Goal: Transaction & Acquisition: Purchase product/service

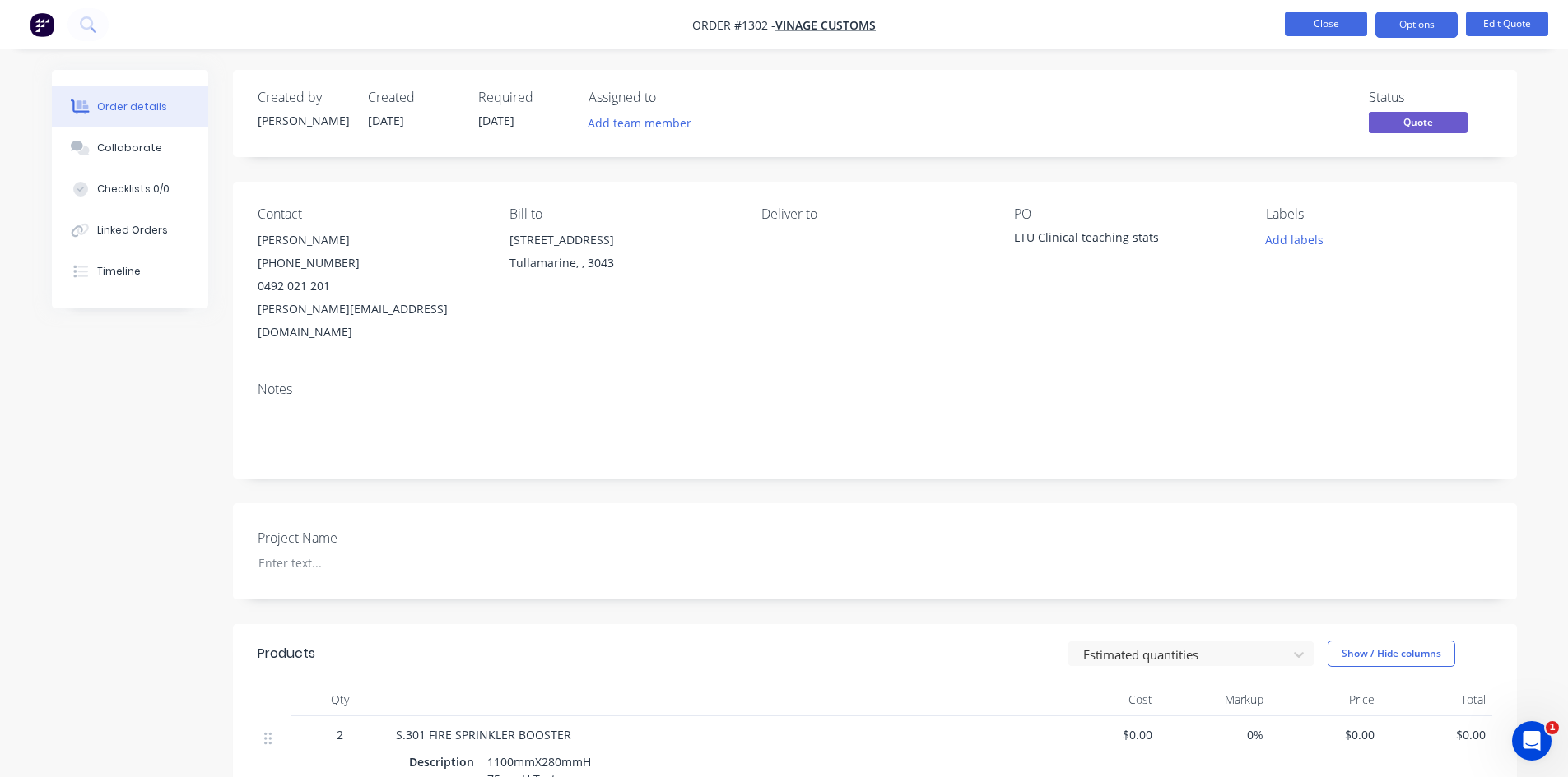
click at [1322, 25] on button "Close" at bounding box center [1326, 24] width 82 height 25
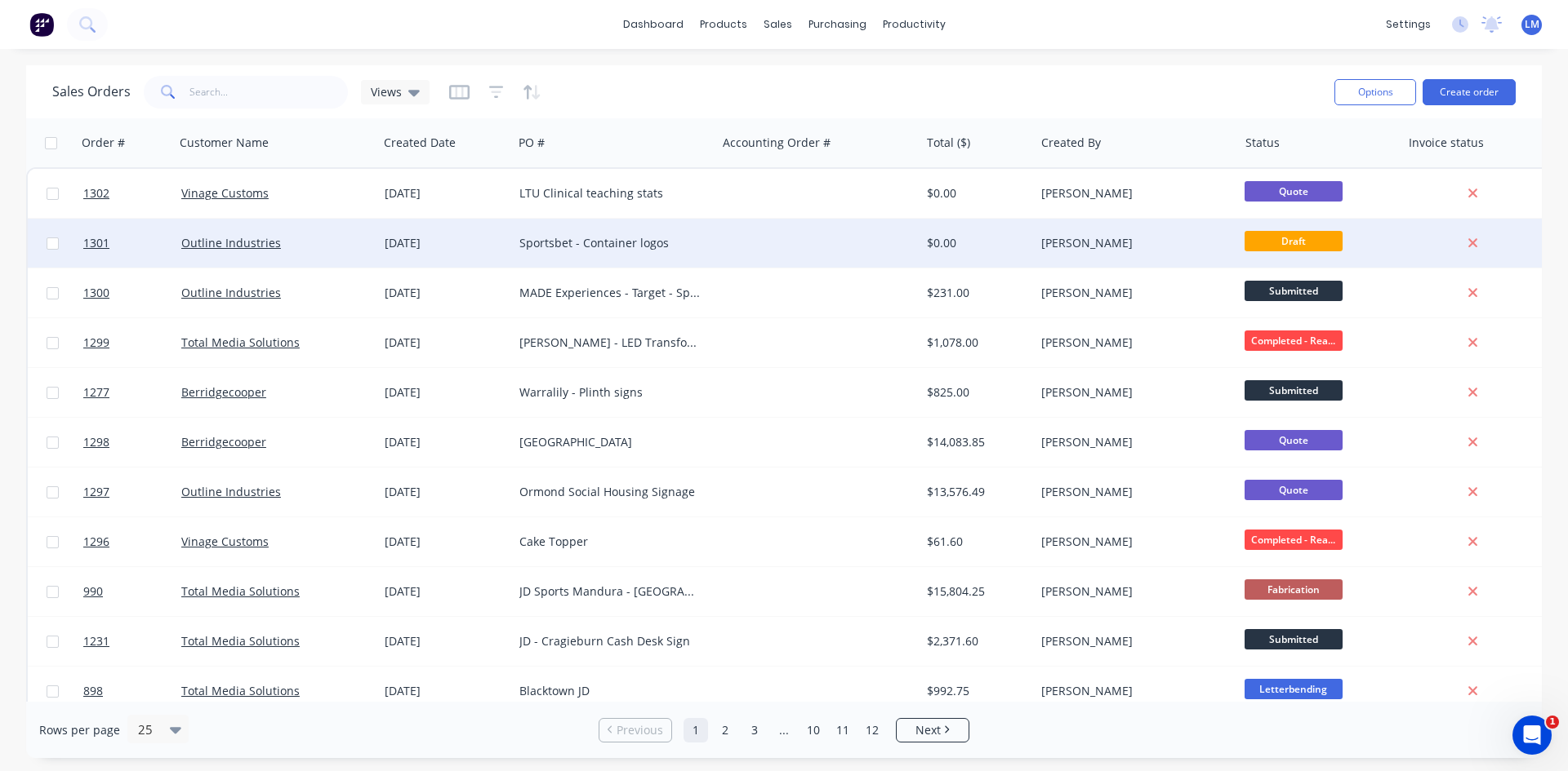
click at [620, 239] on div "Sportsbet - Container logos" at bounding box center [610, 243] width 181 height 17
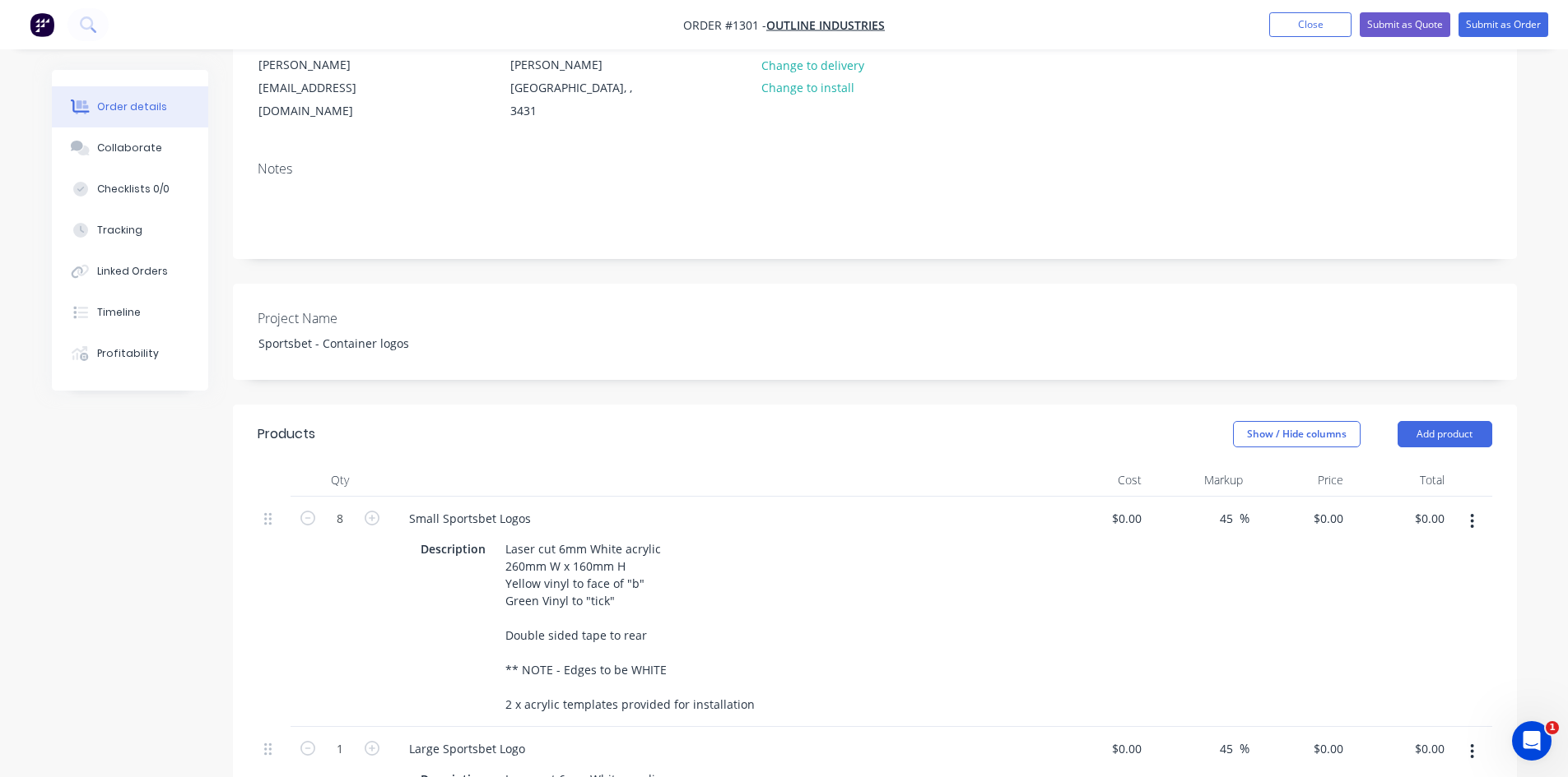
scroll to position [246, 0]
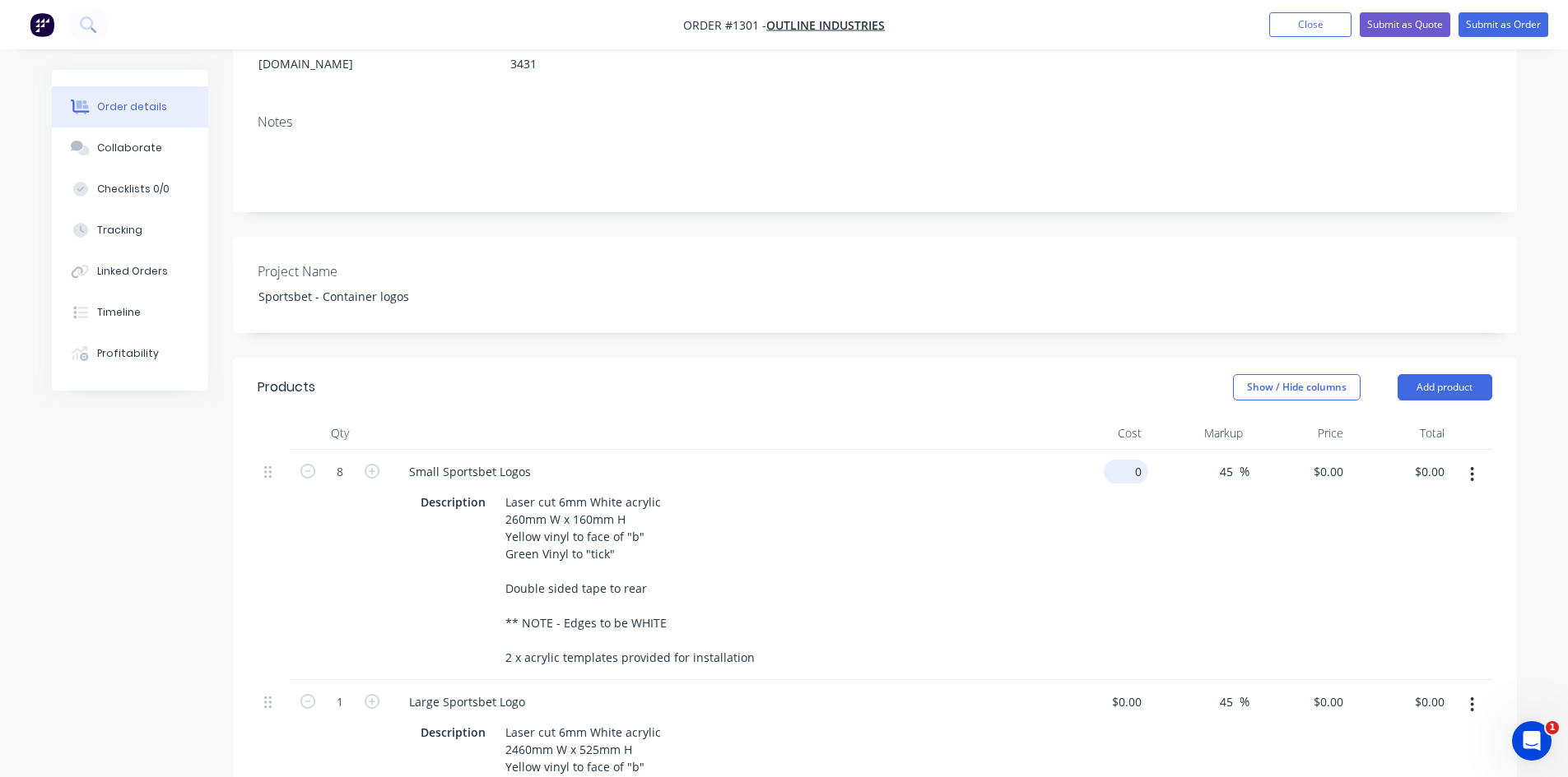
click at [1135, 460] on input "0" at bounding box center [1128, 471] width 38 height 24
type input "$35.00"
type input "$50.75"
type input "$406.00"
click at [1057, 538] on div "$35.00 $35.00" at bounding box center [1098, 565] width 101 height 231
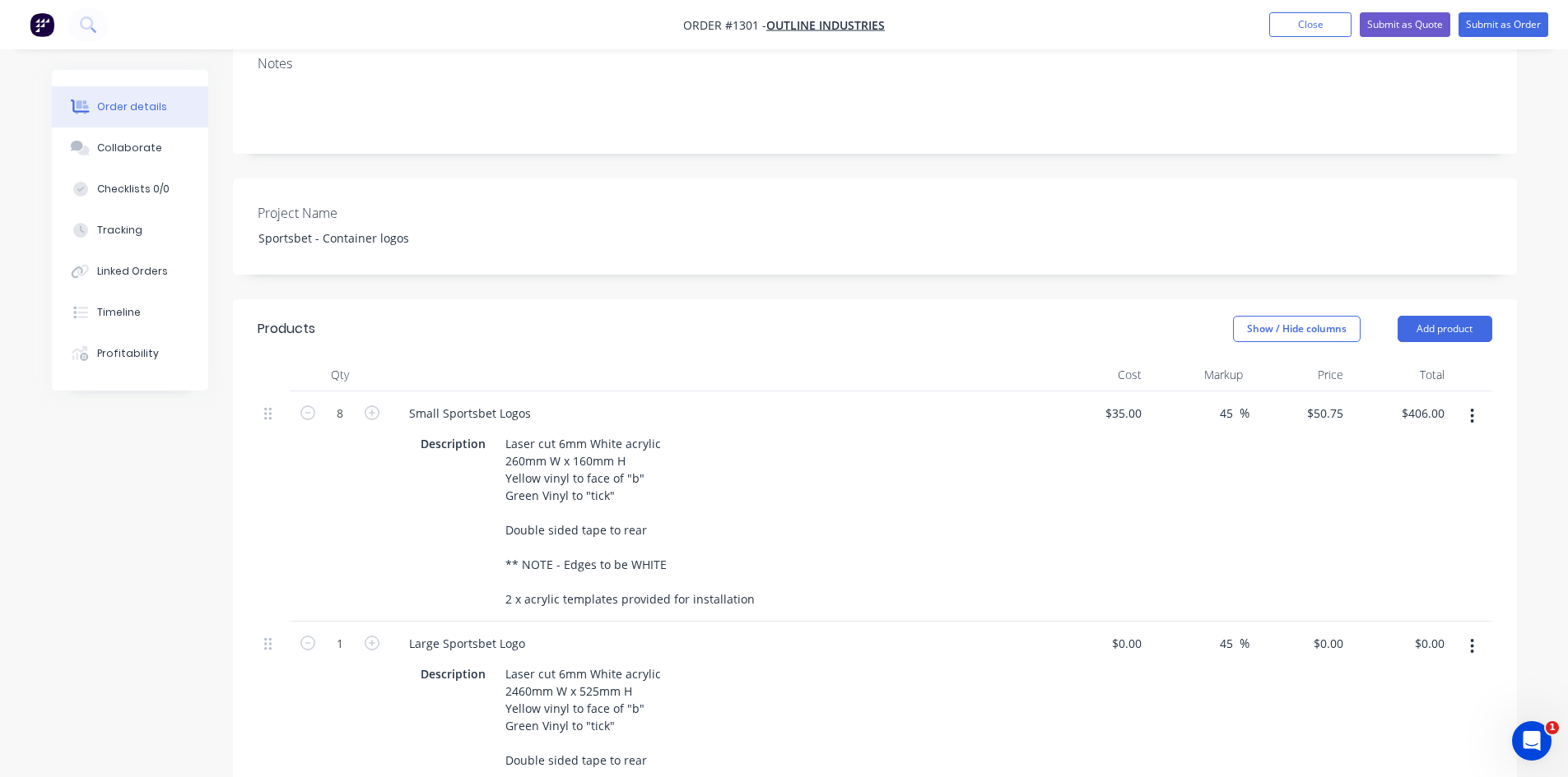
scroll to position [494, 0]
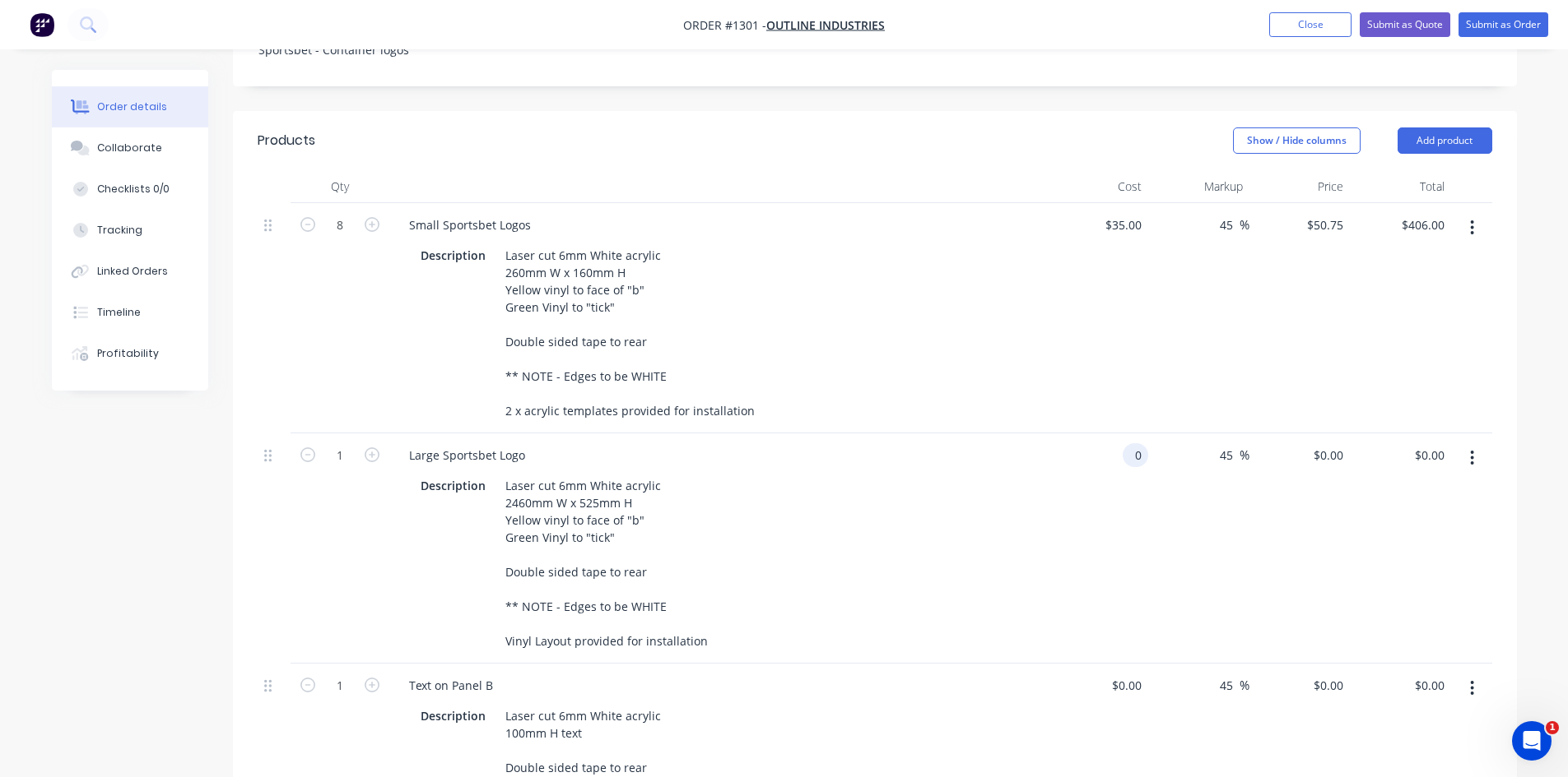
click at [1132, 444] on input "0" at bounding box center [1139, 455] width 19 height 24
click at [1134, 444] on input "0" at bounding box center [1139, 455] width 19 height 24
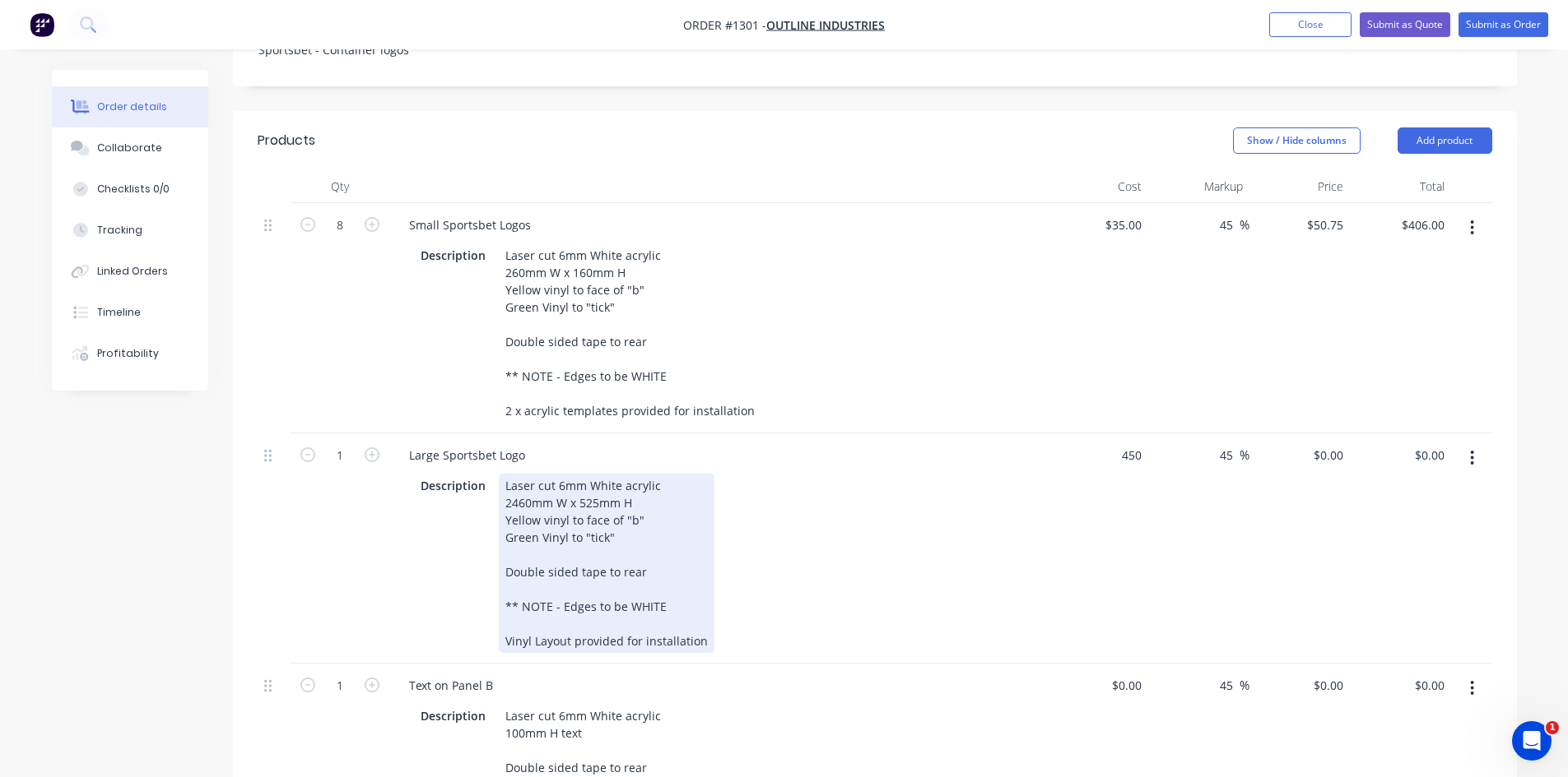
type input "$450.00"
type input "$652.50"
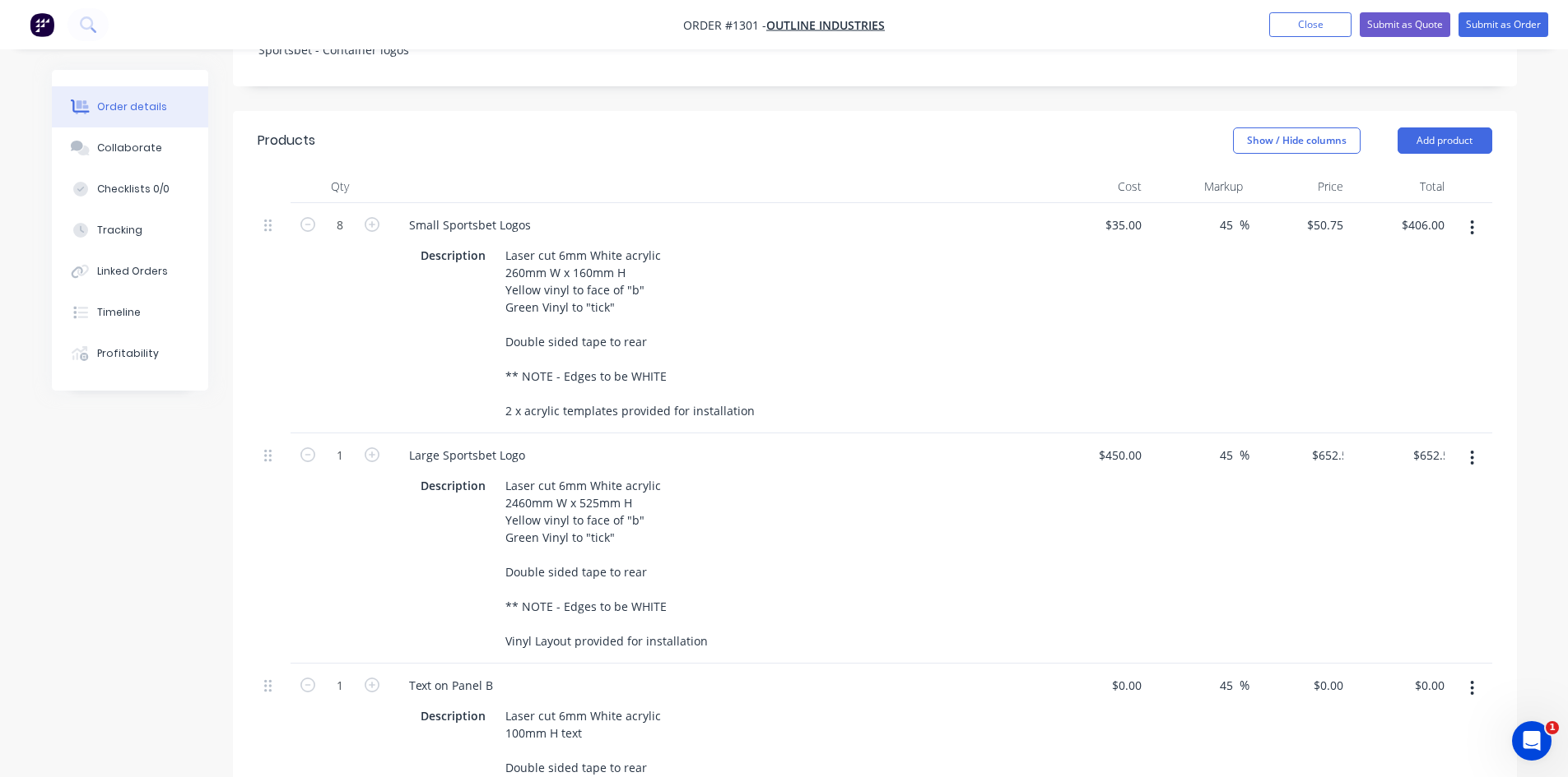
click at [1003, 550] on div "Description Laser cut 6mm White acrylic 2460mm W x 525mm H Yellow vinyl to face…" at bounding box center [715, 563] width 603 height 179
click at [1116, 203] on div "35 $35.00" at bounding box center [1098, 318] width 101 height 231
type input "$40.00"
type input "$58.00"
type input "$464.00"
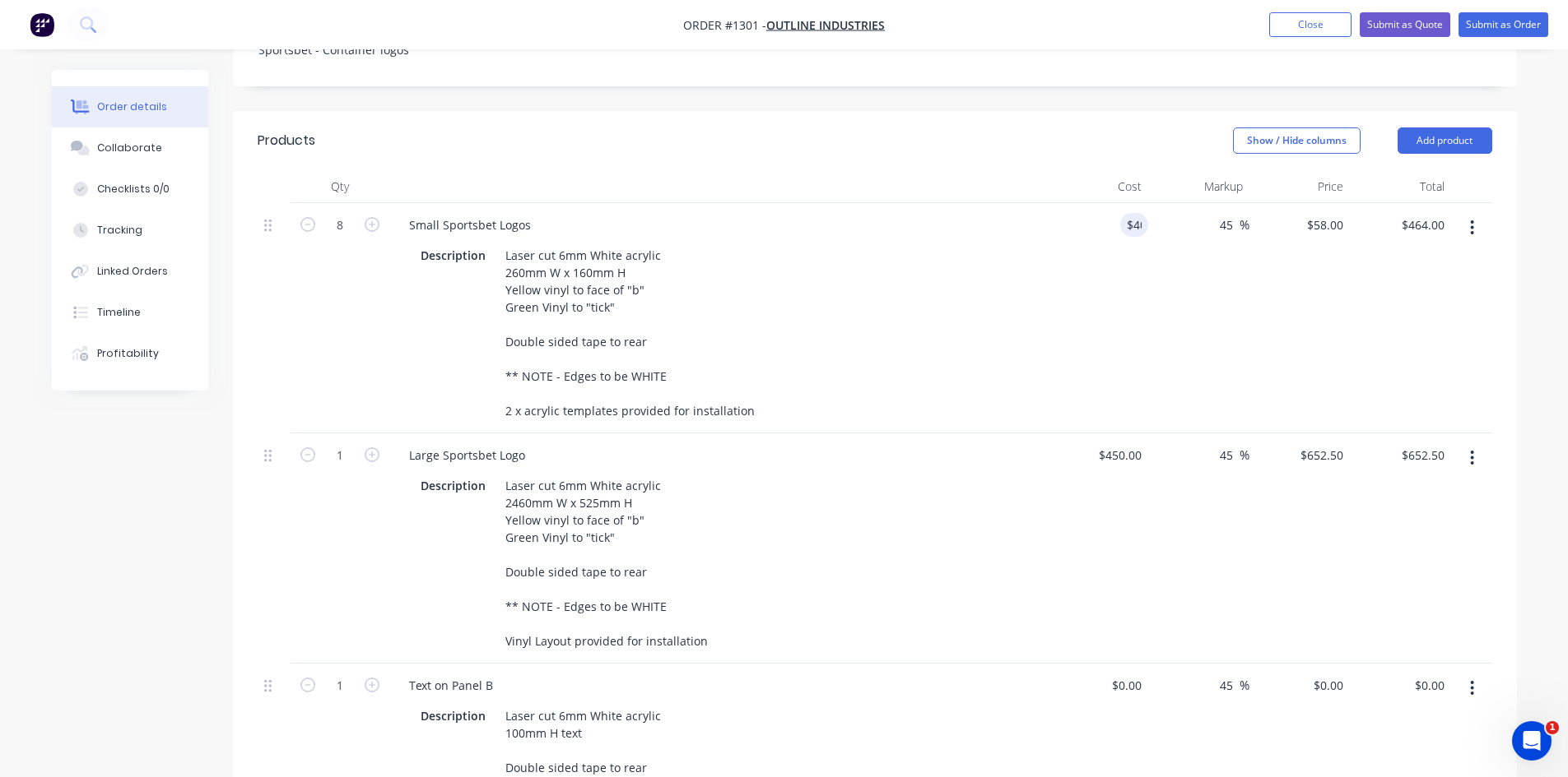
drag, startPoint x: 1055, startPoint y: 515, endPoint x: 1059, endPoint y: 506, distance: 9.8
click at [1056, 512] on div "$450.00 $450.00" at bounding box center [1098, 548] width 101 height 231
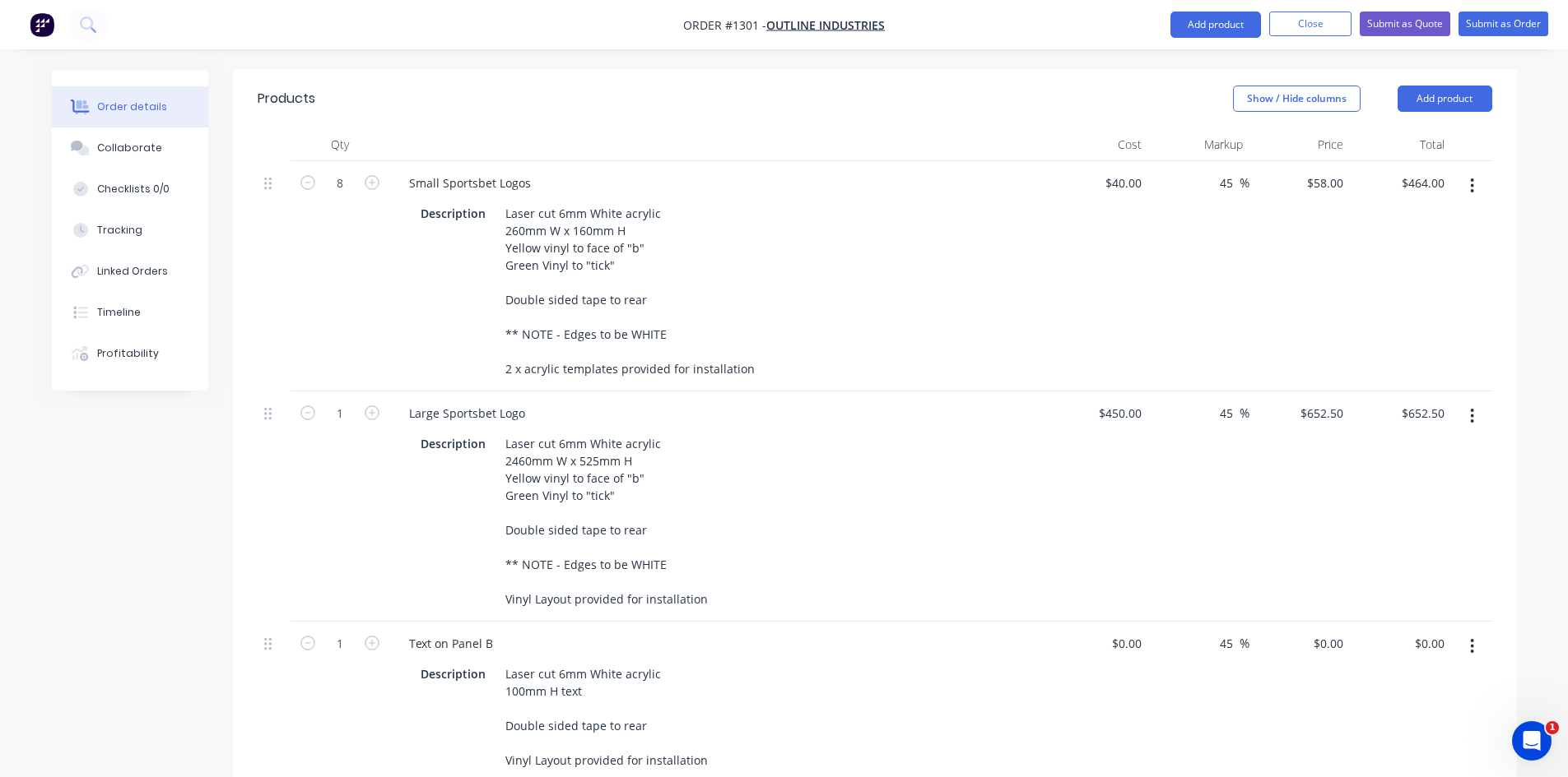
scroll to position [658, 0]
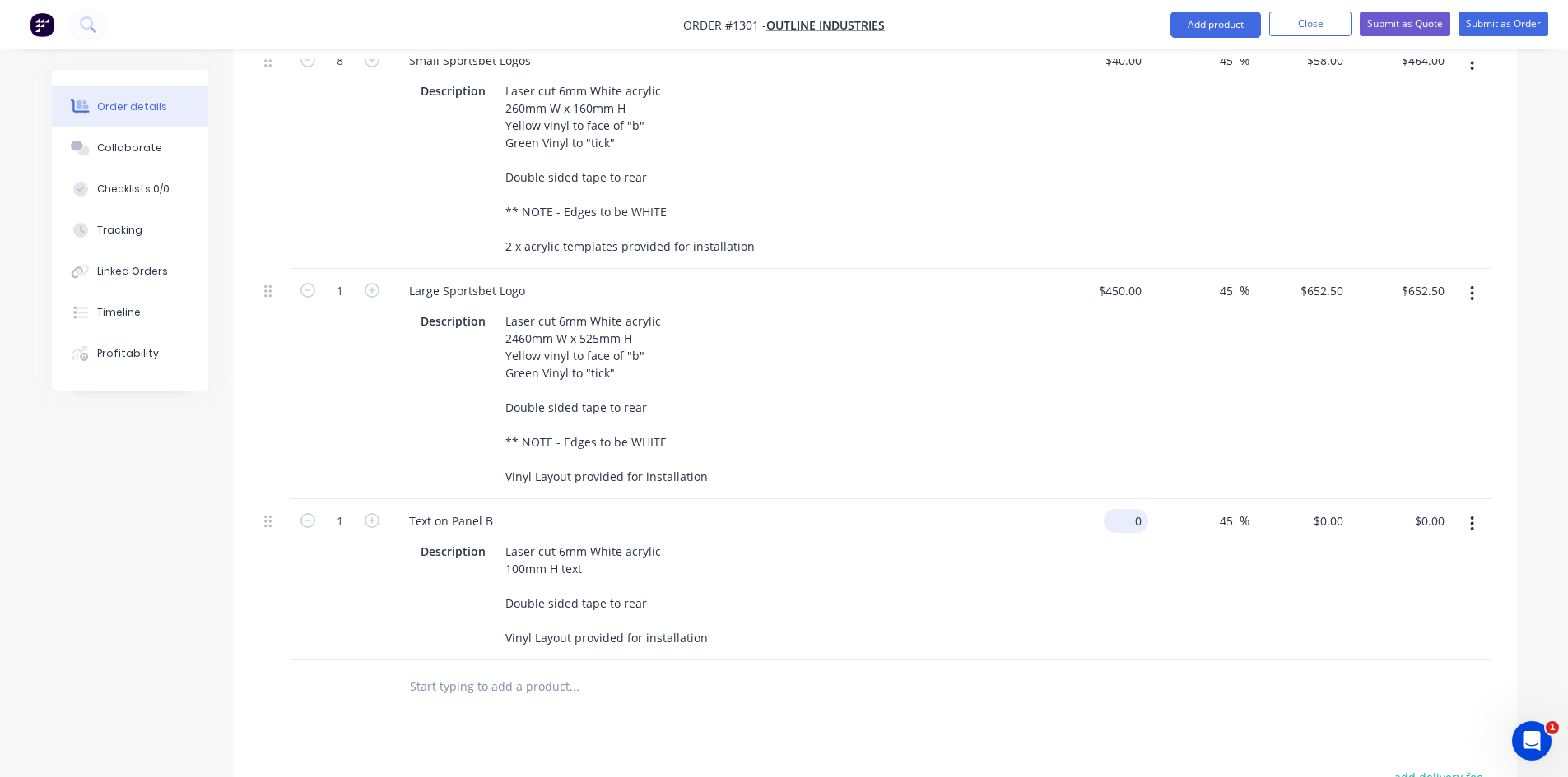
click at [1135, 510] on input "0" at bounding box center [1128, 521] width 38 height 24
type input "$300.00"
type input "$435.00"
click at [899, 665] on div at bounding box center [685, 687] width 592 height 53
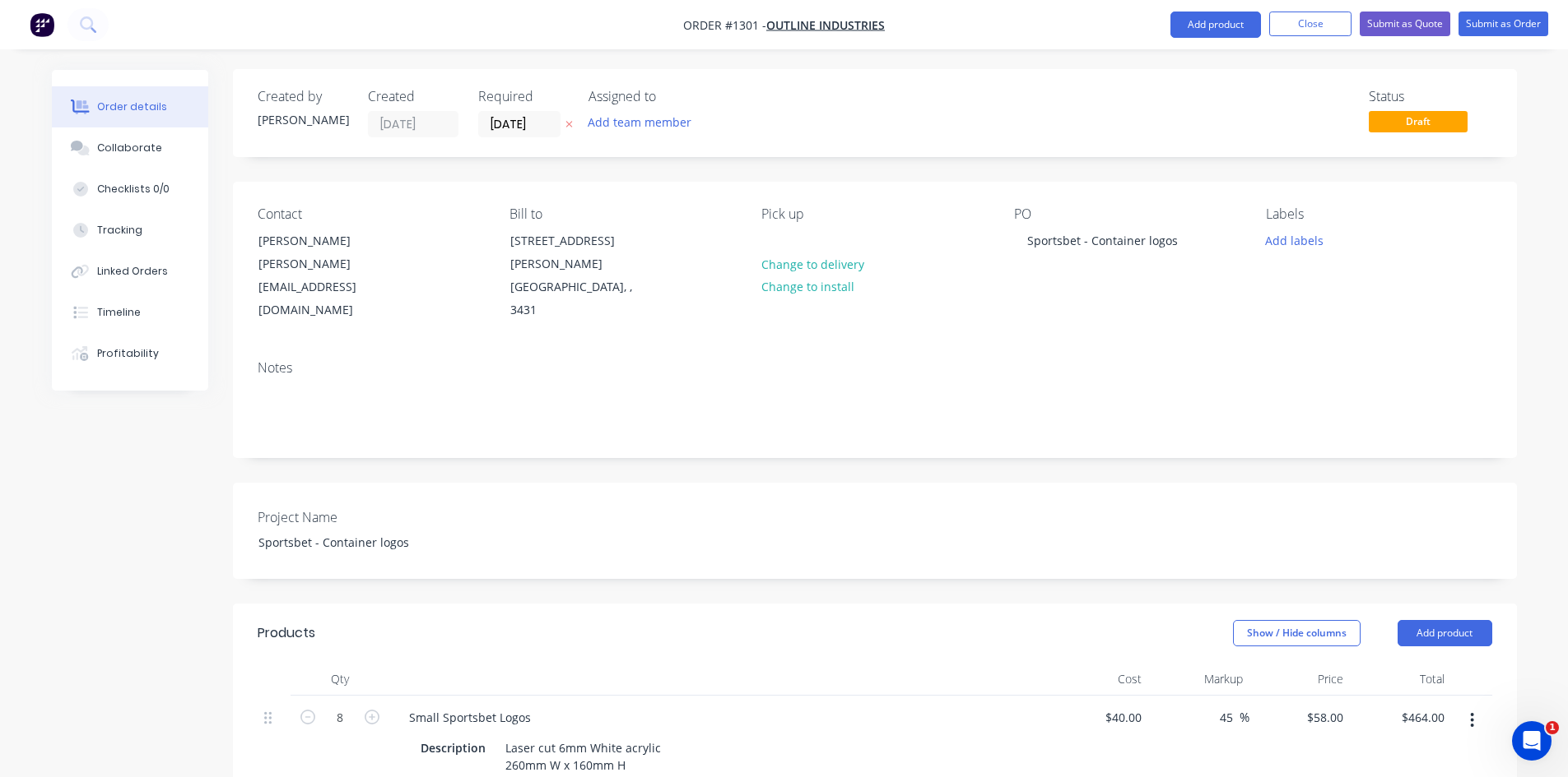
scroll to position [0, 0]
click at [519, 127] on input "[DATE]" at bounding box center [519, 125] width 81 height 25
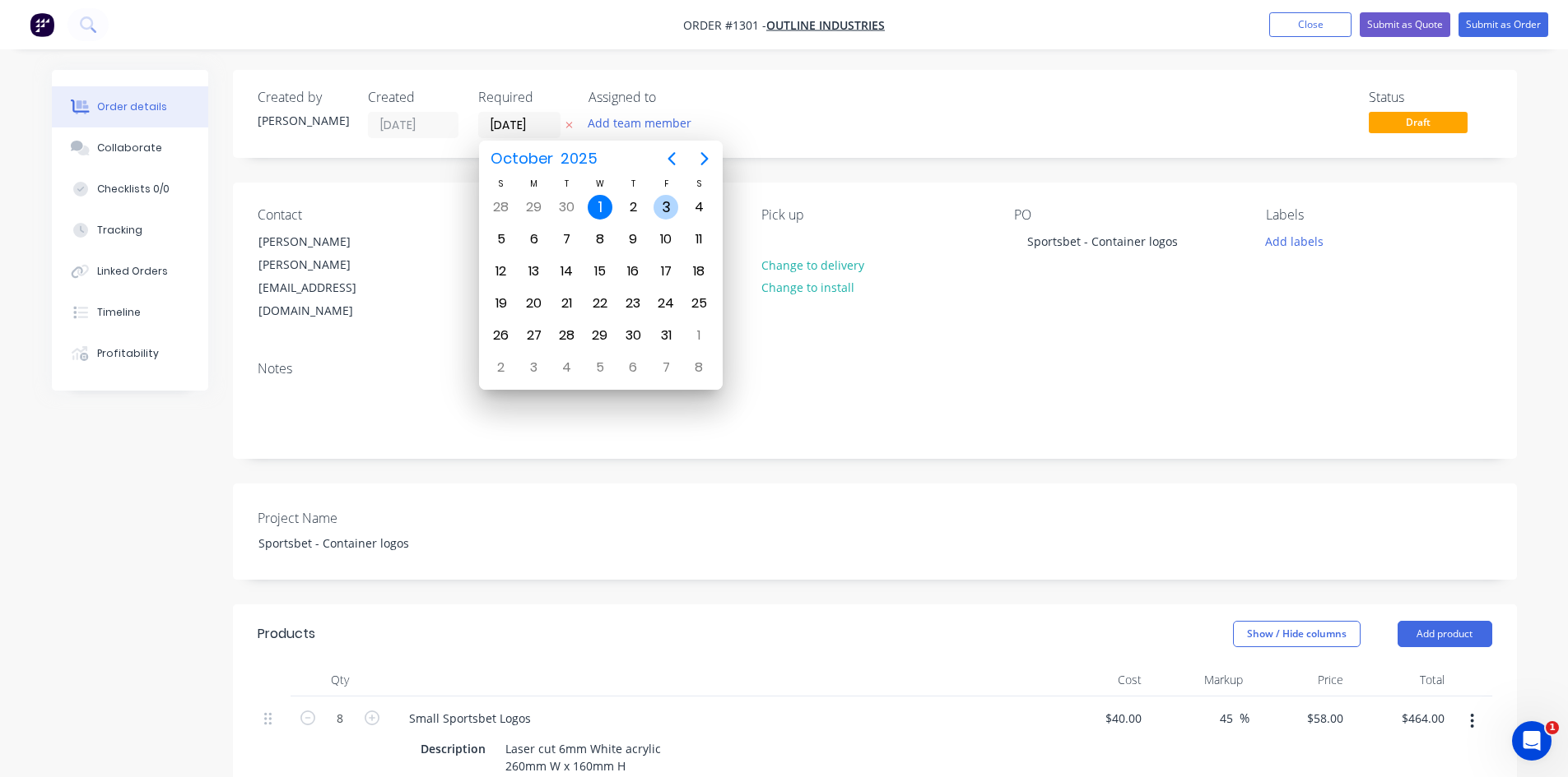
click at [672, 208] on div "3" at bounding box center [666, 207] width 25 height 25
type input "[DATE]"
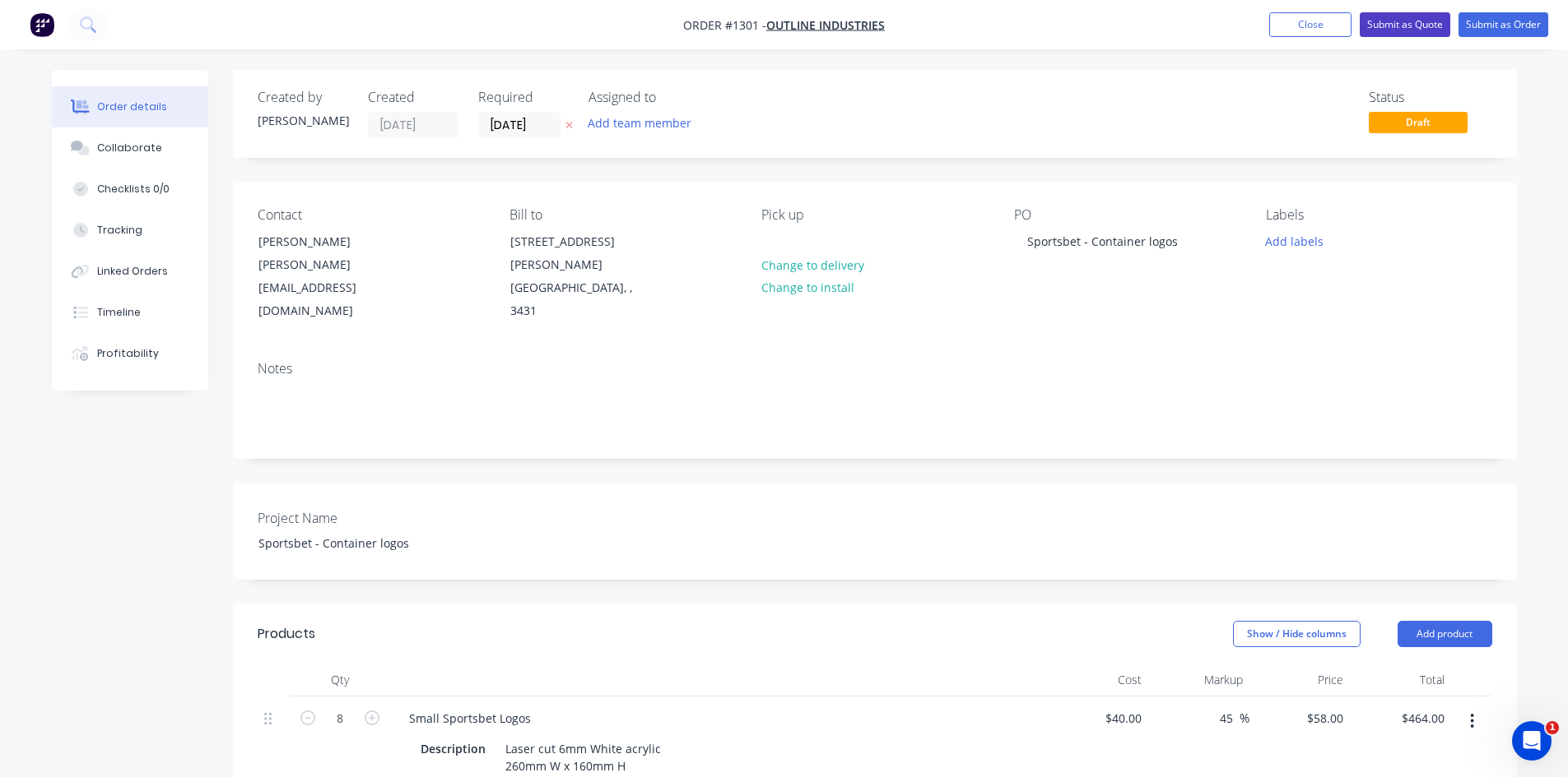
click at [1383, 23] on button "Submit as Quote" at bounding box center [1405, 25] width 90 height 25
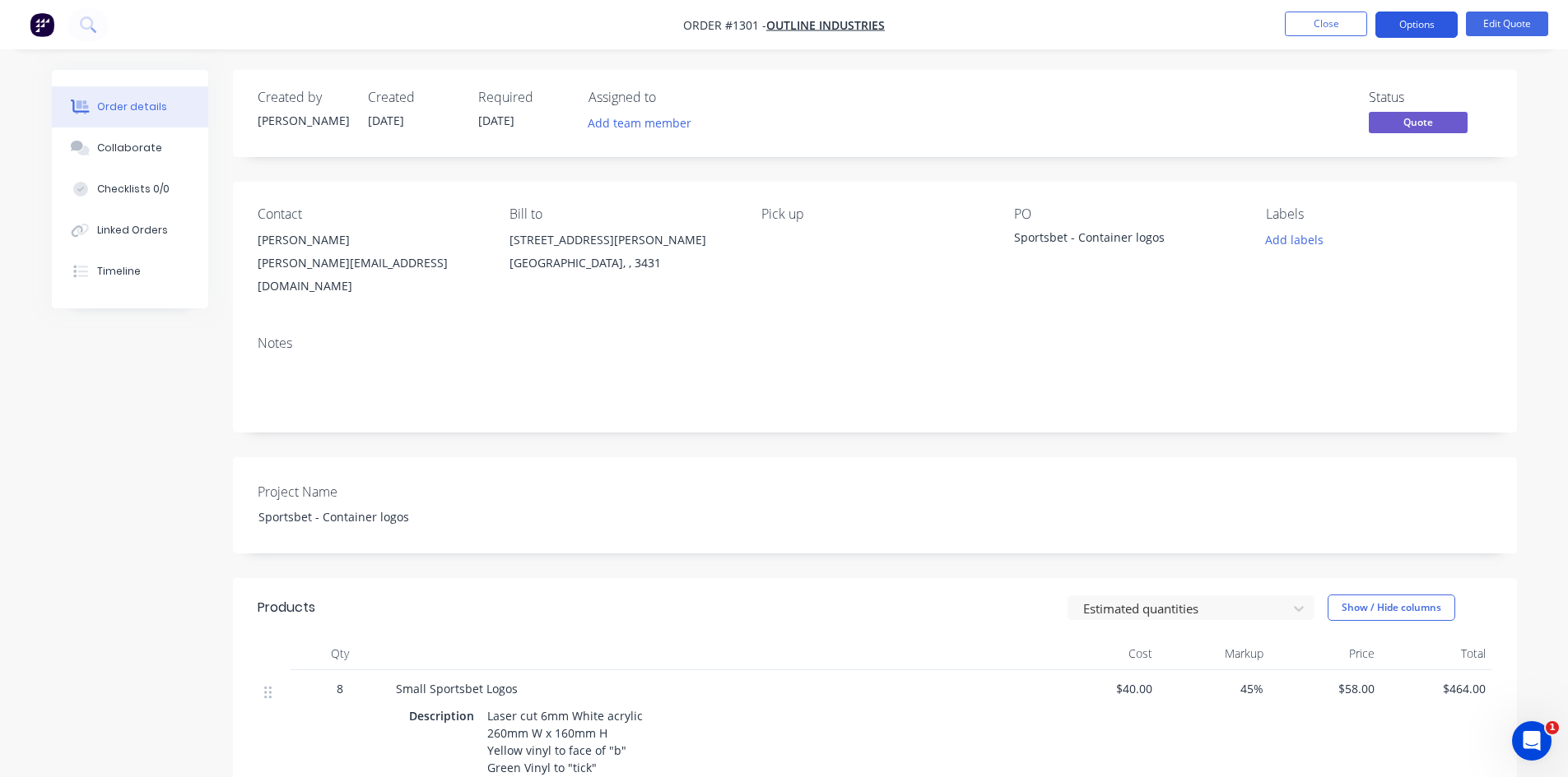
click at [1385, 26] on button "Options" at bounding box center [1416, 25] width 82 height 26
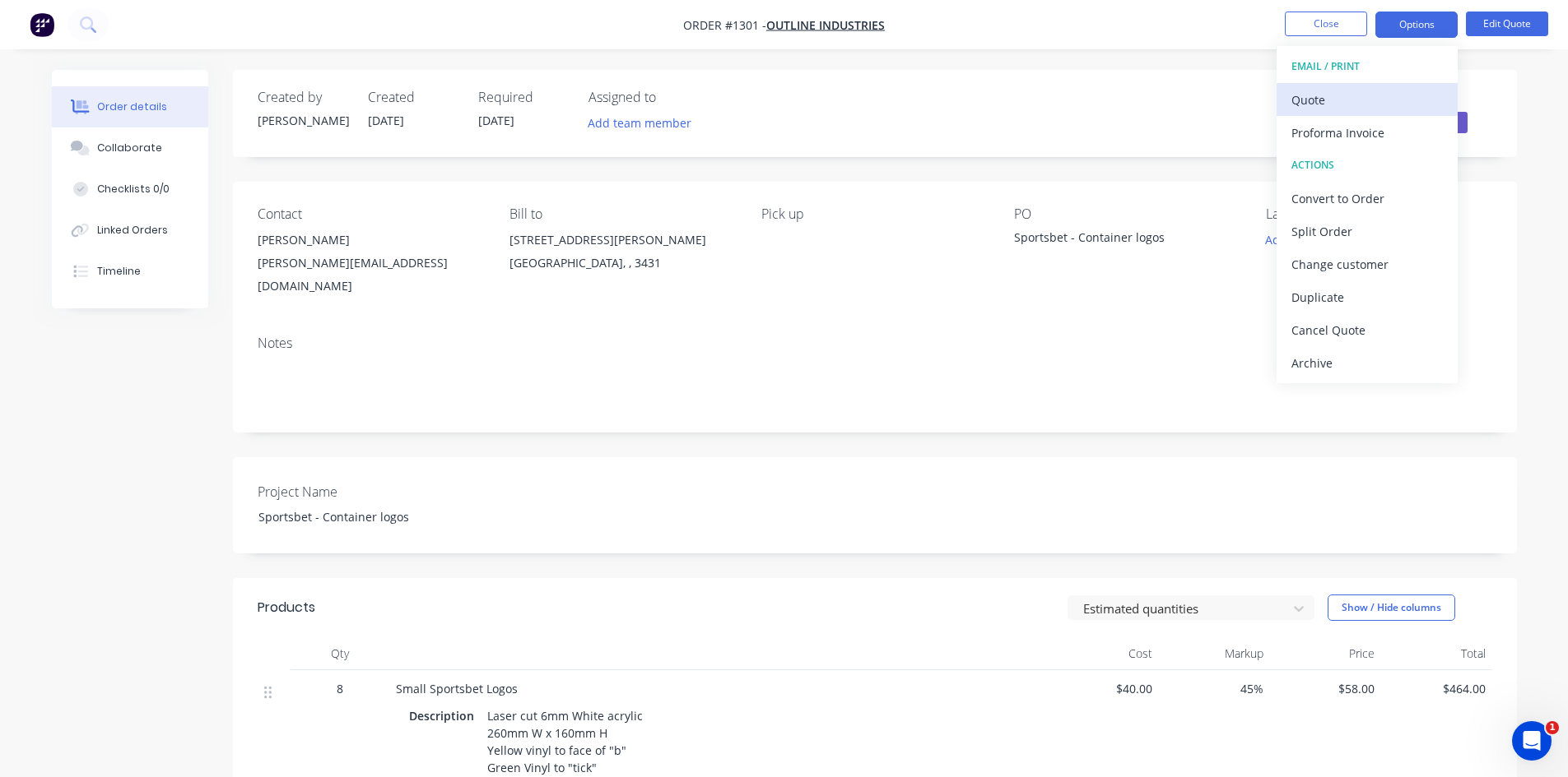
click at [1358, 96] on div "Quote" at bounding box center [1367, 99] width 152 height 24
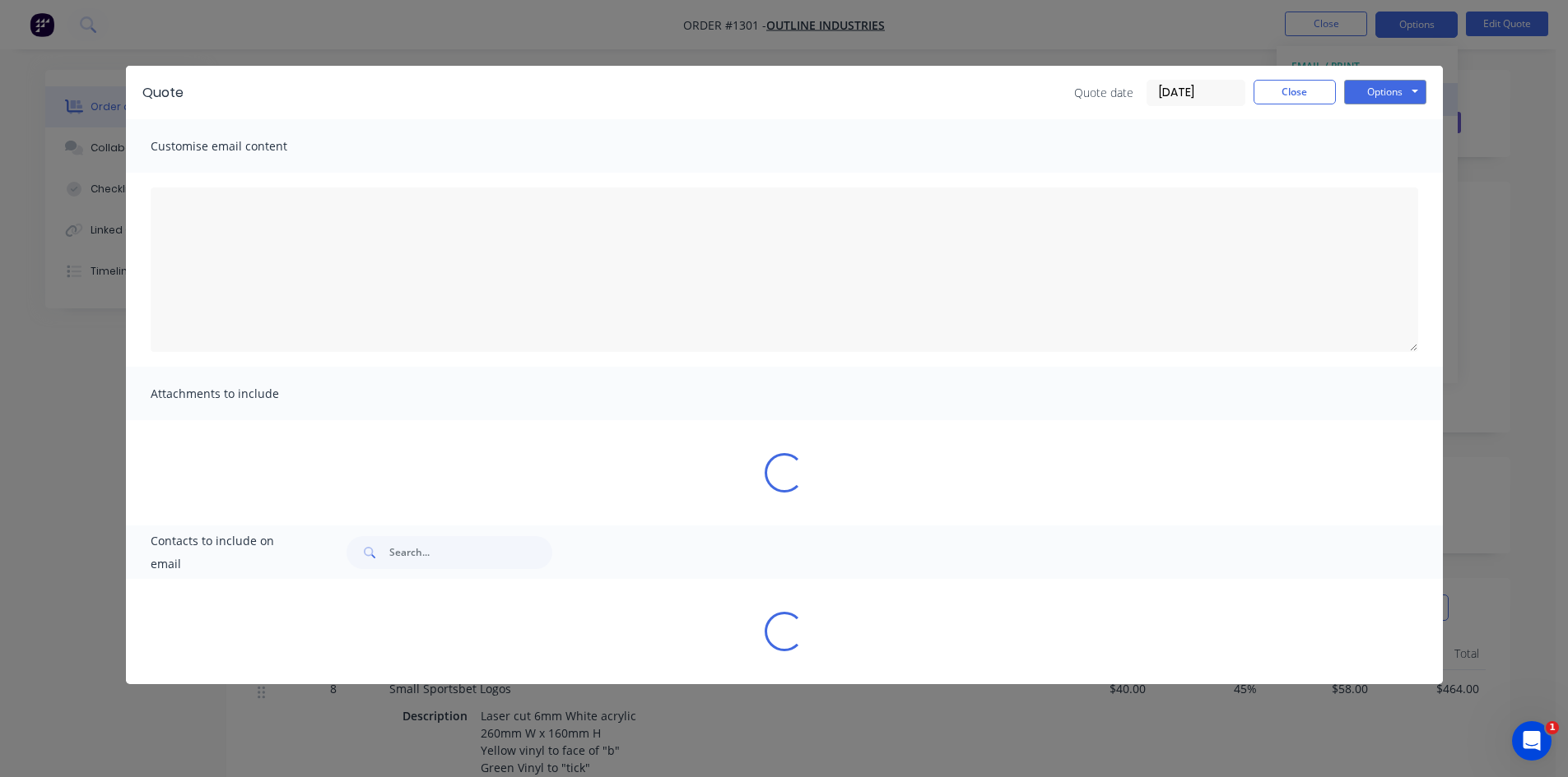
type textarea "Please see attached quotation as requested. If you want to proceed or require a…"
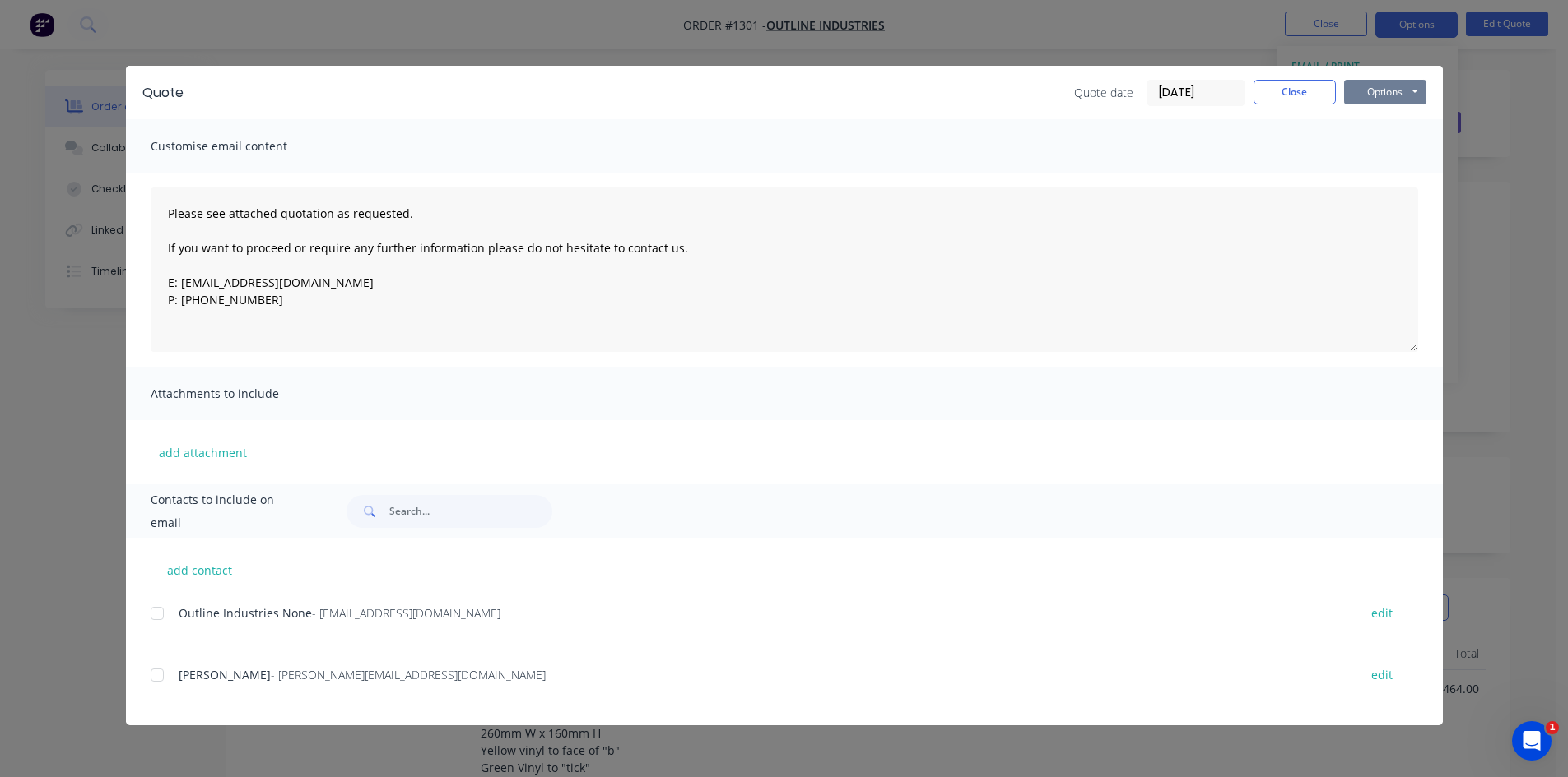
click at [1366, 88] on button "Options" at bounding box center [1385, 92] width 82 height 25
click at [1389, 154] on button "Print" at bounding box center [1397, 148] width 105 height 27
drag, startPoint x: 1297, startPoint y: 89, endPoint x: 1307, endPoint y: 85, distance: 10.8
click at [1298, 89] on button "Close" at bounding box center [1295, 92] width 82 height 25
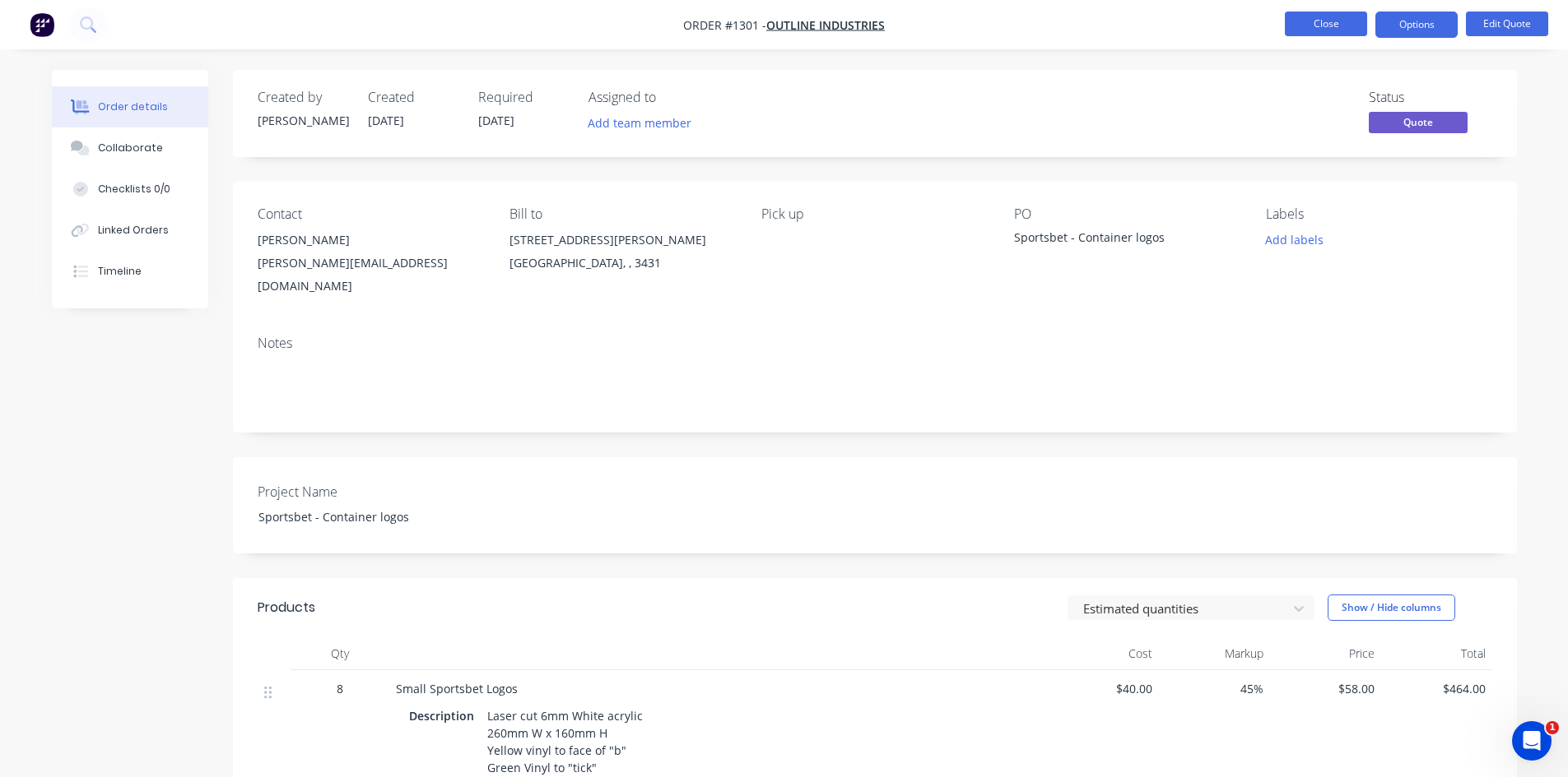
click at [1334, 16] on button "Close" at bounding box center [1326, 24] width 82 height 25
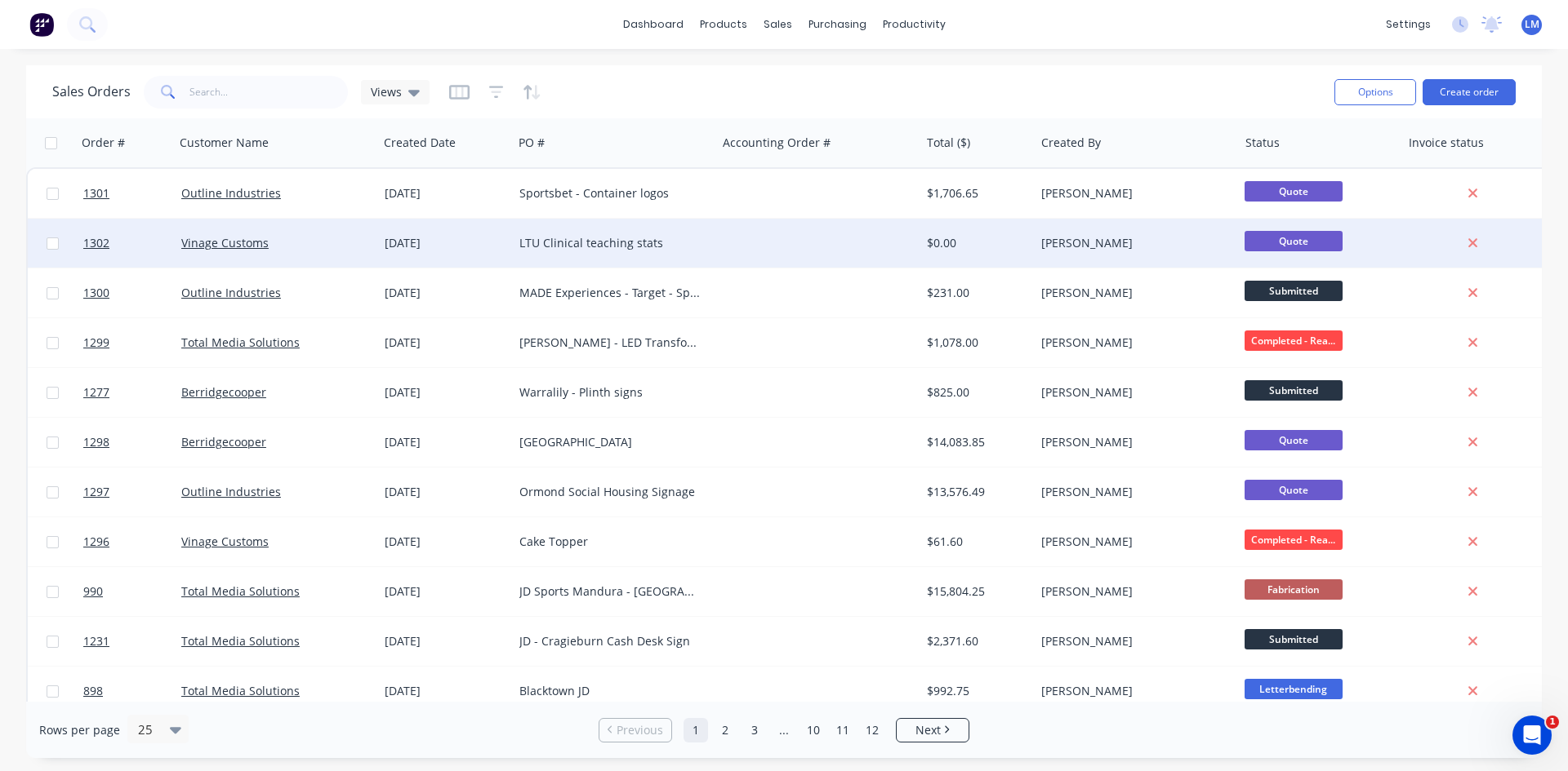
click at [710, 249] on div "LTU Clinical teaching stats" at bounding box center [615, 243] width 204 height 49
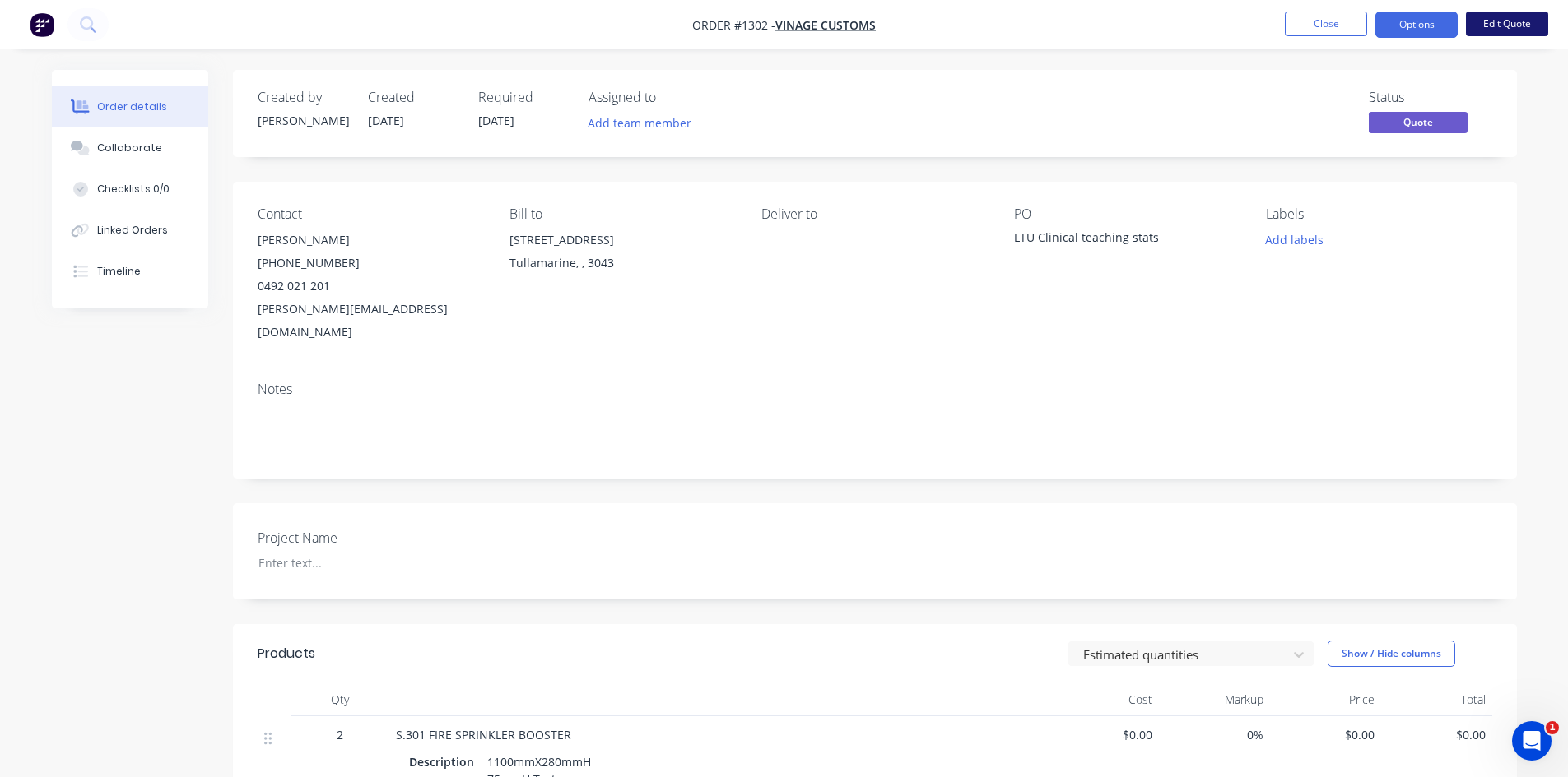
click at [1509, 14] on button "Edit Quote" at bounding box center [1507, 24] width 82 height 25
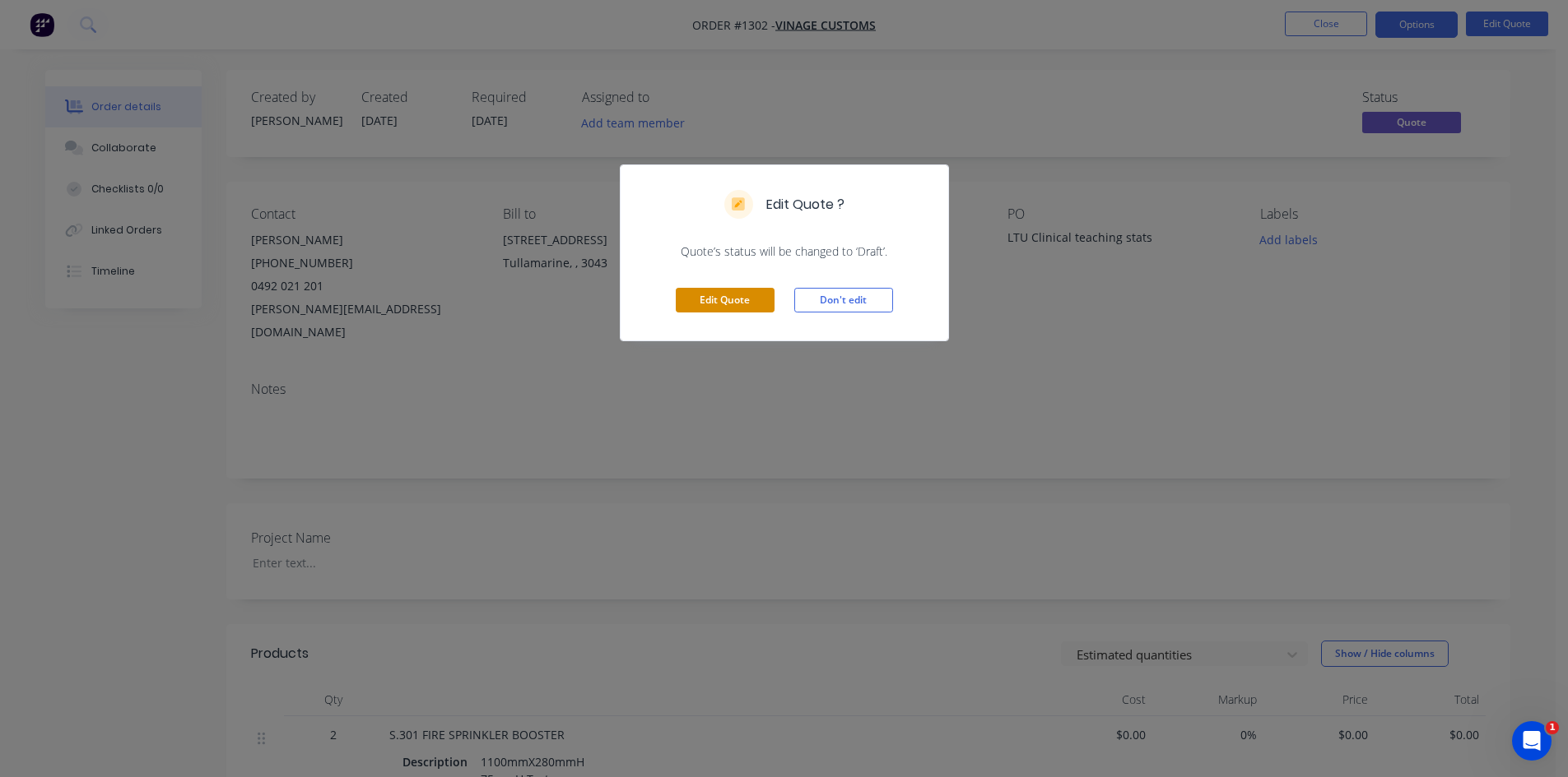
click at [710, 311] on button "Edit Quote" at bounding box center [725, 300] width 99 height 25
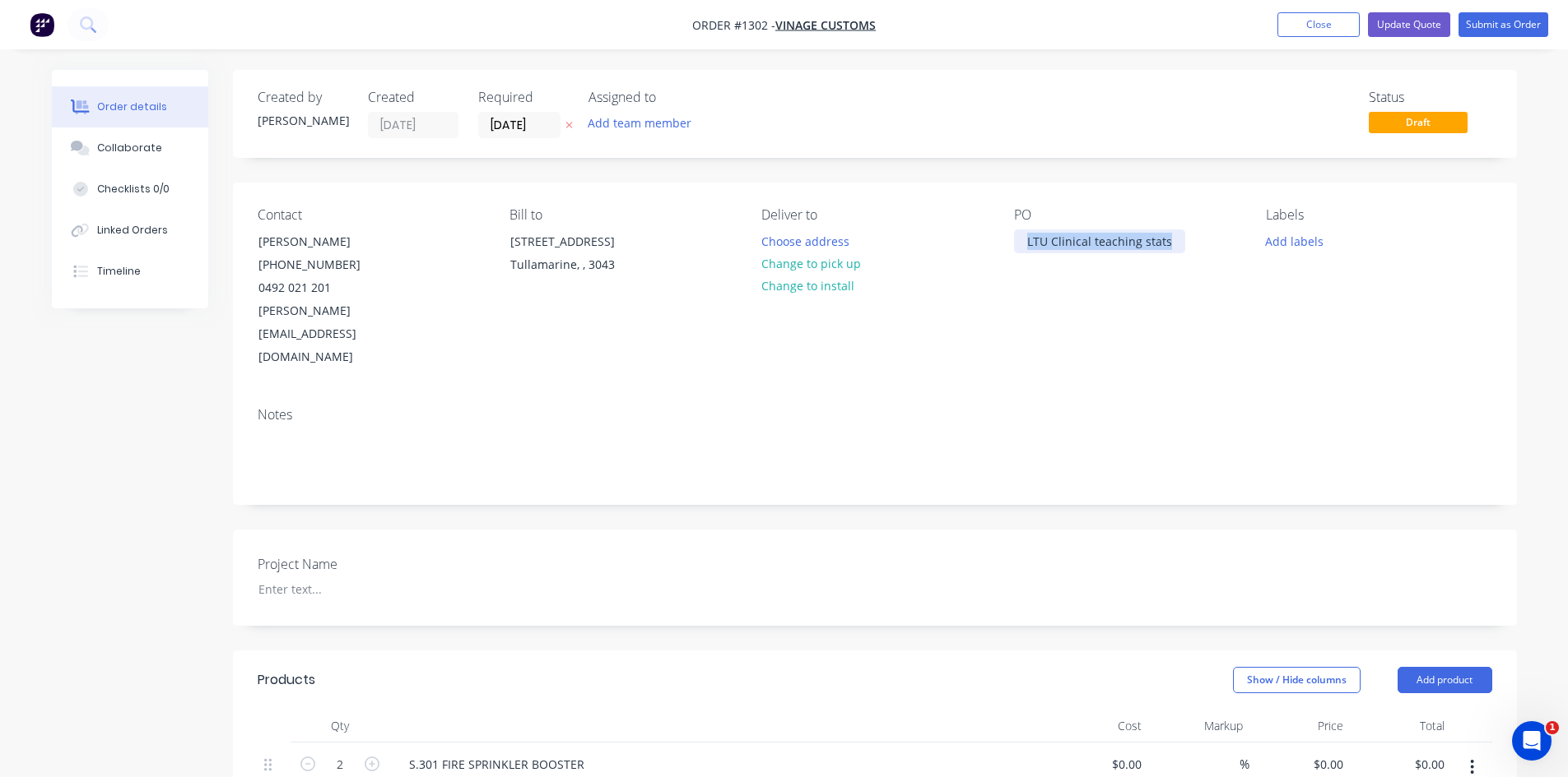
drag, startPoint x: 1178, startPoint y: 234, endPoint x: 1017, endPoint y: 240, distance: 161.1
click at [1017, 240] on div "LTU Clinical teaching stats" at bounding box center [1099, 241] width 171 height 24
copy div "LTU Clinical teaching stats"
click at [283, 577] on div at bounding box center [348, 588] width 205 height 24
paste div
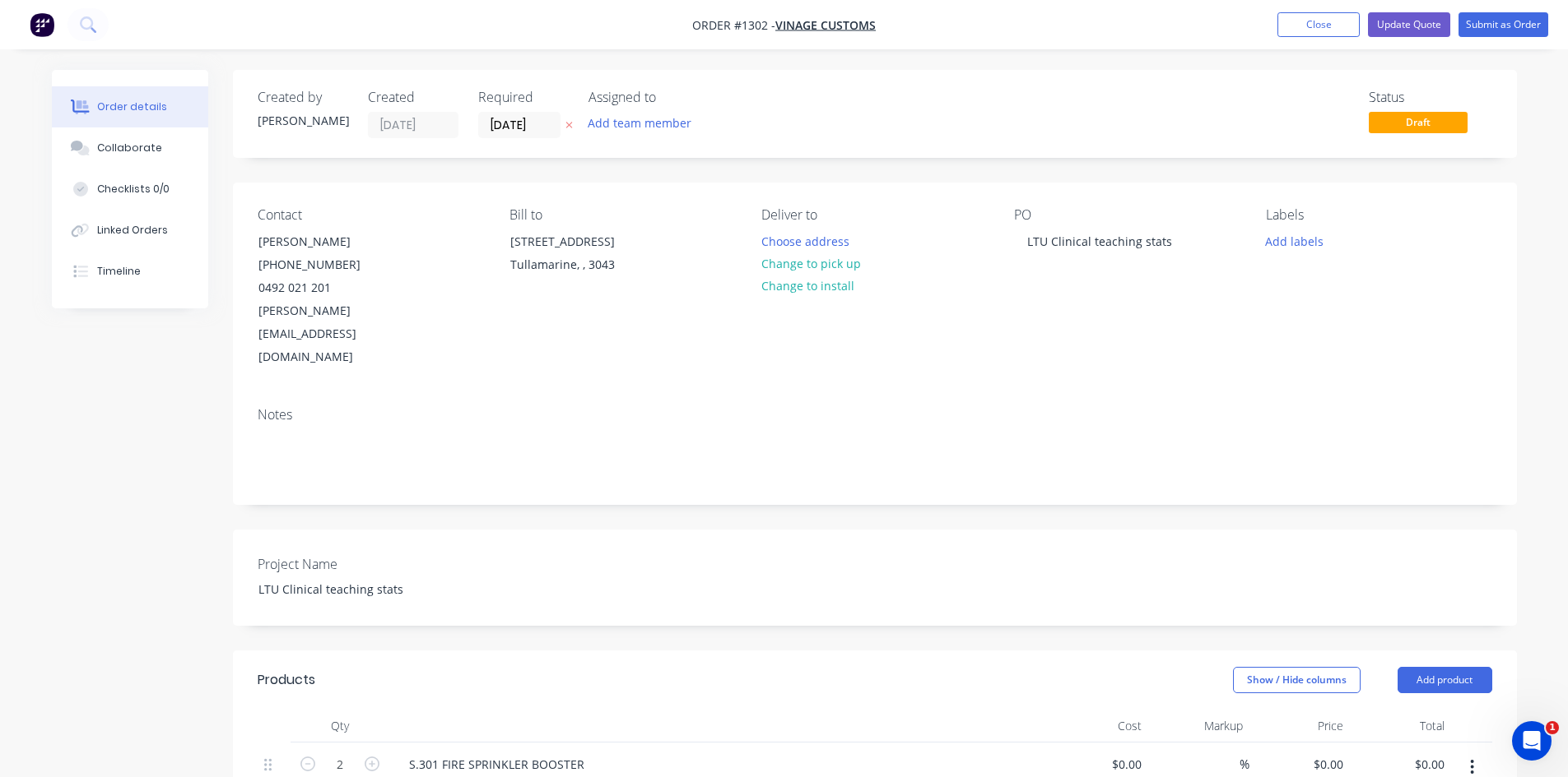
click at [771, 660] on header "Products Show / Hide columns Add product" at bounding box center [874, 681] width 1284 height 60
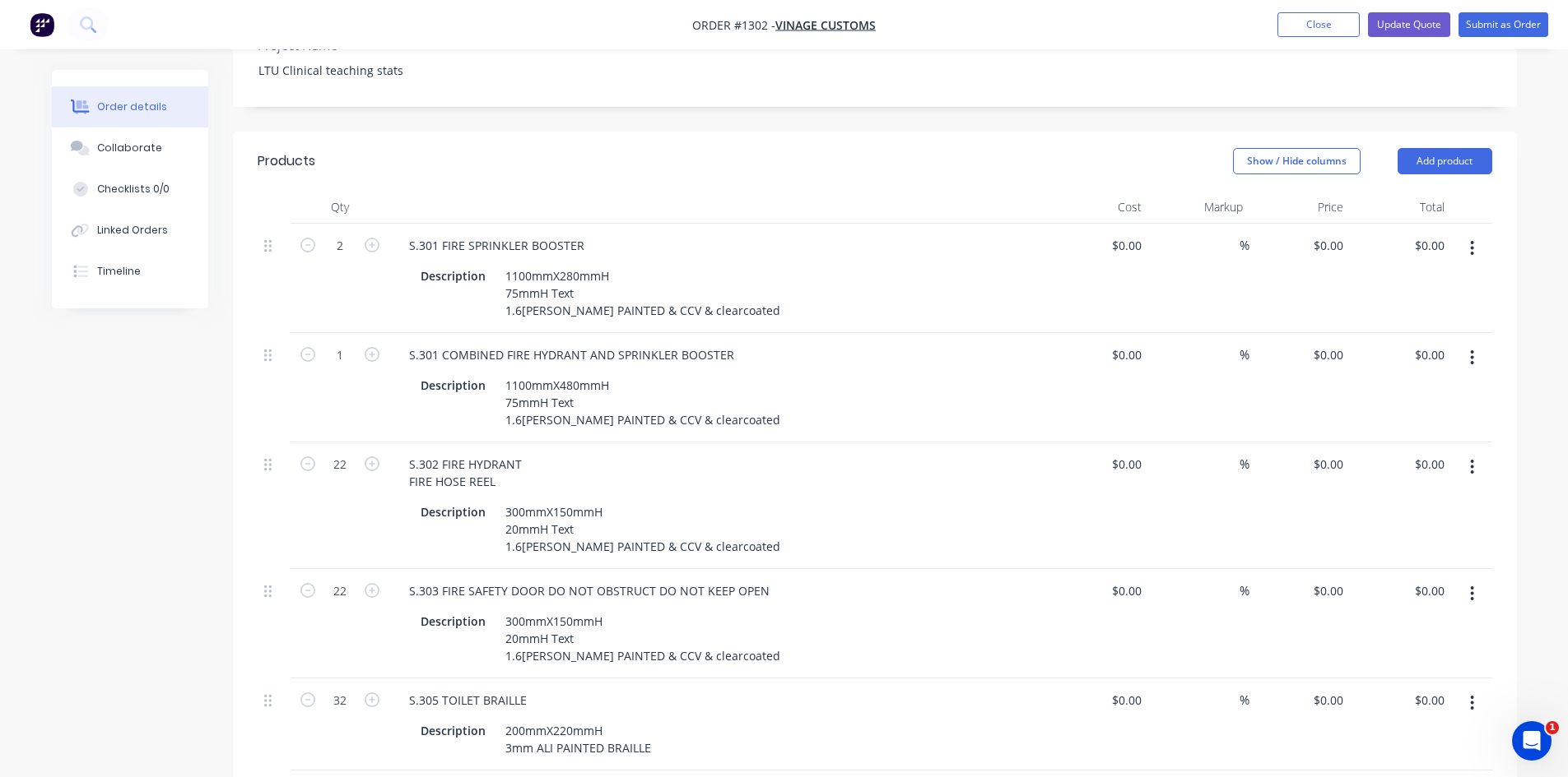
scroll to position [576, 0]
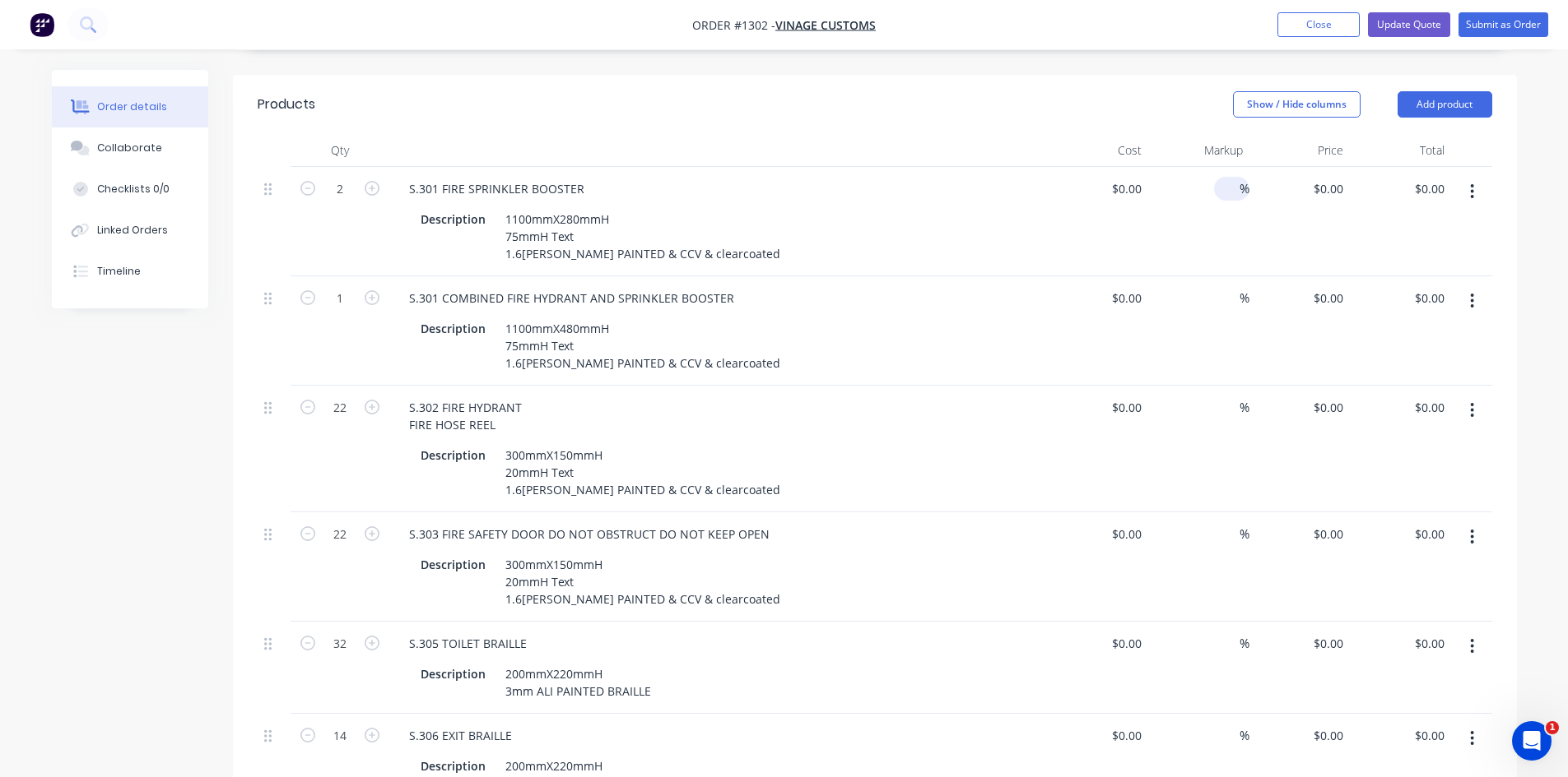
click at [1238, 177] on input at bounding box center [1230, 189] width 19 height 24
type input "40"
click at [1231, 286] on input at bounding box center [1230, 297] width 19 height 24
type input "40"
click at [1231, 396] on input at bounding box center [1230, 407] width 19 height 24
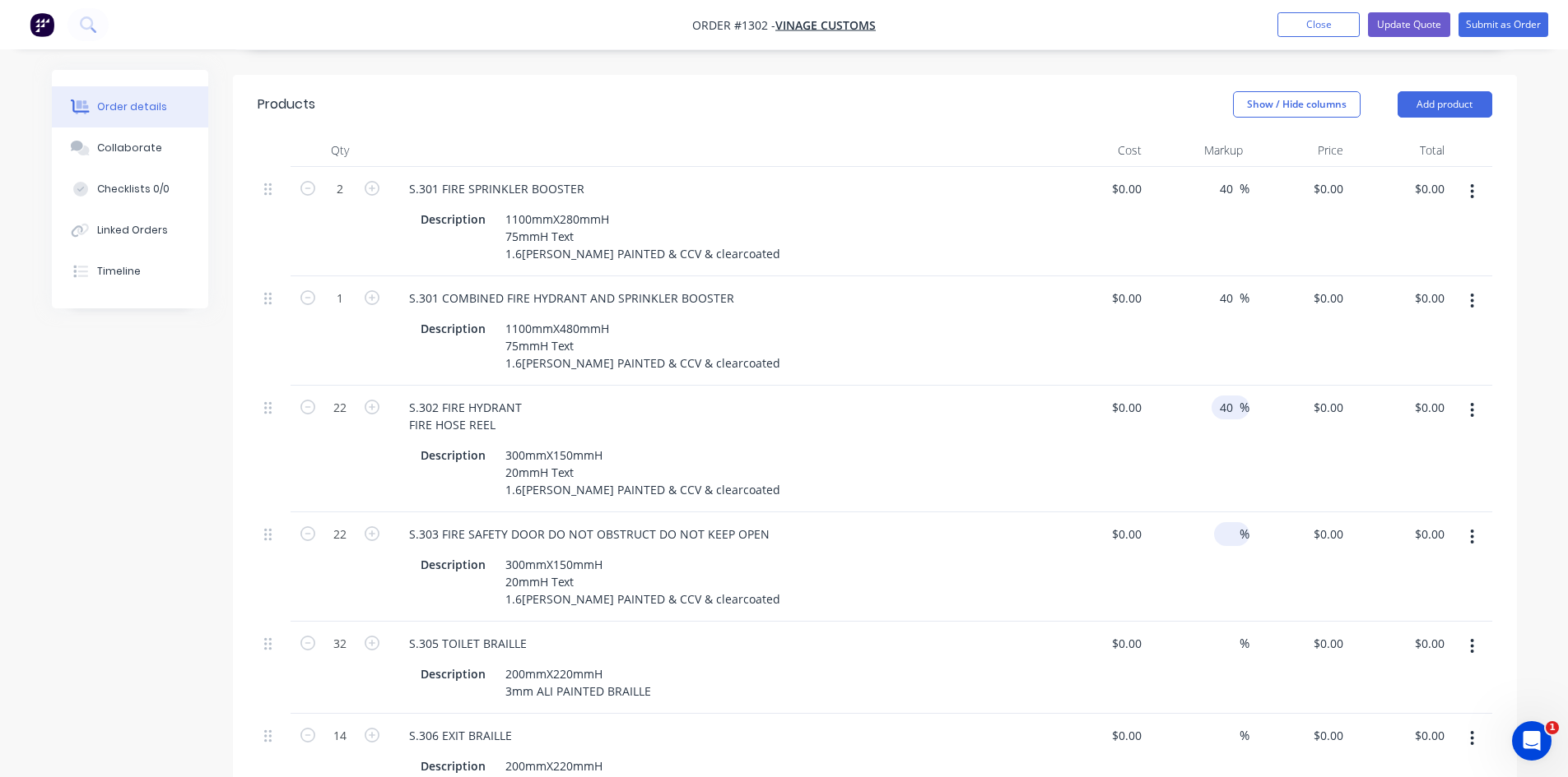
type input "40"
click at [1230, 523] on input at bounding box center [1230, 534] width 19 height 24
type input "40"
click at [1228, 631] on input at bounding box center [1230, 643] width 19 height 24
type input "40"
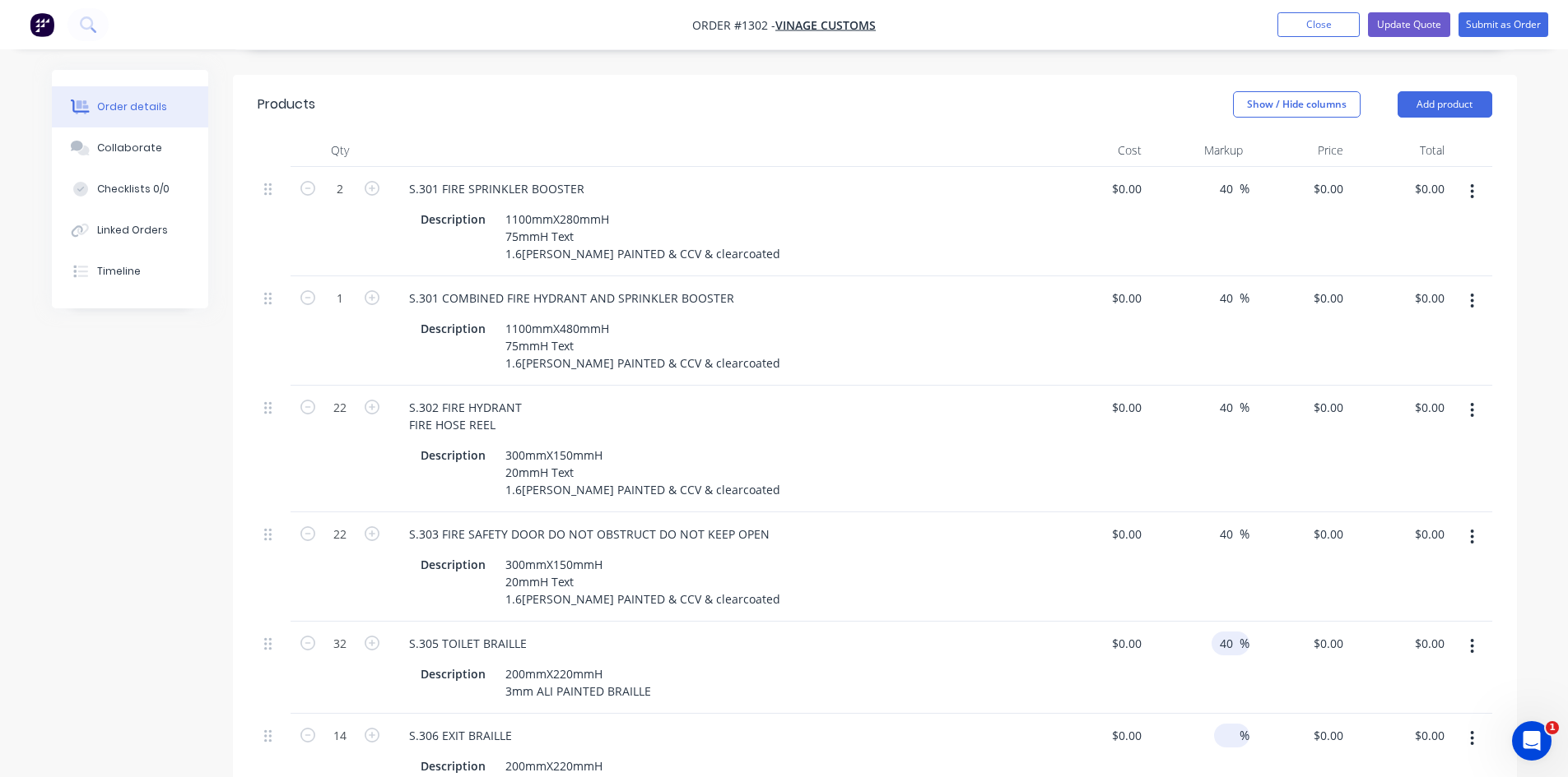
click at [1228, 724] on input at bounding box center [1230, 735] width 19 height 24
type input "0"
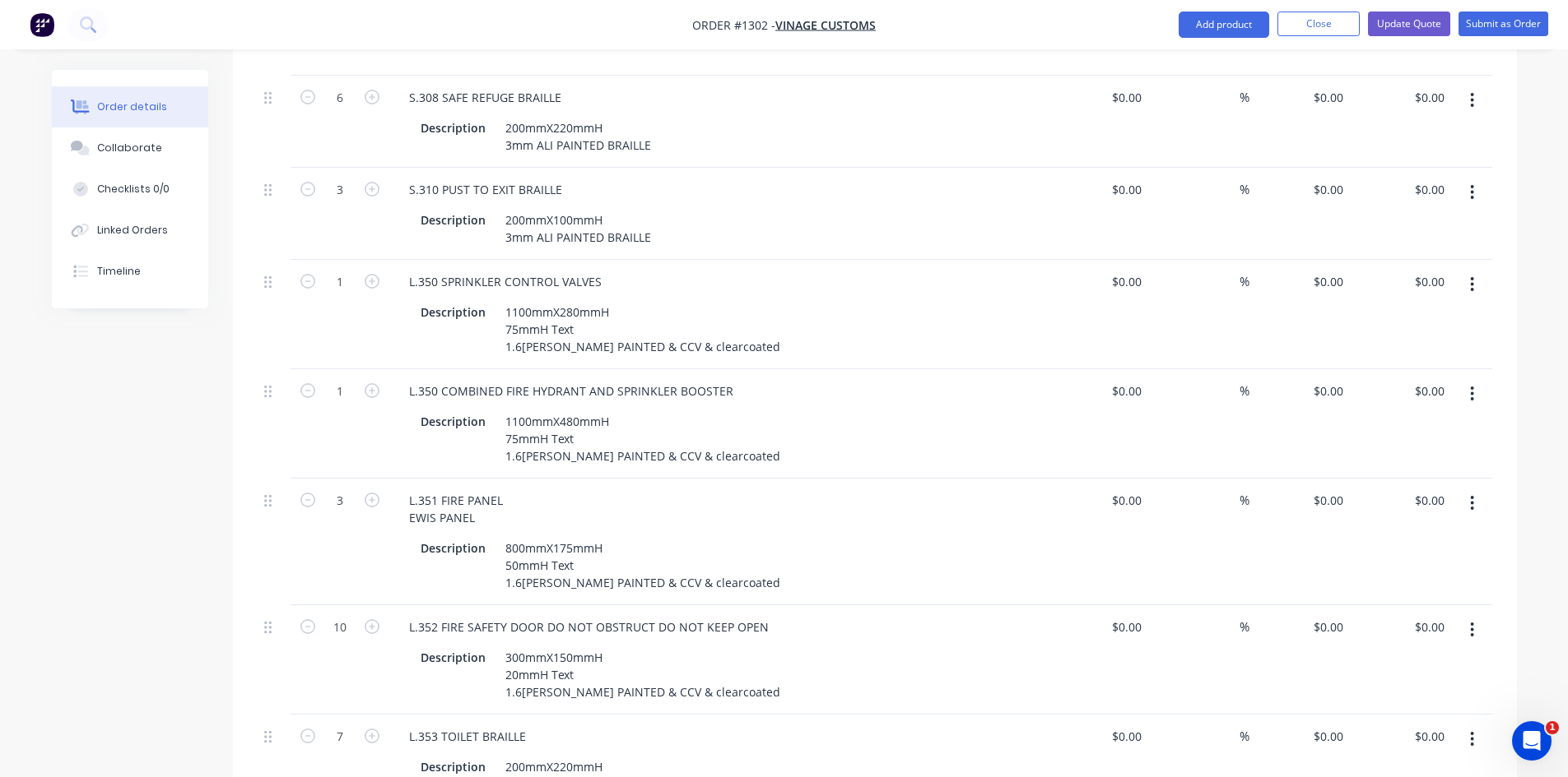
scroll to position [1974, 0]
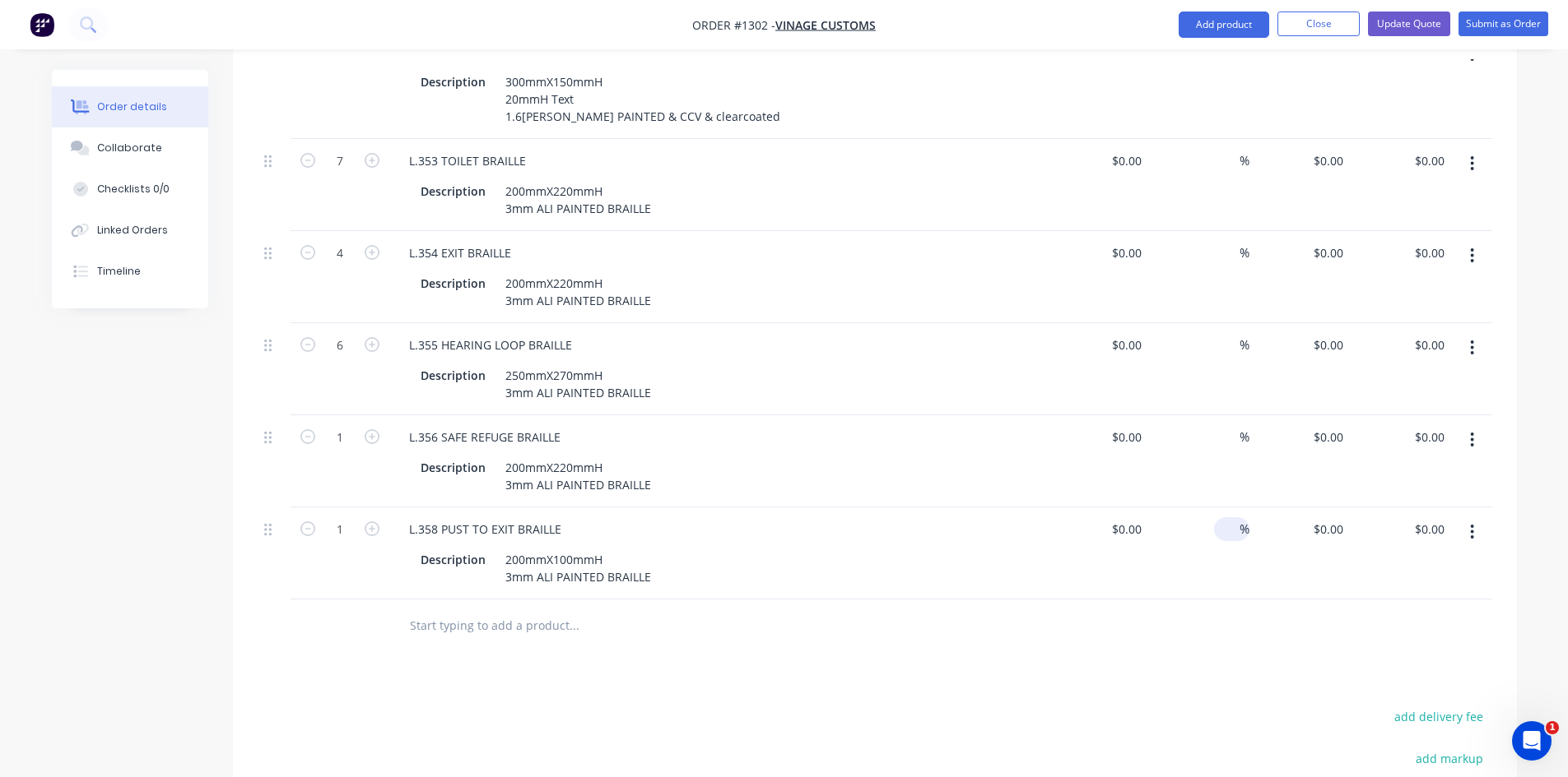
type input "40"
click at [1217, 517] on div "%" at bounding box center [1232, 529] width 35 height 24
type input "40"
click at [1230, 425] on input at bounding box center [1230, 437] width 19 height 24
type input "40"
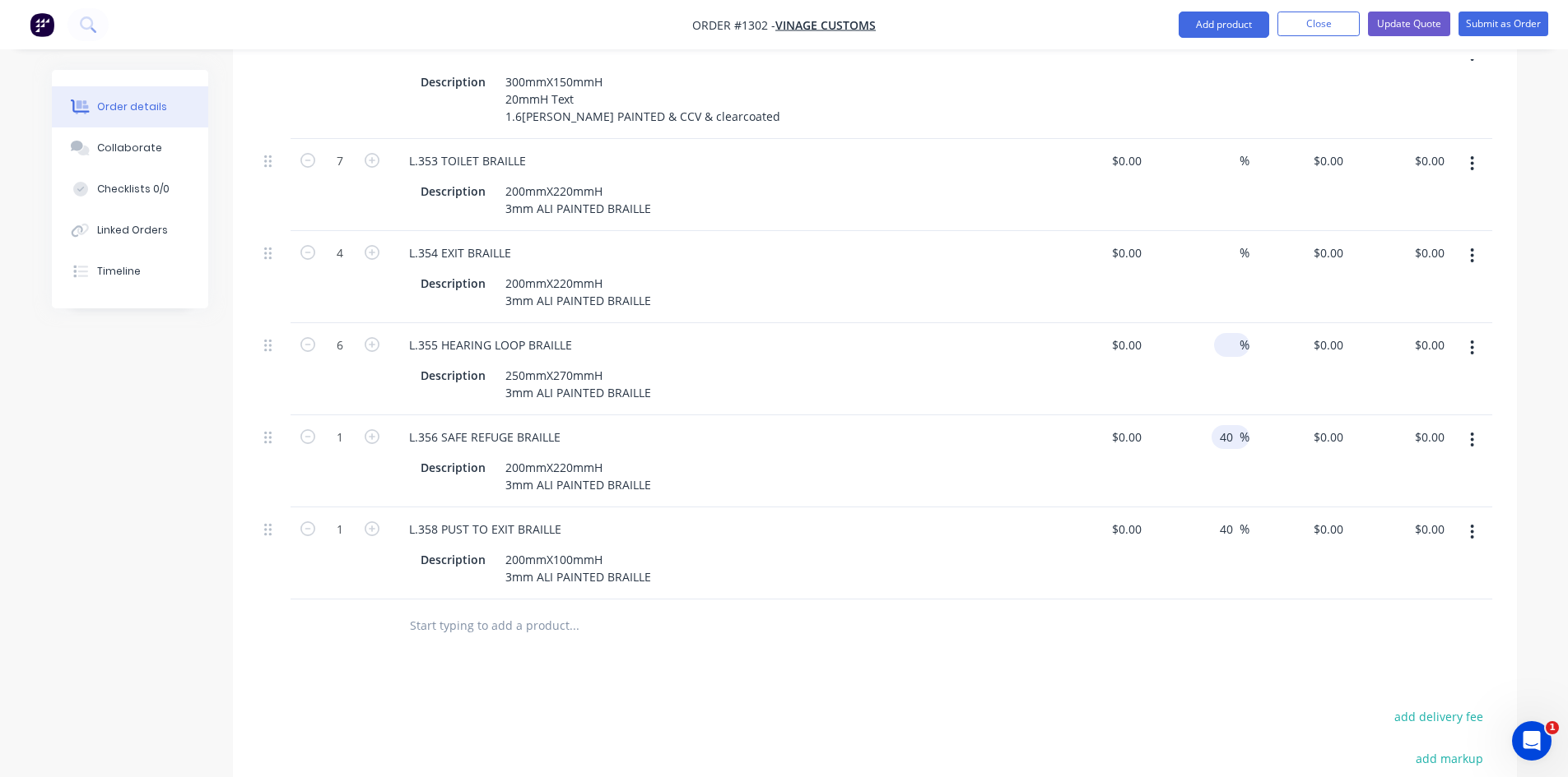
click at [1226, 333] on input at bounding box center [1230, 345] width 19 height 24
type input "40"
click at [1230, 241] on input at bounding box center [1230, 253] width 19 height 24
type input "40"
click at [1221, 149] on input at bounding box center [1230, 160] width 19 height 24
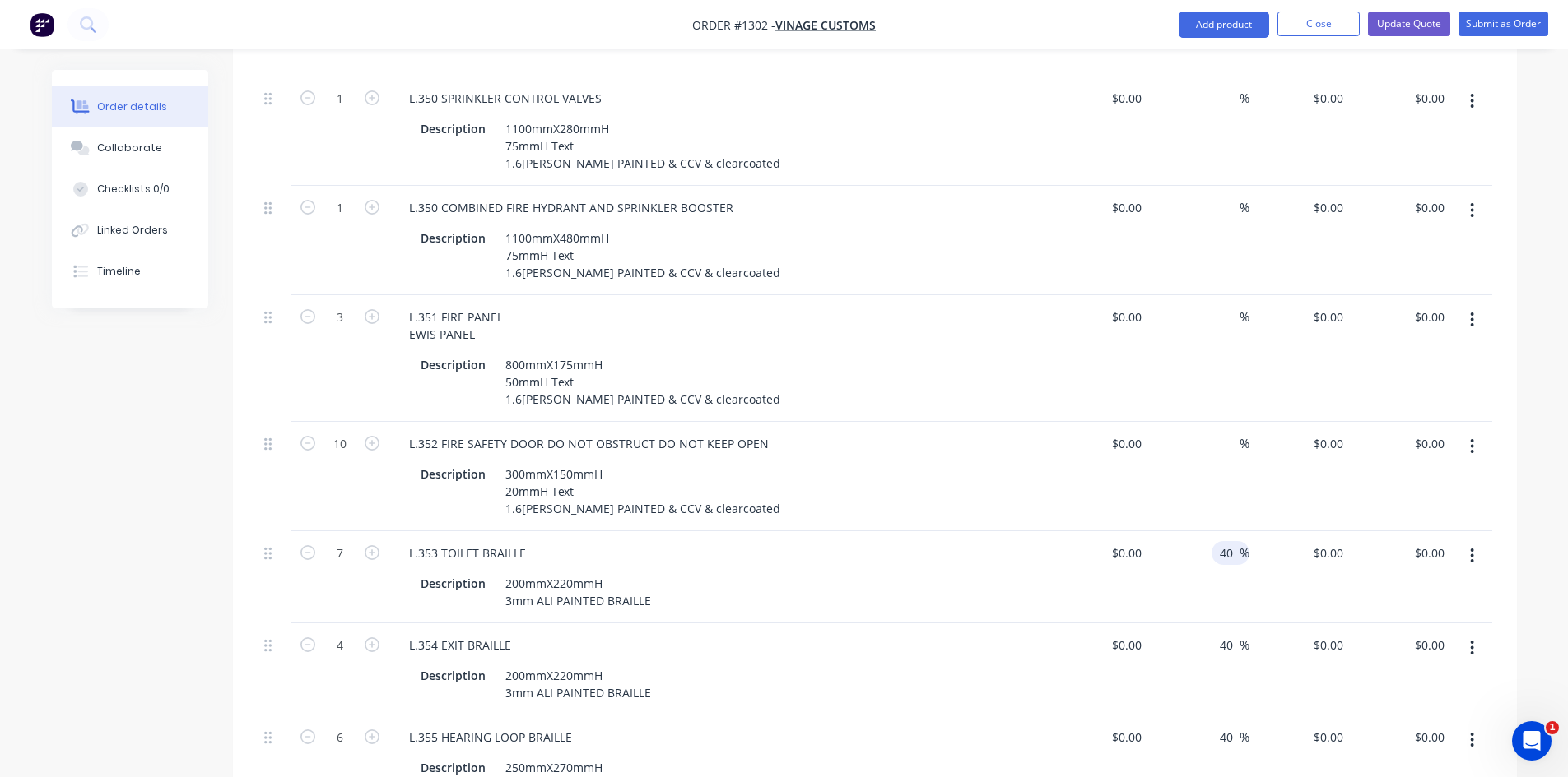
scroll to position [1563, 0]
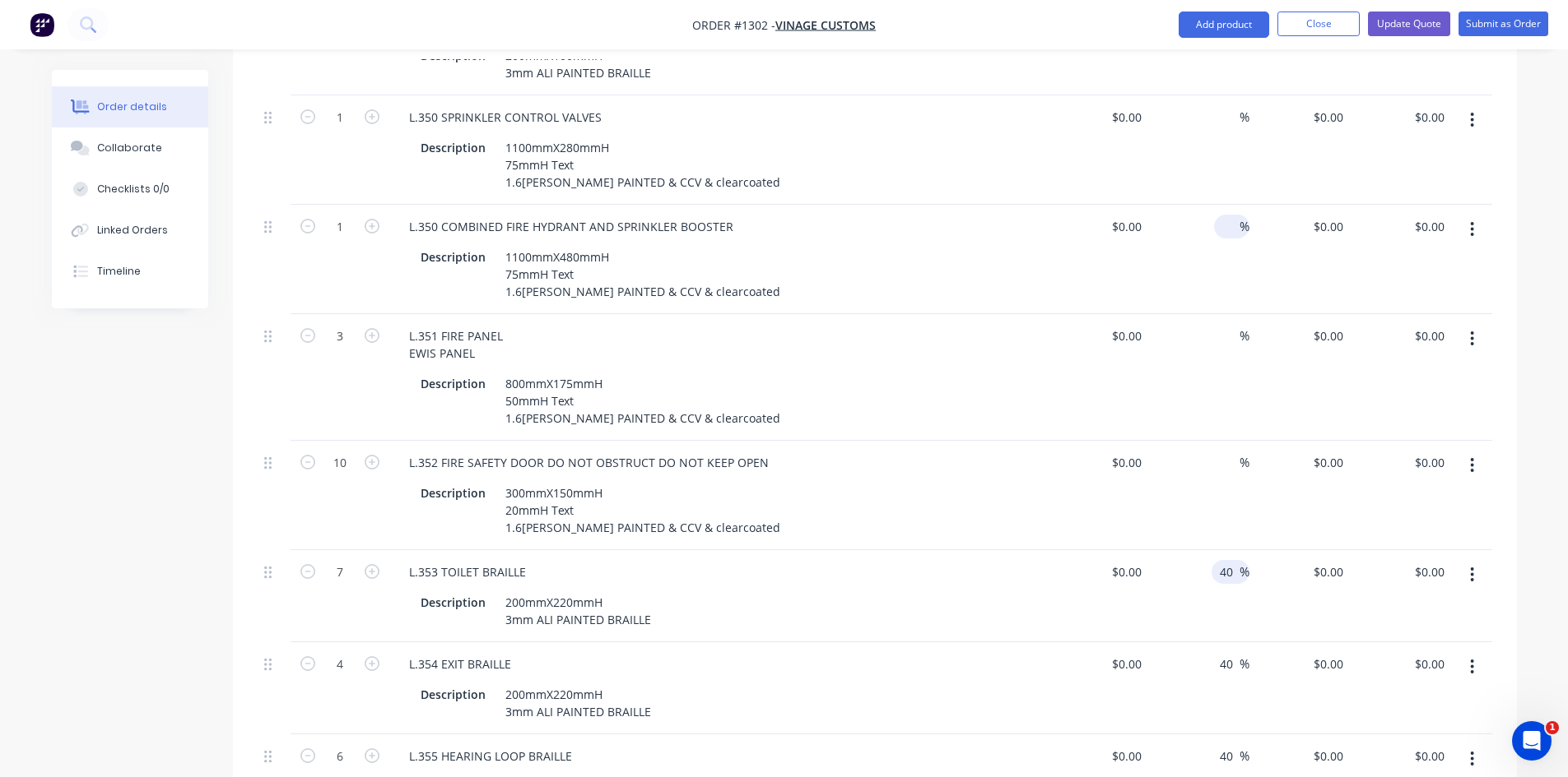
type input "40"
click at [1221, 215] on input at bounding box center [1230, 226] width 19 height 24
type input "40"
click at [1228, 324] on input at bounding box center [1230, 336] width 19 height 24
type input "40"
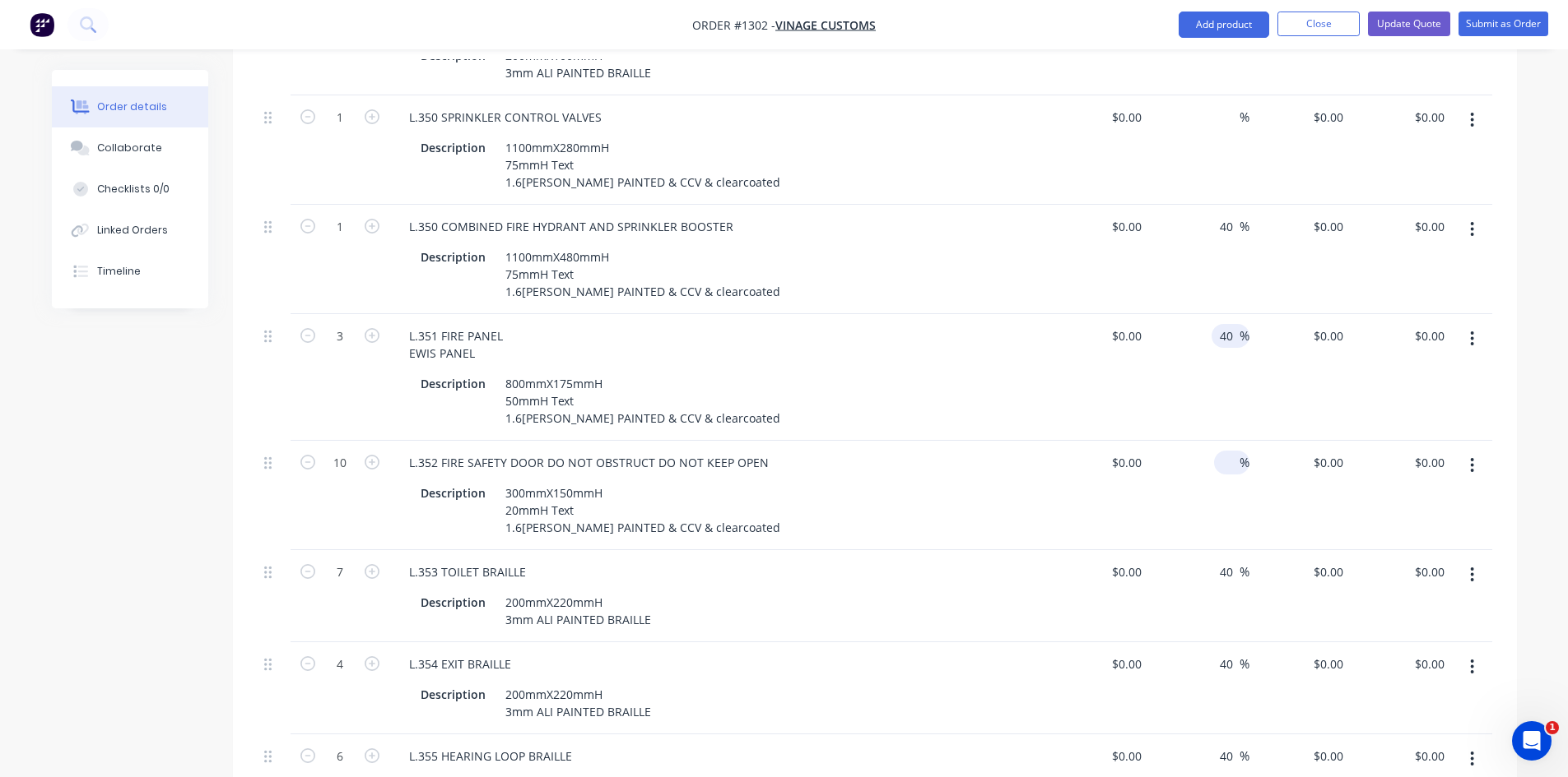
click at [1229, 451] on input at bounding box center [1230, 462] width 19 height 24
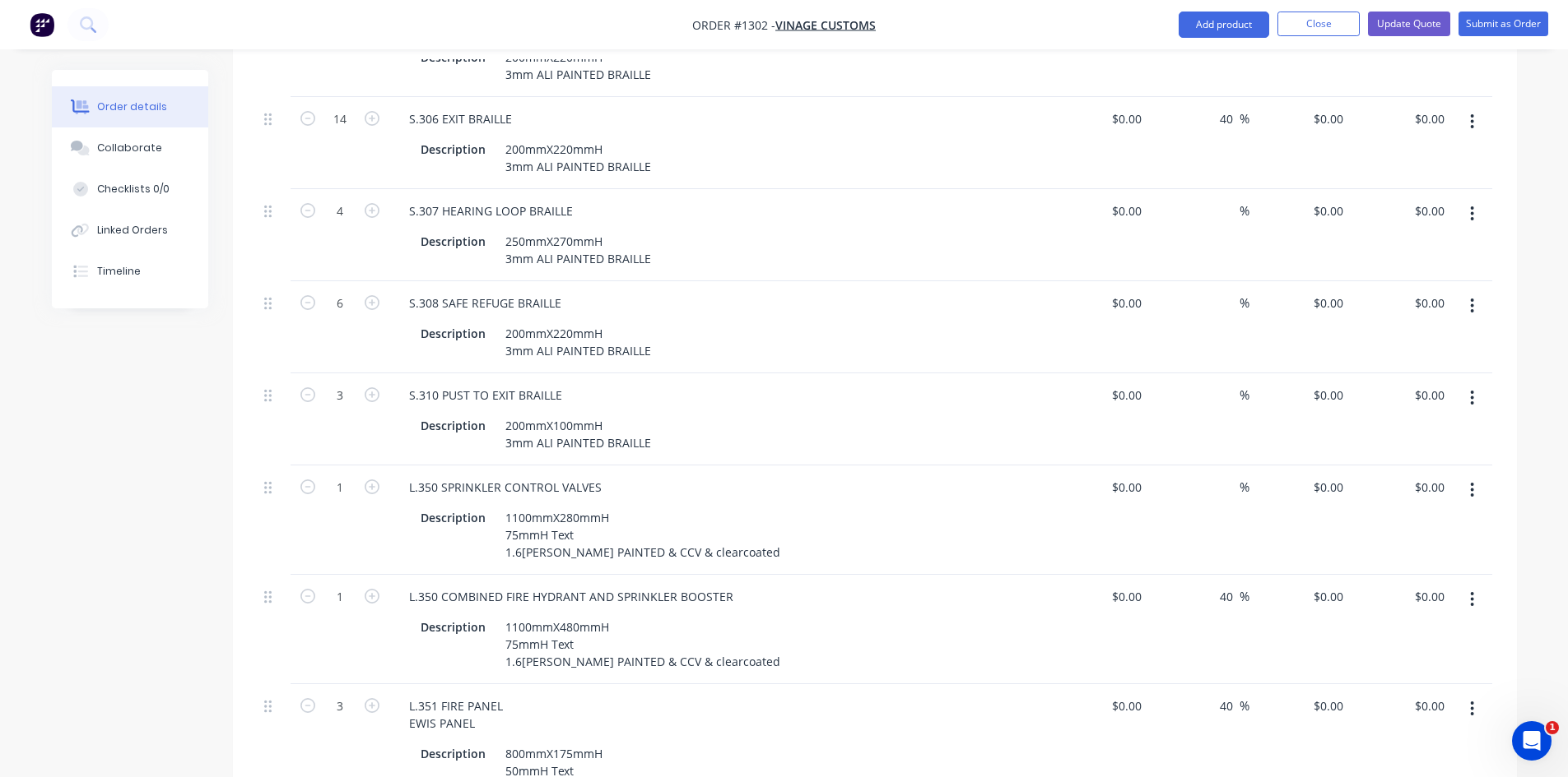
scroll to position [1151, 0]
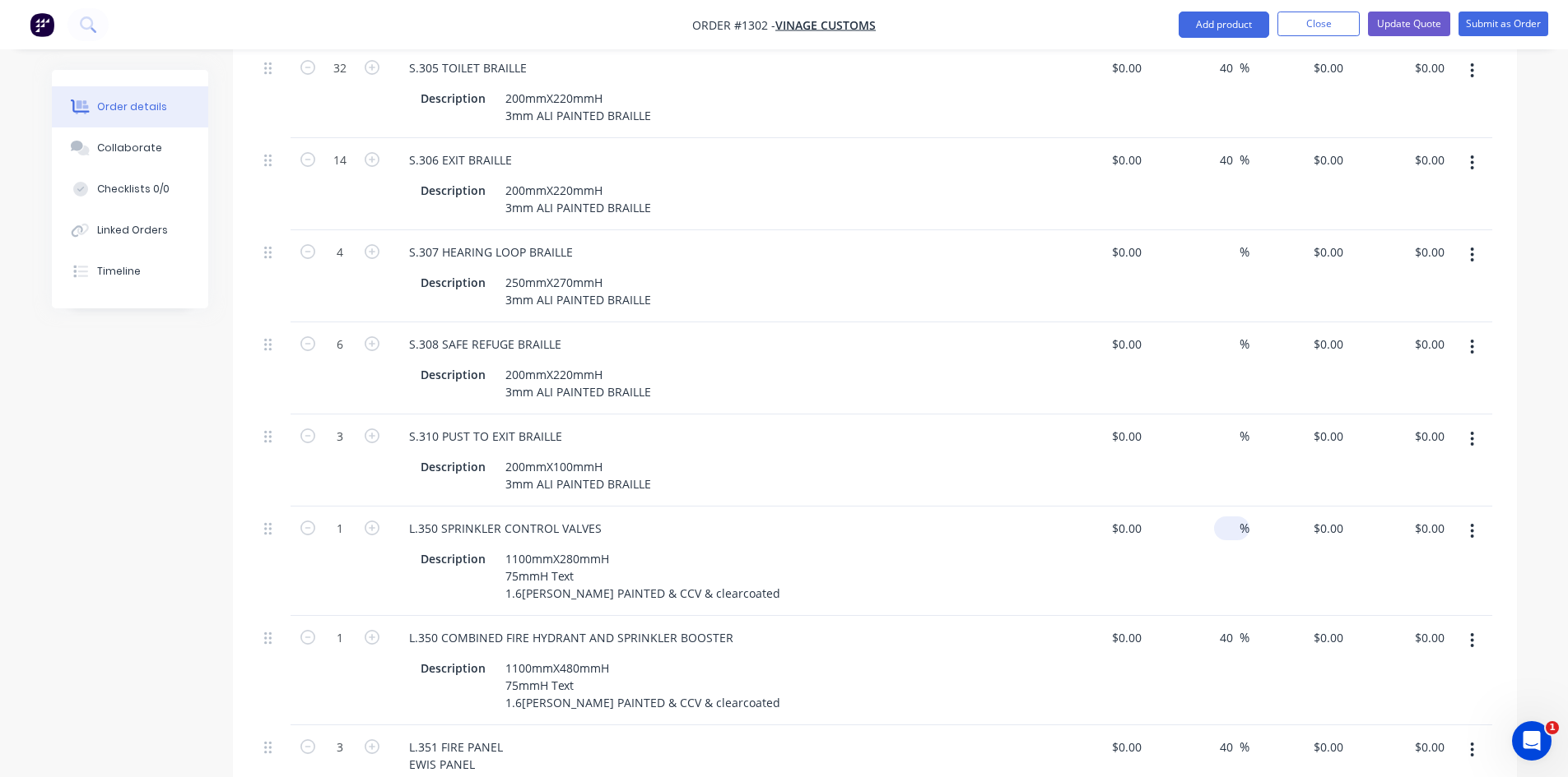
type input "40"
click at [1221, 517] on input at bounding box center [1230, 528] width 19 height 24
type input "40"
click at [1228, 424] on input at bounding box center [1230, 436] width 19 height 24
type input "40"
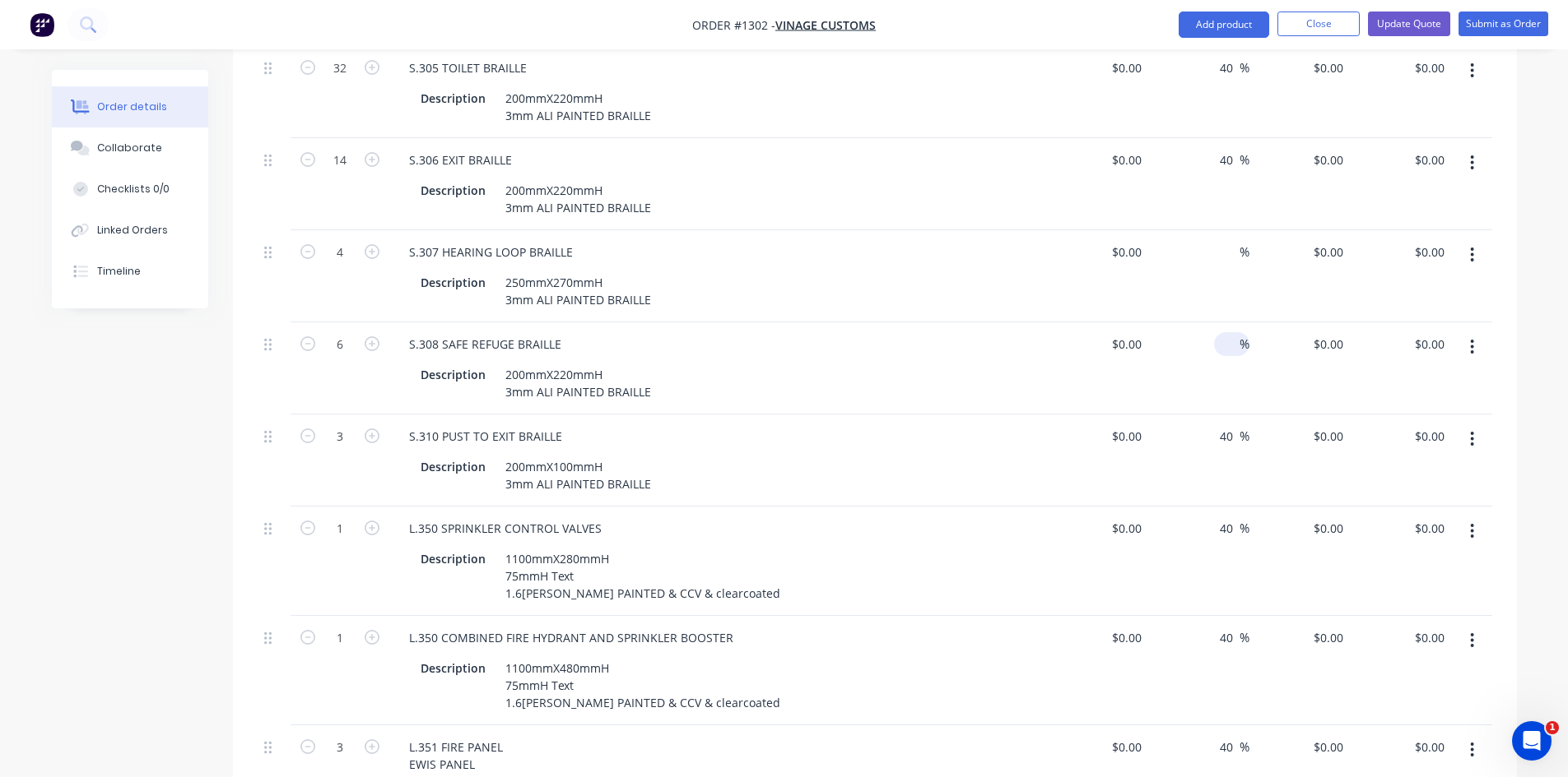
click at [1225, 332] on input at bounding box center [1230, 344] width 19 height 24
type input "40"
click at [1225, 240] on input at bounding box center [1230, 252] width 19 height 24
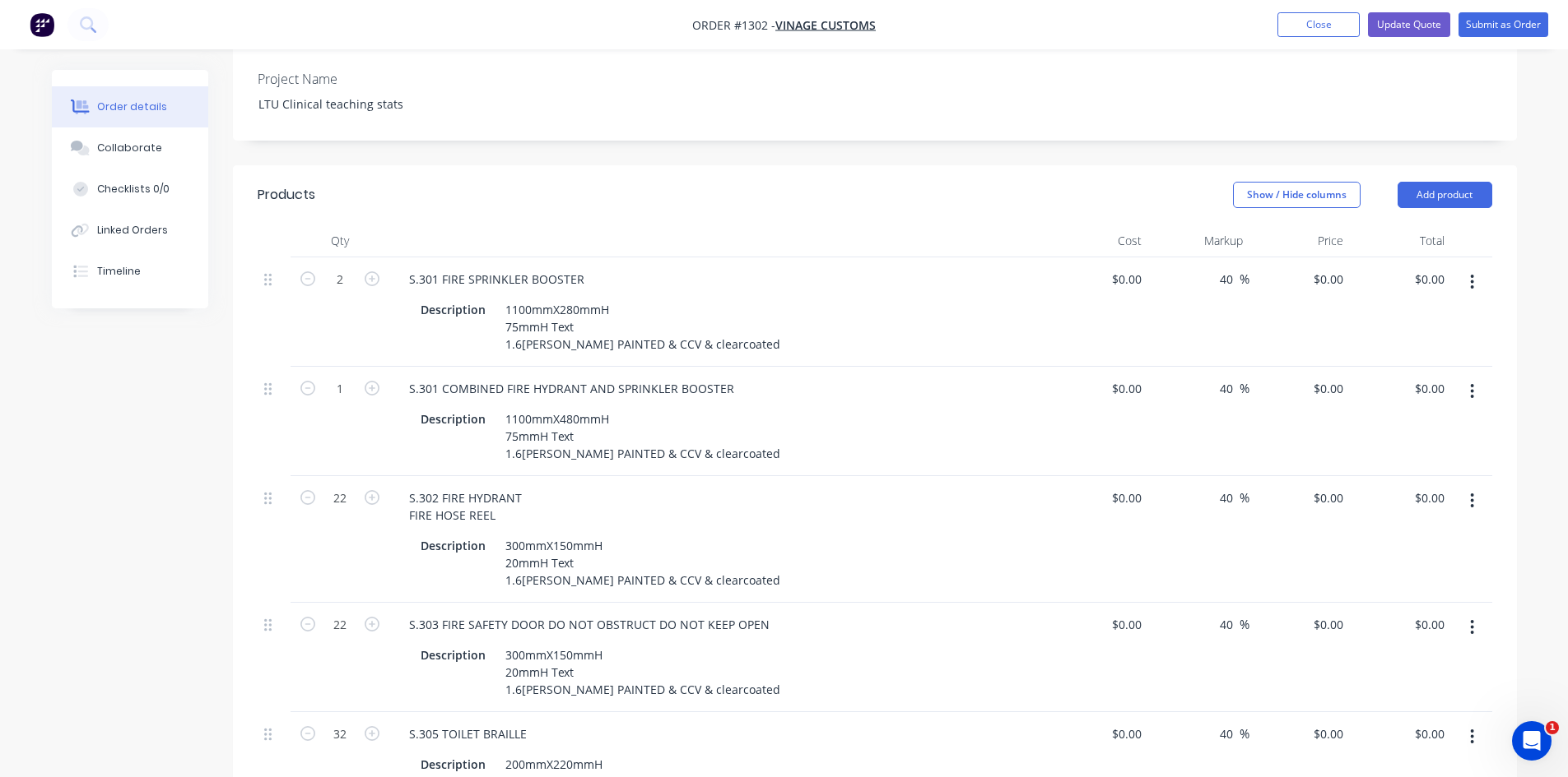
scroll to position [494, 0]
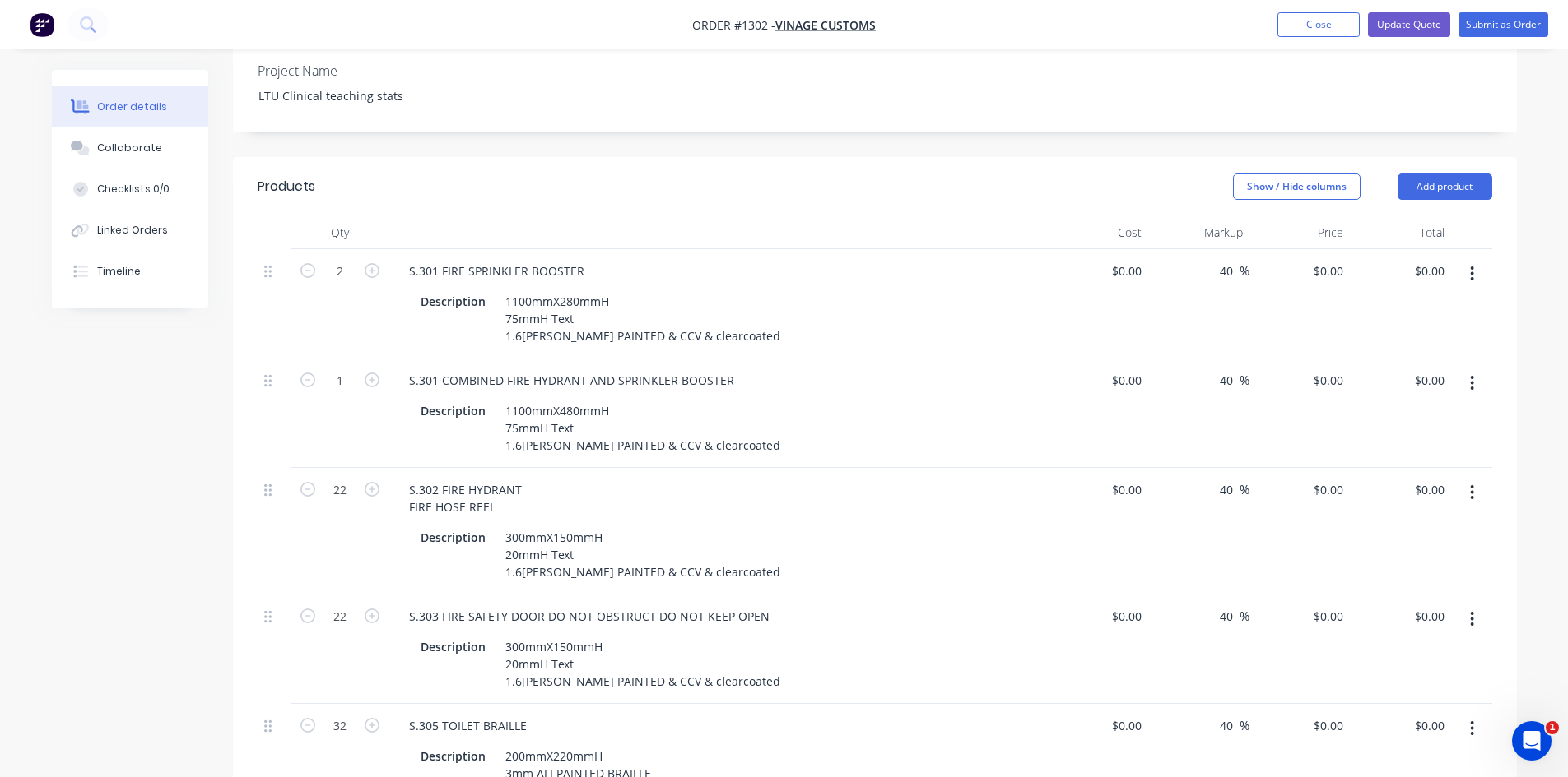
type input "40"
click at [1122, 249] on div "0 $0.00" at bounding box center [1098, 303] width 101 height 110
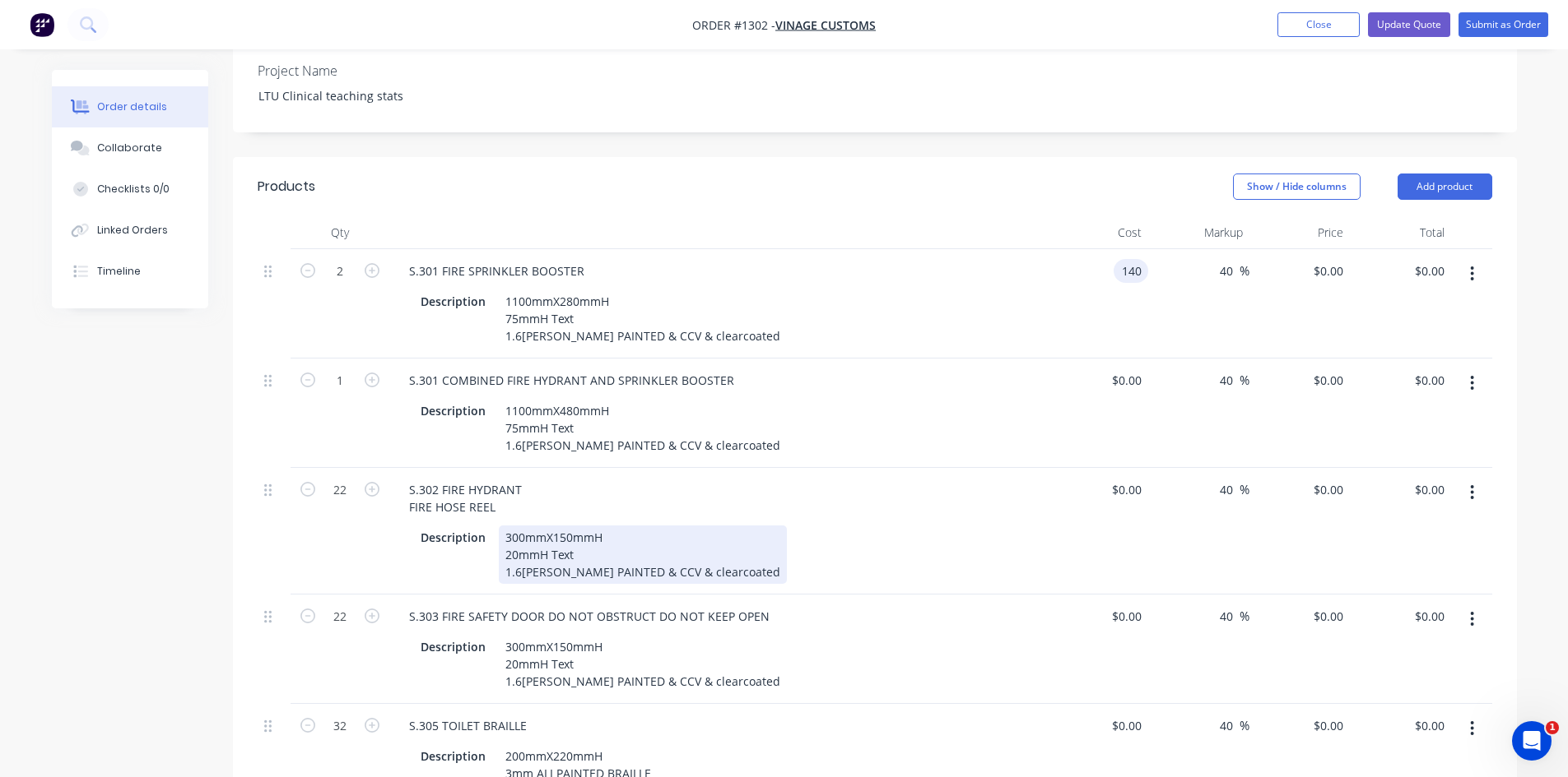
type input "$140.00"
type input "$196.00"
type input "$392.00"
click at [942, 525] on div "Description 300mmX150mmH 20mmH Text 1.6[PERSON_NAME] PAINTED & CCV & clearcoated" at bounding box center [715, 554] width 603 height 59
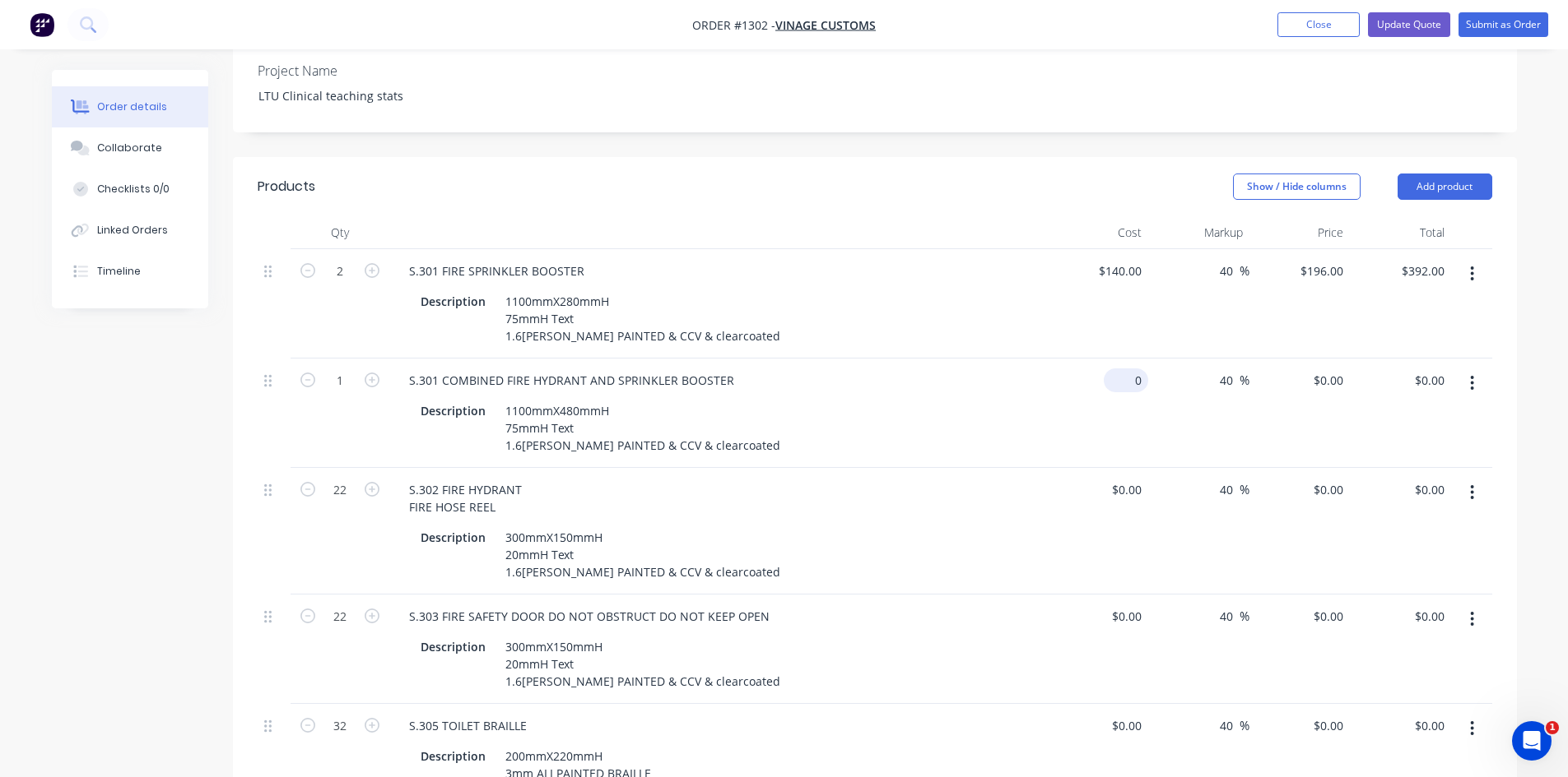
click at [1128, 368] on div "0 $0.00" at bounding box center [1126, 380] width 45 height 24
type input "$200.00"
type input "$280.00"
click at [1062, 468] on div "$0.00 $0.00" at bounding box center [1098, 531] width 101 height 126
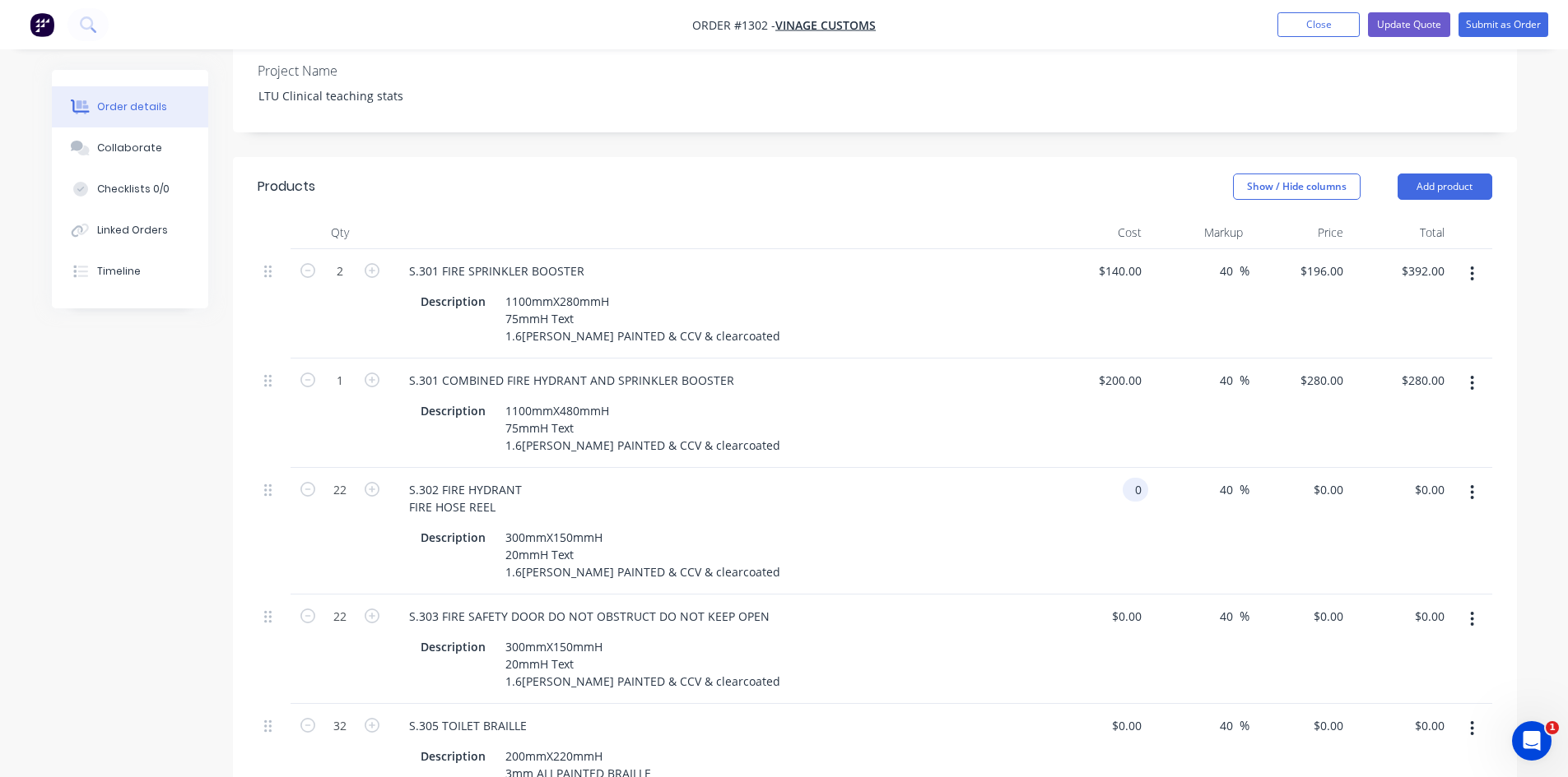
click at [1134, 478] on input "0" at bounding box center [1139, 489] width 19 height 24
type input "$75.00"
type input "$105.00"
type input "$2,310.00"
click at [1132, 604] on input "0" at bounding box center [1139, 616] width 19 height 24
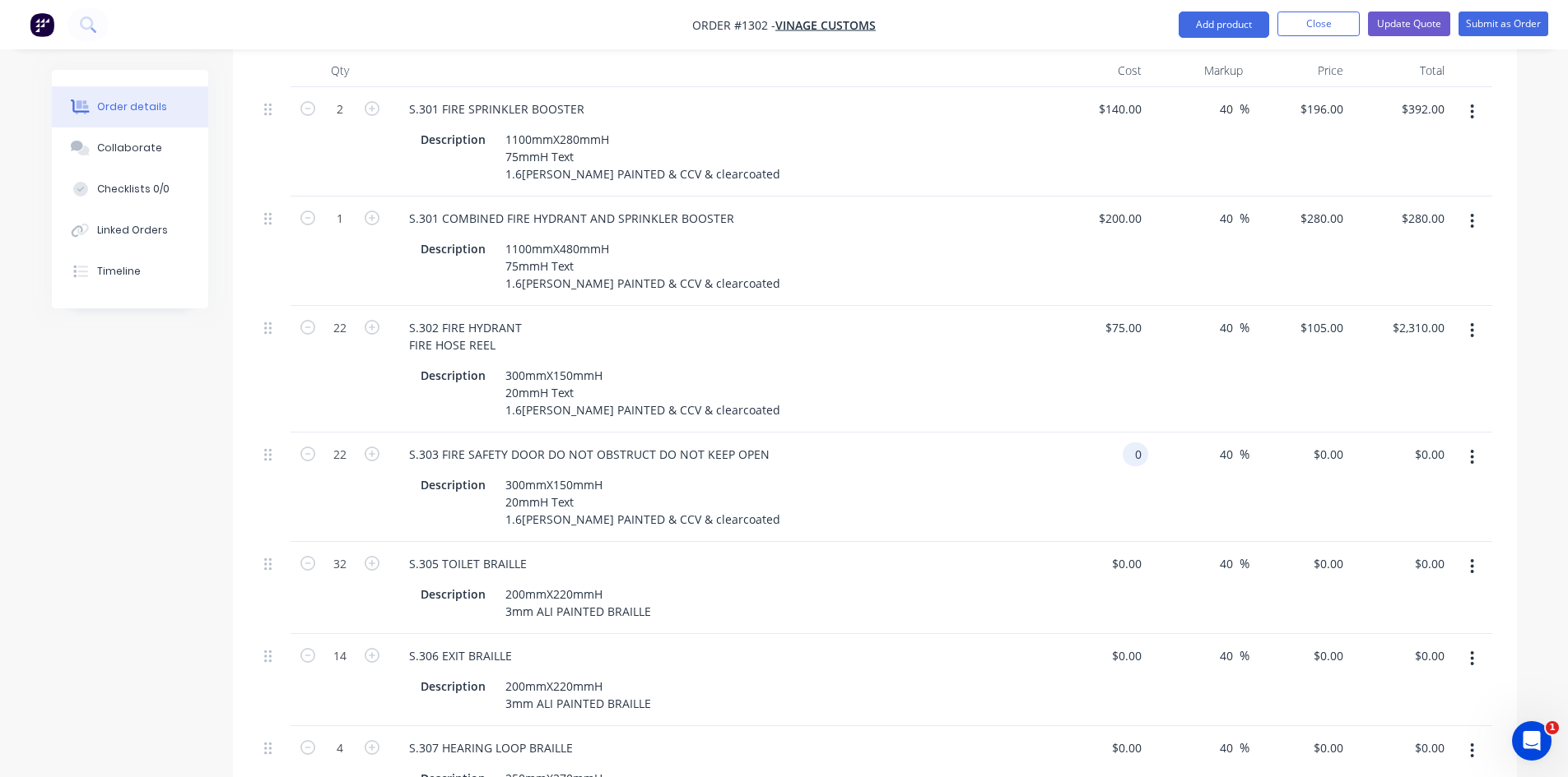
scroll to position [740, 0]
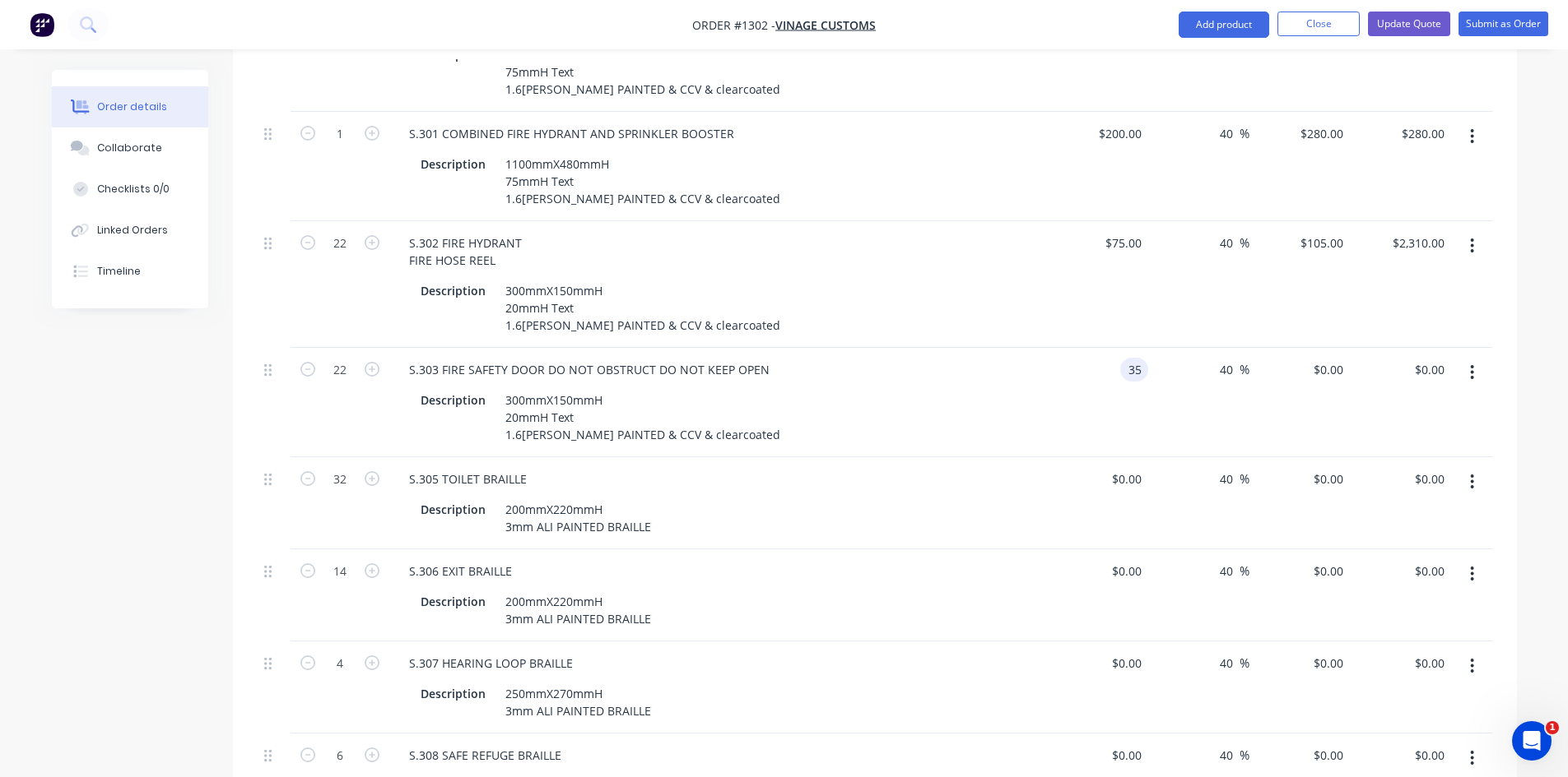
type input "$35.00"
type input "$49.00"
type input "$1,078.00"
click at [976, 560] on div "S.306 EXIT BRAILLE" at bounding box center [718, 571] width 645 height 24
click at [1135, 467] on input "0" at bounding box center [1139, 479] width 19 height 24
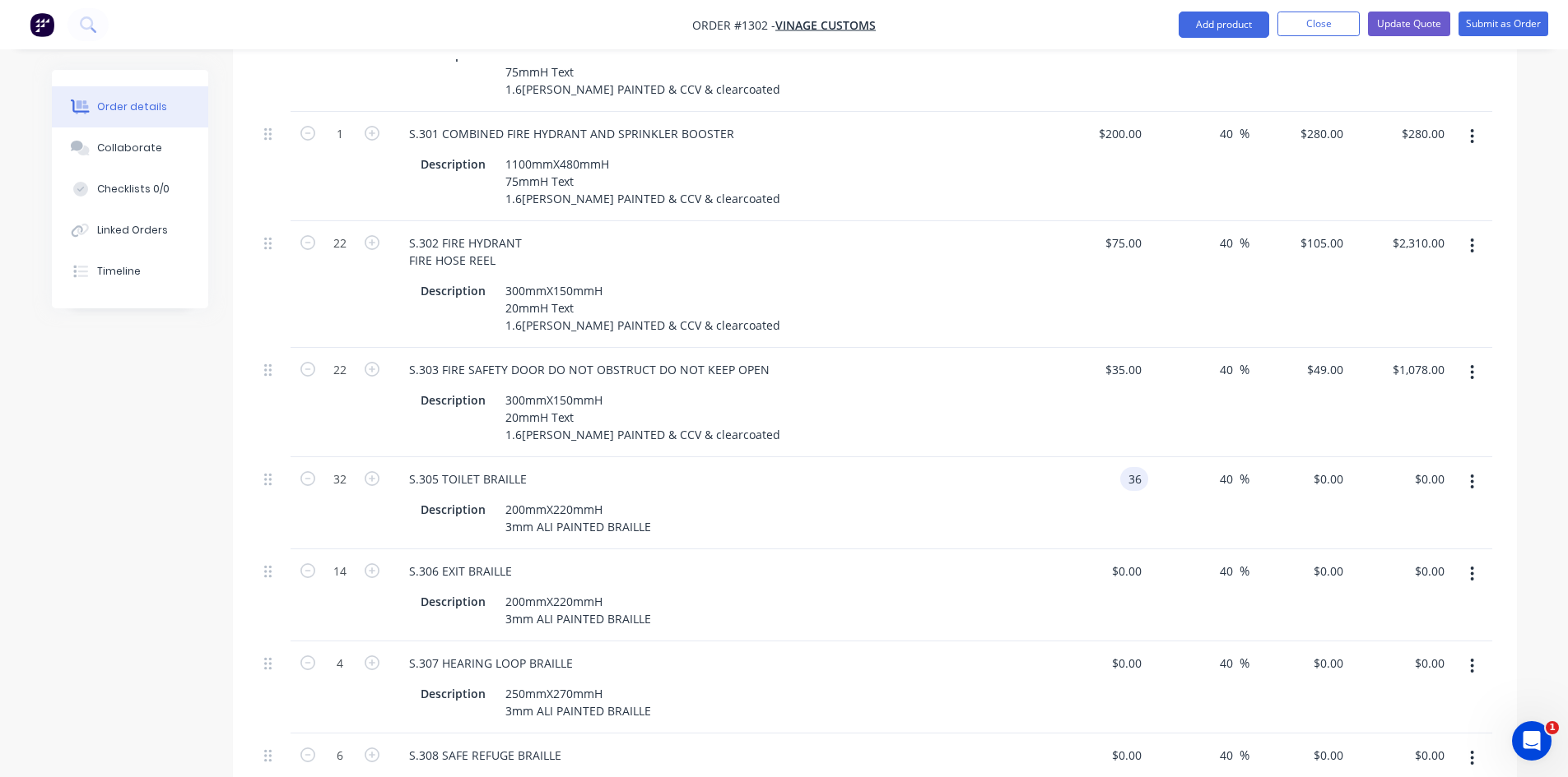
type input "$36.00"
type input "$50.40"
type input "$1,612.80"
click at [956, 560] on div "S.306 EXIT BRAILLE" at bounding box center [718, 571] width 645 height 24
click at [1138, 560] on input "0" at bounding box center [1128, 571] width 38 height 24
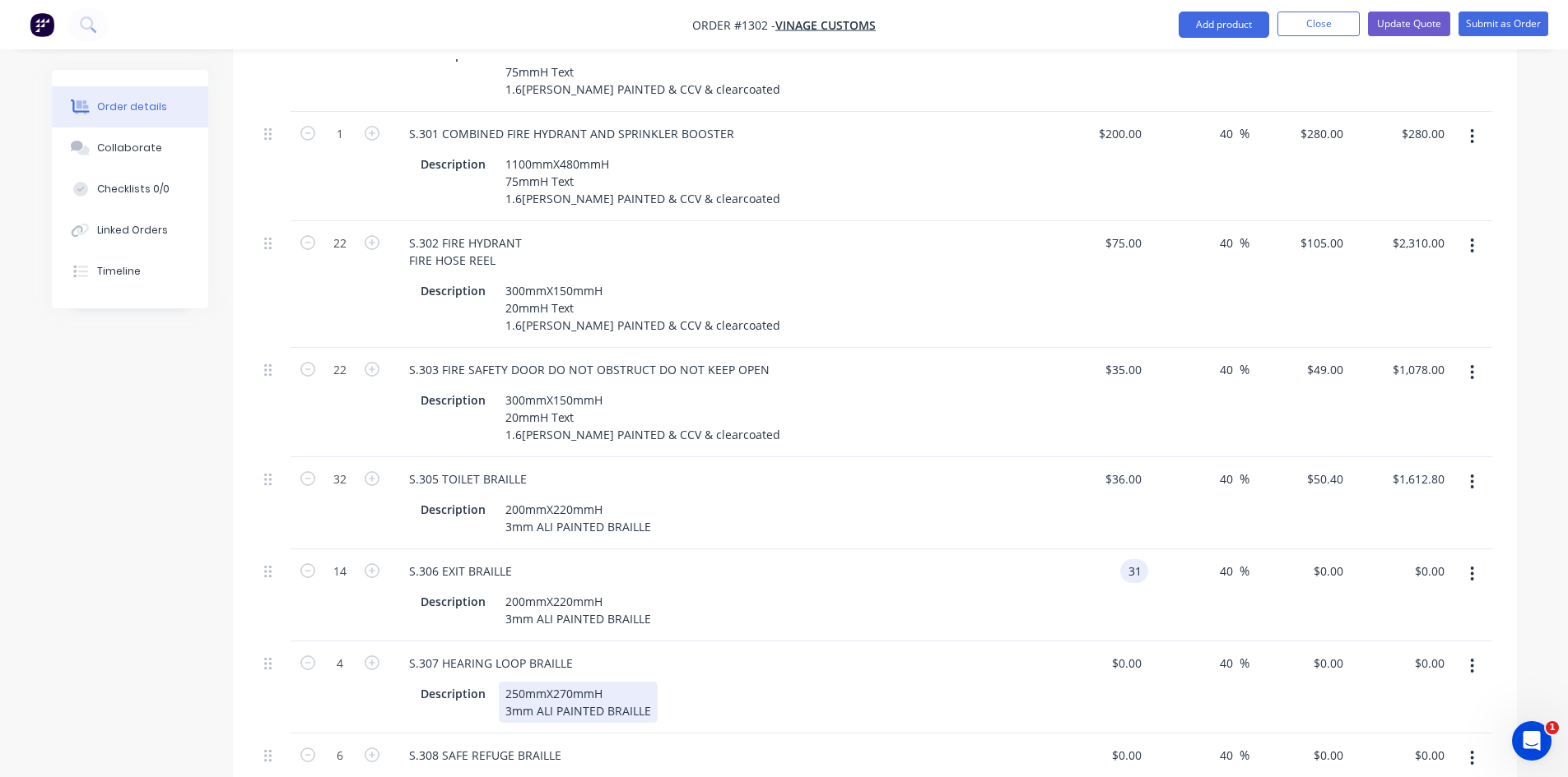
type input "$31.00"
type input "$43.40"
type input "$607.60"
click at [933, 682] on div "Description 250mmX270mmH 3mm ALI PAINTED BRAILLE" at bounding box center [715, 702] width 603 height 41
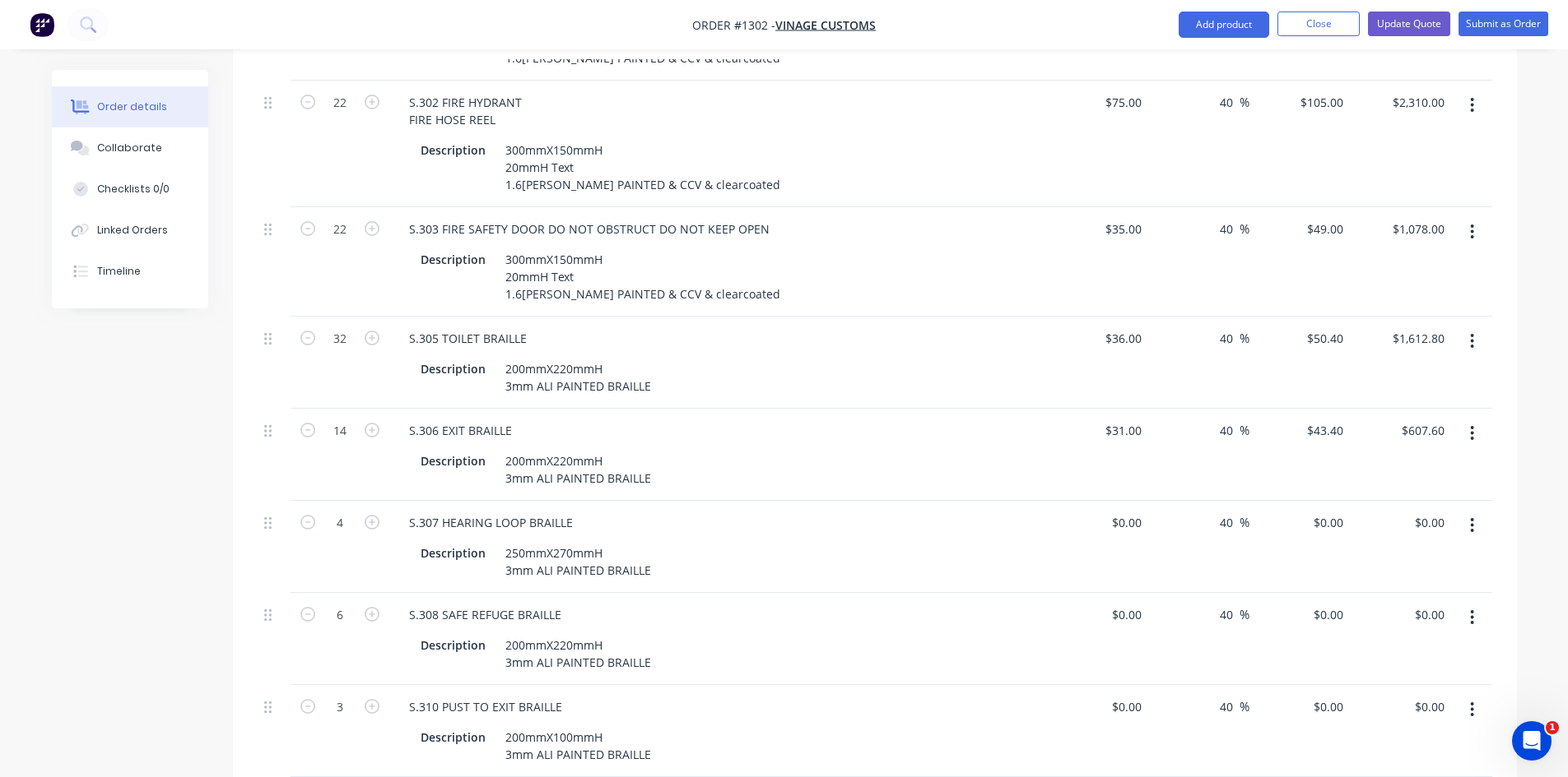
scroll to position [905, 0]
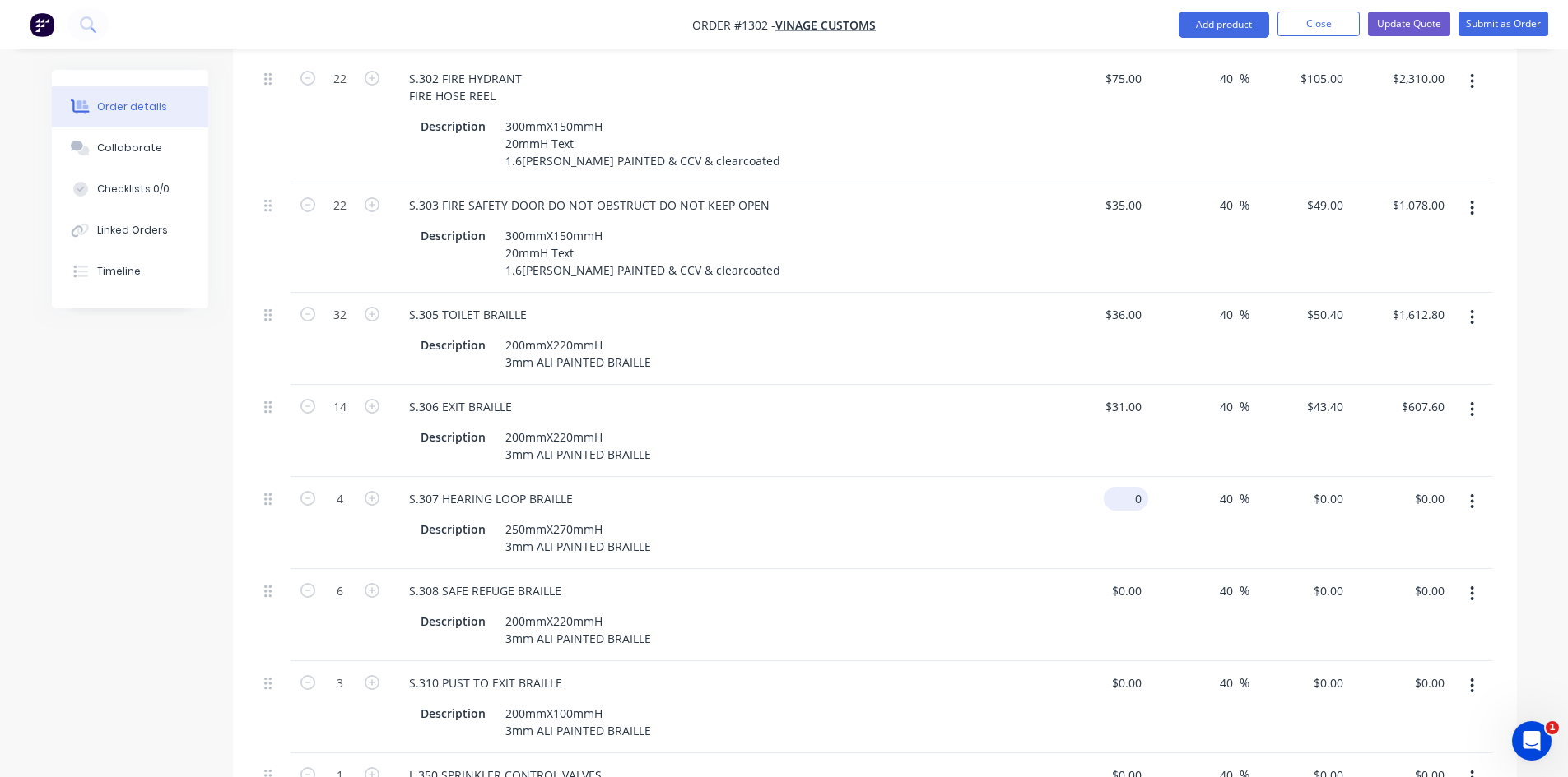
click at [1126, 487] on div "0 $0.00" at bounding box center [1126, 498] width 45 height 24
type input "$40.00"
type input "$56.00"
type input "$224.00"
click at [1035, 606] on div "Description 200mmX220mmH 3mm ALI PAINTED BRAILLE" at bounding box center [718, 628] width 645 height 45
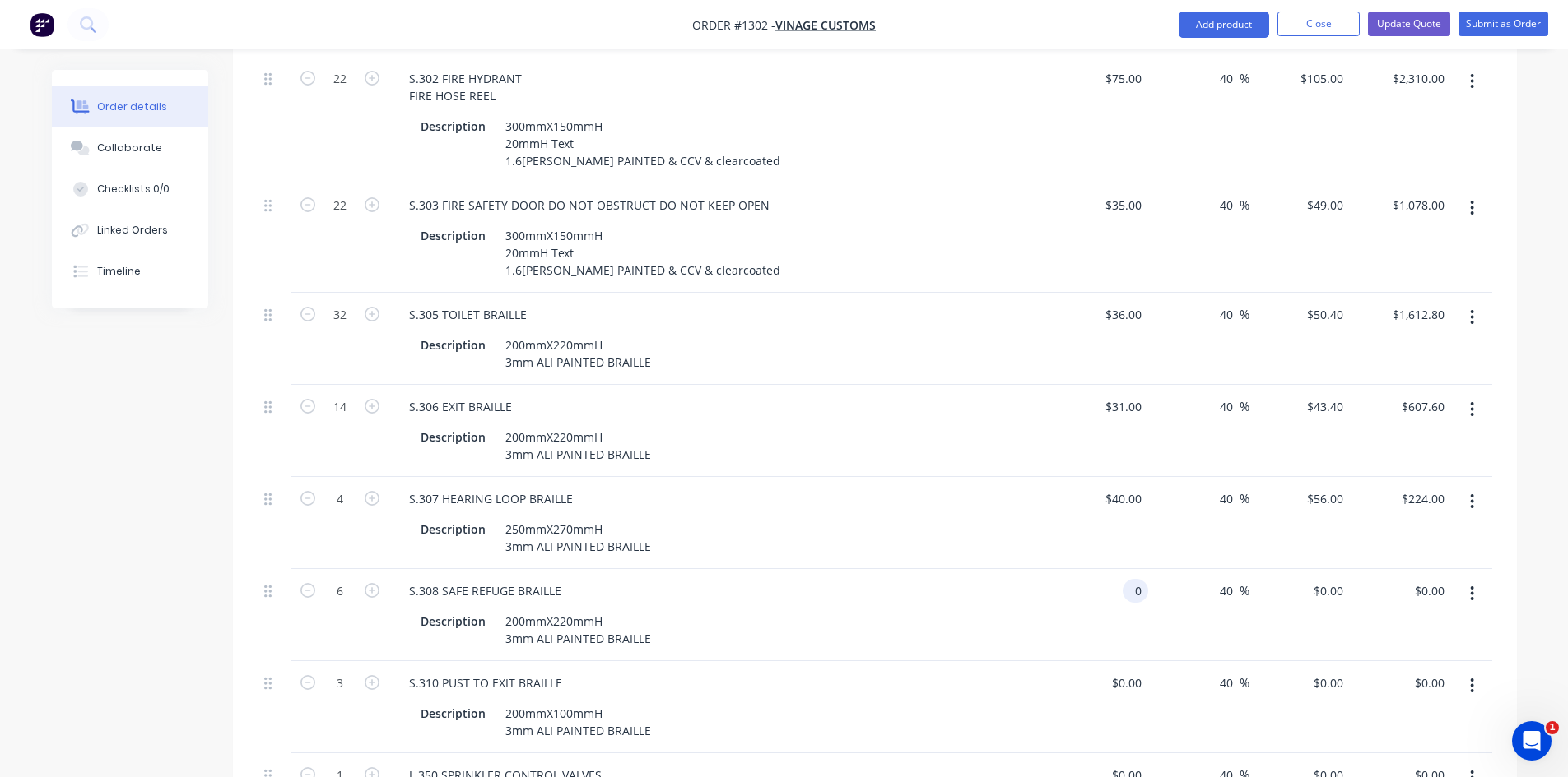
click at [1135, 579] on input "0" at bounding box center [1139, 590] width 19 height 24
type input "$31.00"
type input "$43.40"
type input "$260.40"
click at [1056, 612] on div "$31.00 31" at bounding box center [1098, 615] width 101 height 92
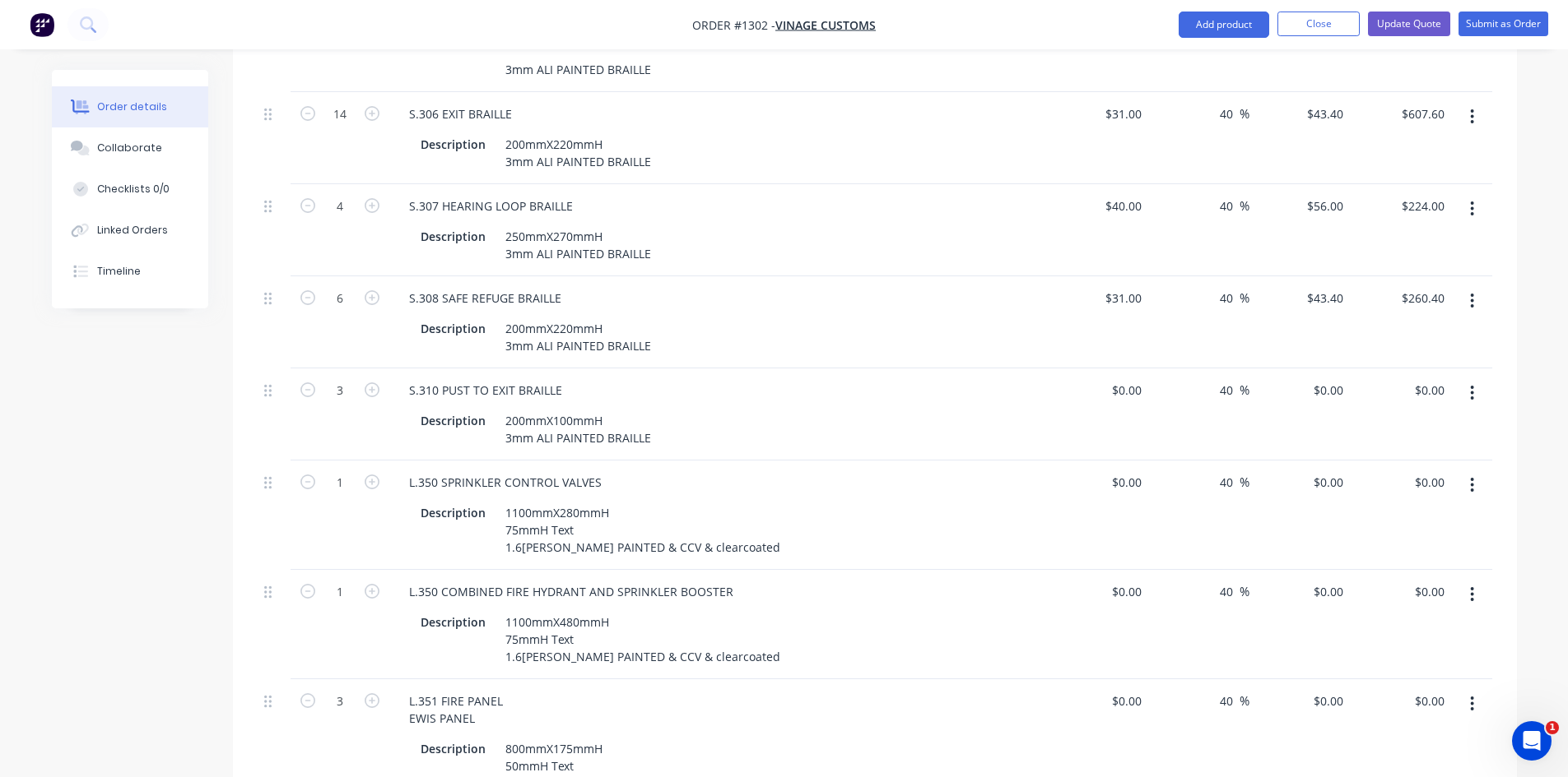
scroll to position [1234, 0]
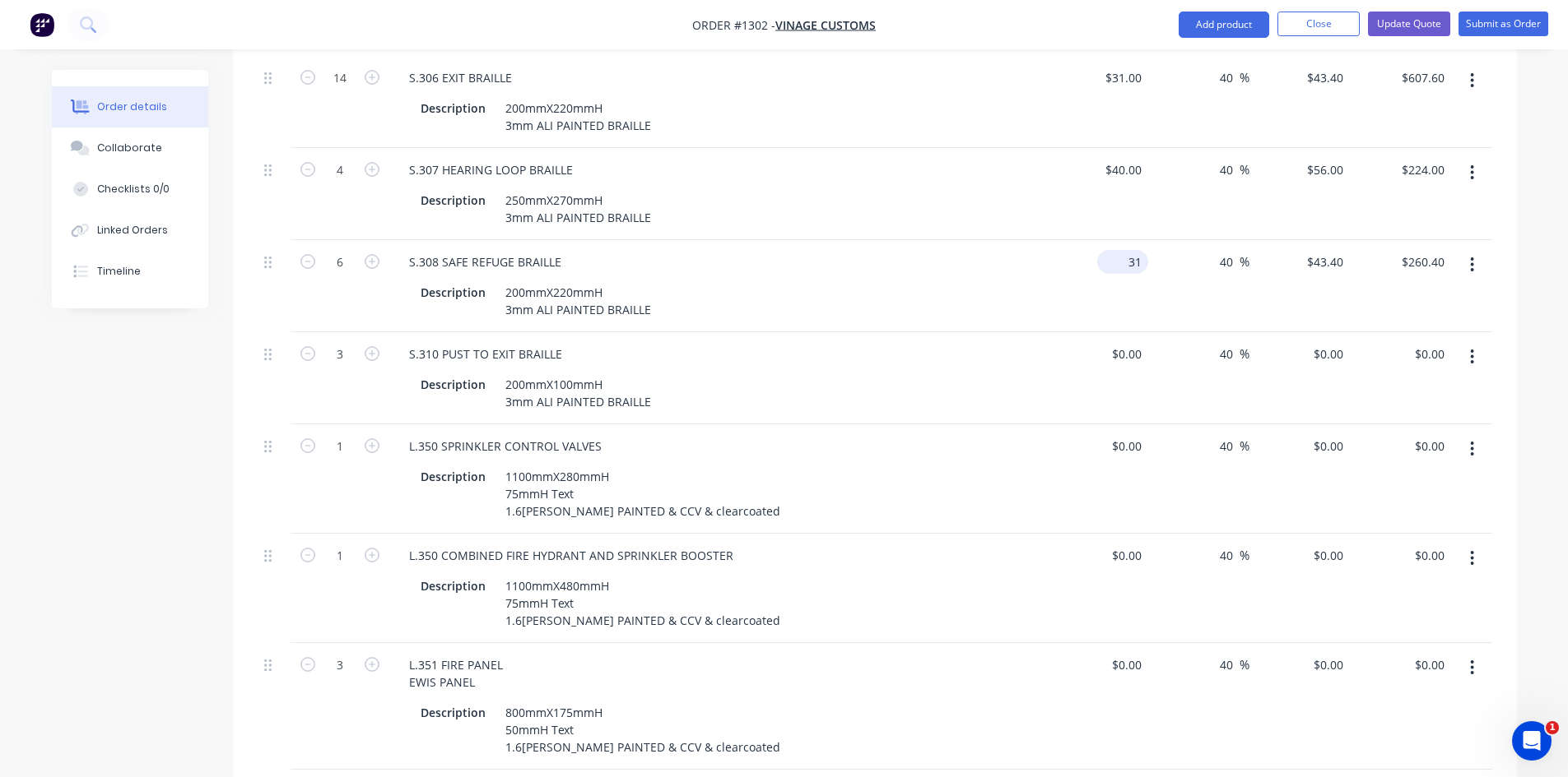
click at [1120, 240] on div "31 $31.00" at bounding box center [1098, 286] width 101 height 92
type input "$33.00"
type input "$46.20"
type input "$277.20"
click at [1005, 467] on div "Description 1100mmX280mmH 75mmH Text 1.6[PERSON_NAME] PAINTED & CCV & clearcoat…" at bounding box center [715, 494] width 603 height 59
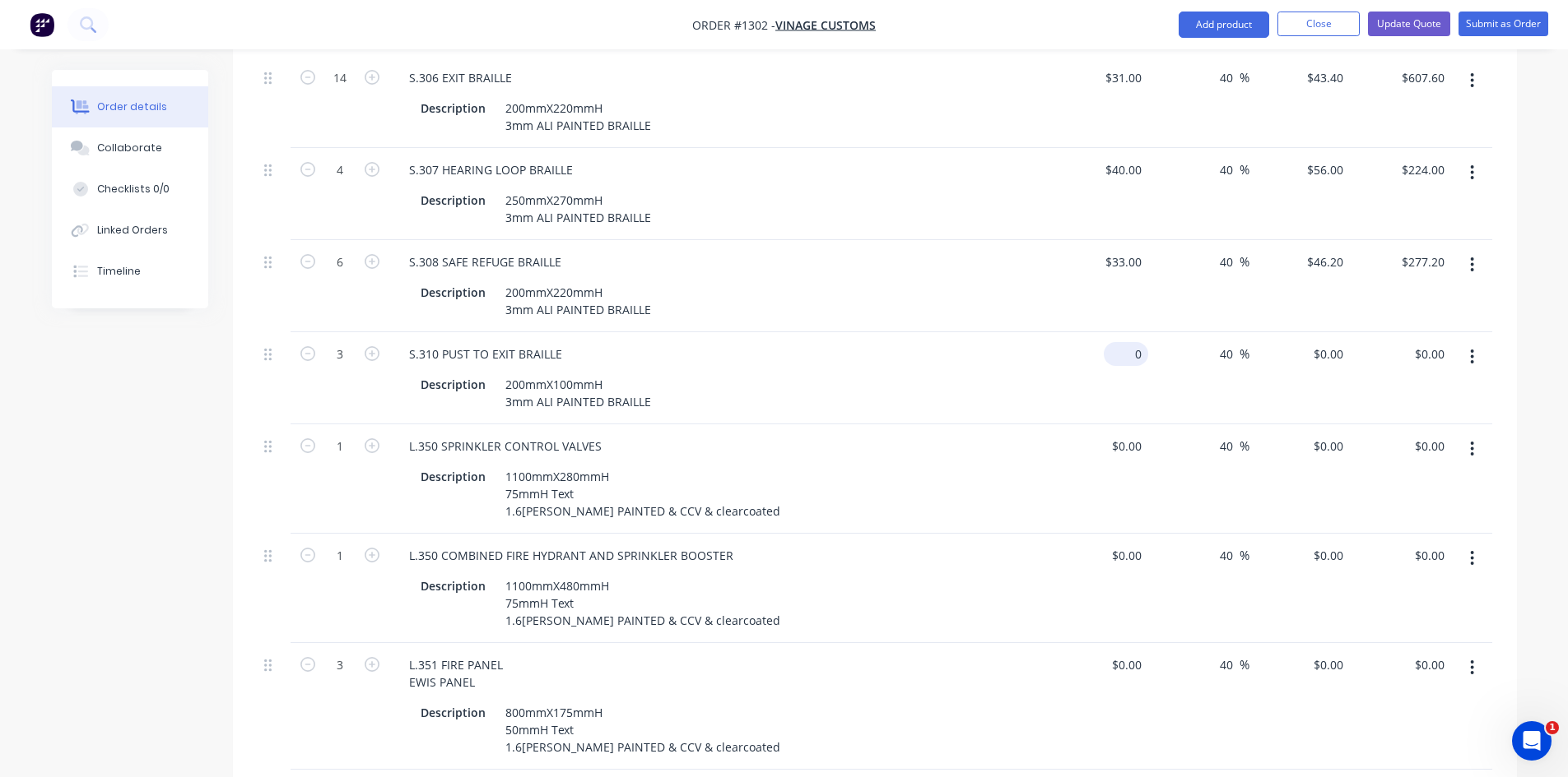
click at [1130, 342] on input "0" at bounding box center [1128, 353] width 38 height 24
type input "$22.50"
type input "$31.50"
type input "$94.50"
click at [995, 465] on div "Description 1100mmX280mmH 75mmH Text 1.6[PERSON_NAME] PAINTED & CCV & clearcoat…" at bounding box center [715, 494] width 603 height 59
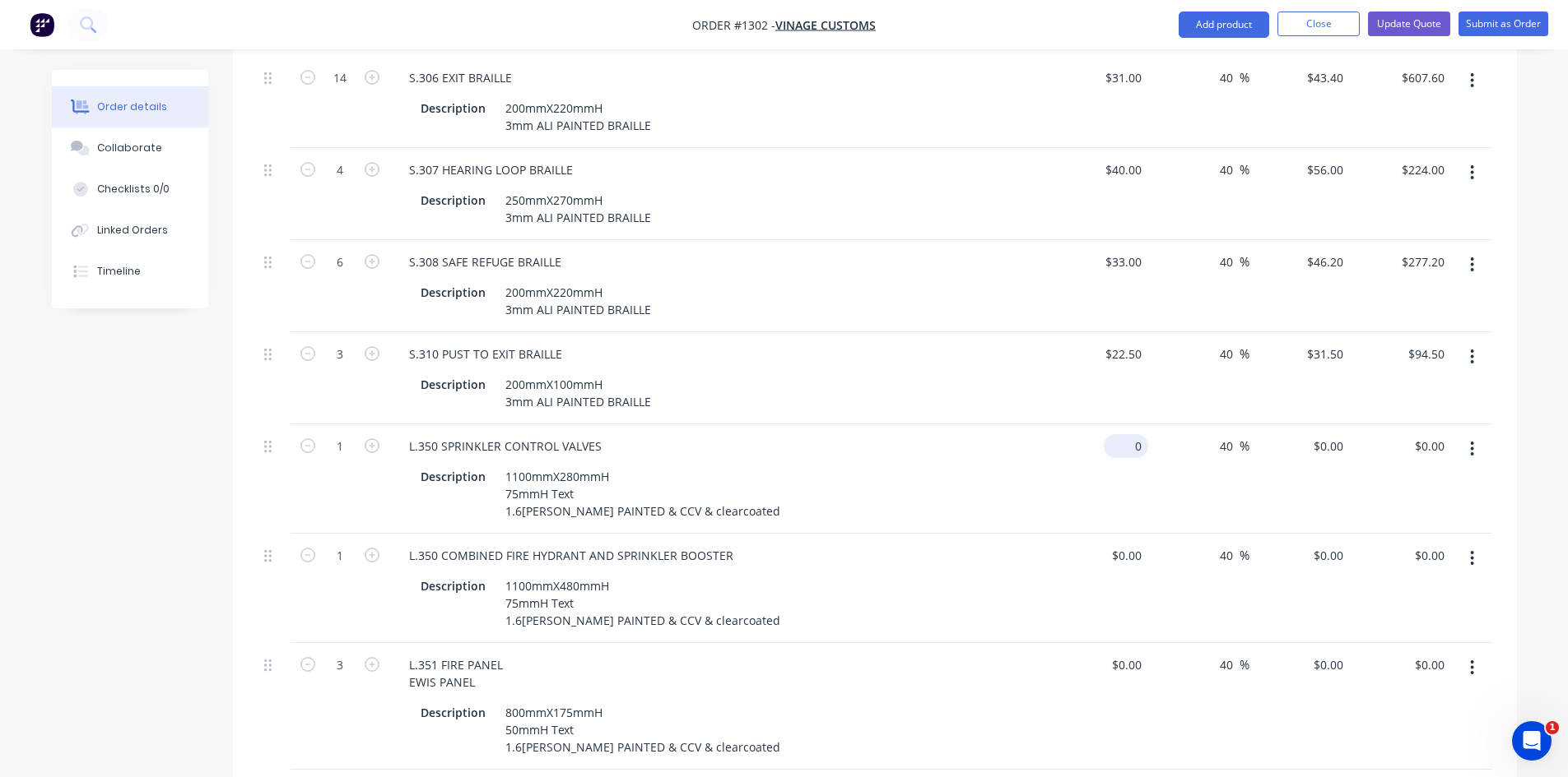
click at [1140, 434] on input "0" at bounding box center [1128, 446] width 38 height 24
type input "$140.00"
type input "$196.00"
click at [913, 544] on div "L.350 COMBINED FIRE HYDRANT AND SPRINKLER BOOSTER" at bounding box center [718, 555] width 645 height 24
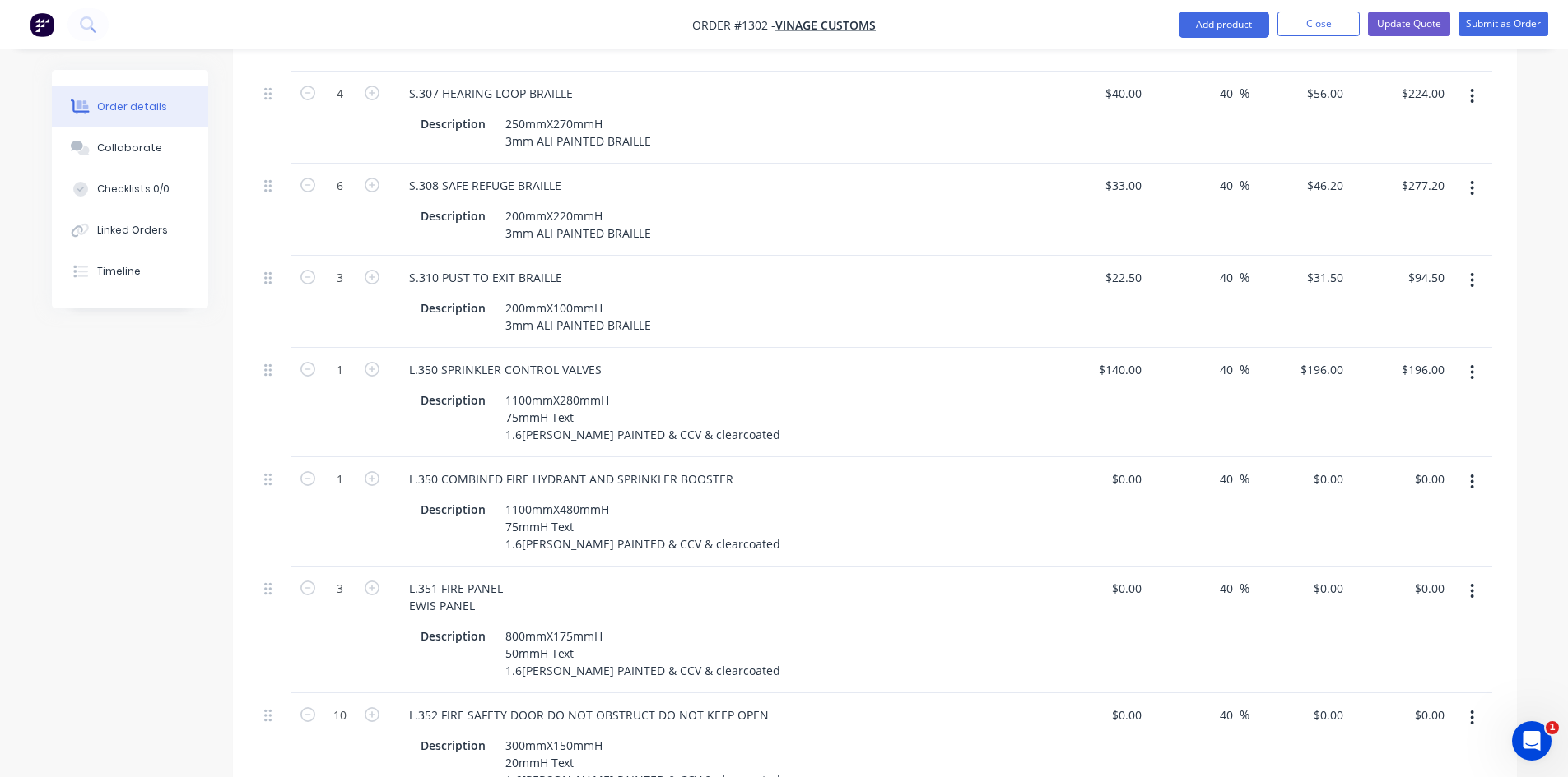
scroll to position [1316, 0]
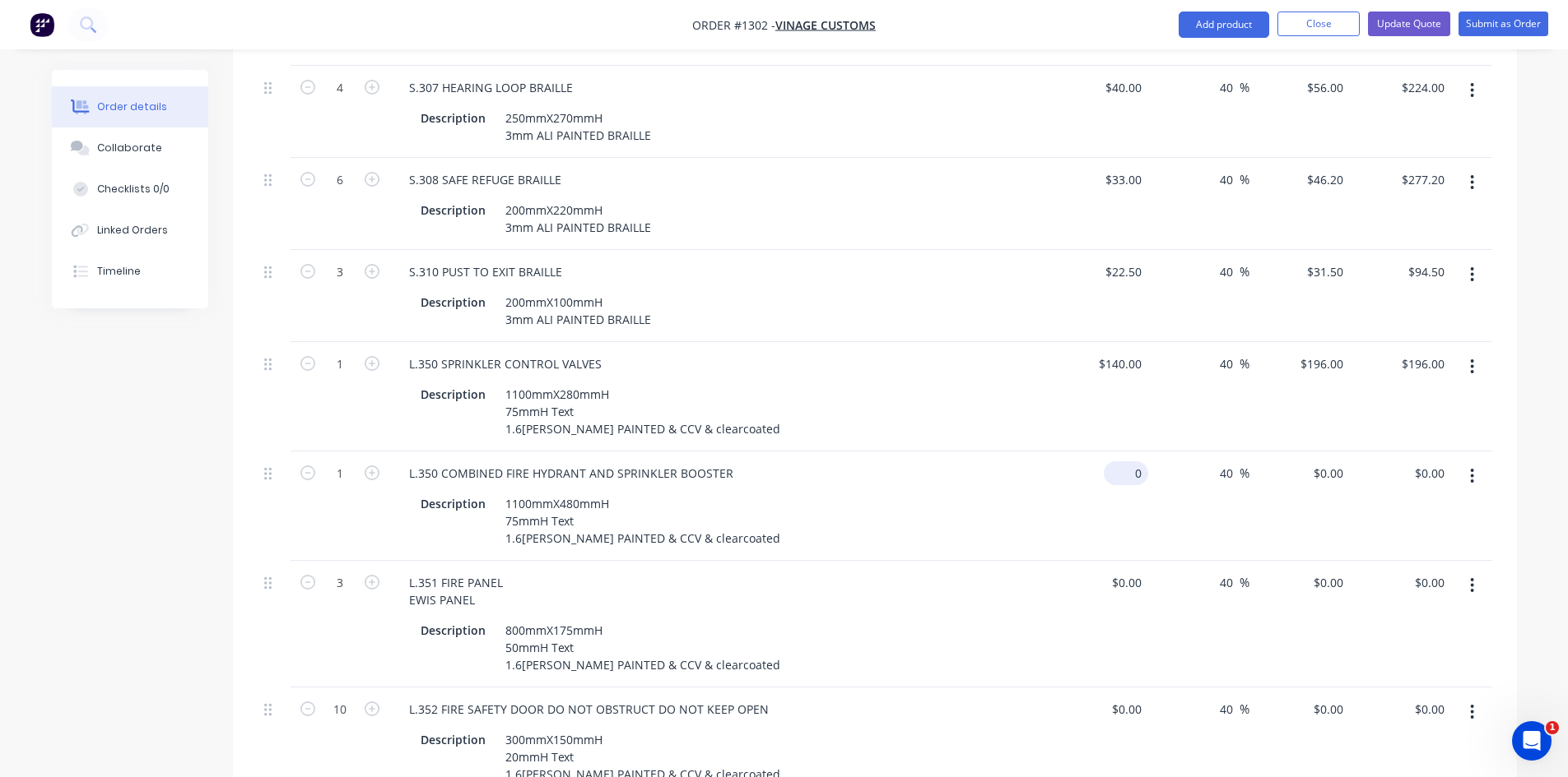
click at [1131, 461] on input "0" at bounding box center [1128, 473] width 38 height 24
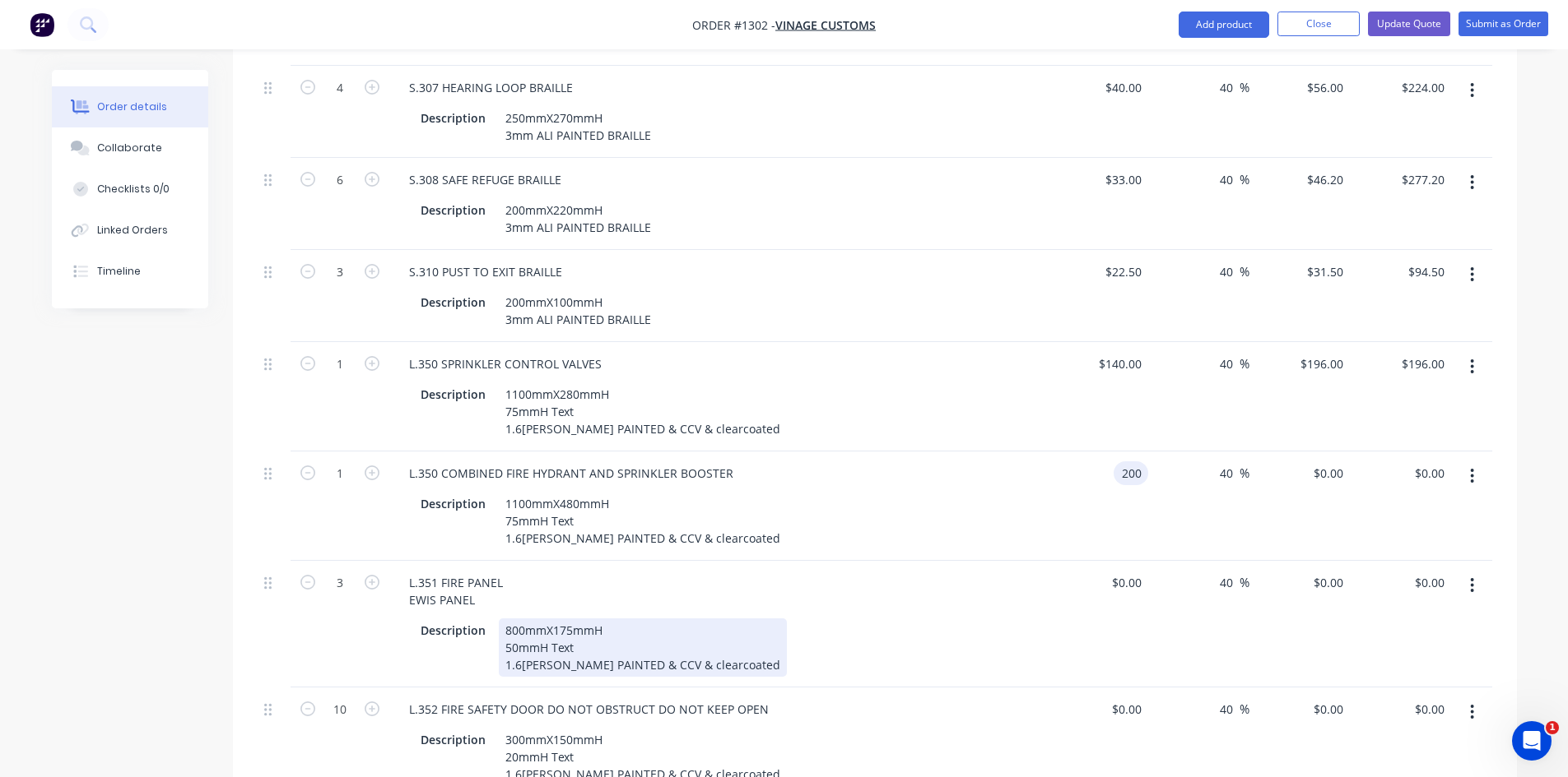
type input "$200.00"
type input "$280.00"
click at [982, 618] on div "Description 800mmX175mmH 50mmH Text 1.6[PERSON_NAME] PAINTED & CCV & clearcoated" at bounding box center [715, 647] width 603 height 59
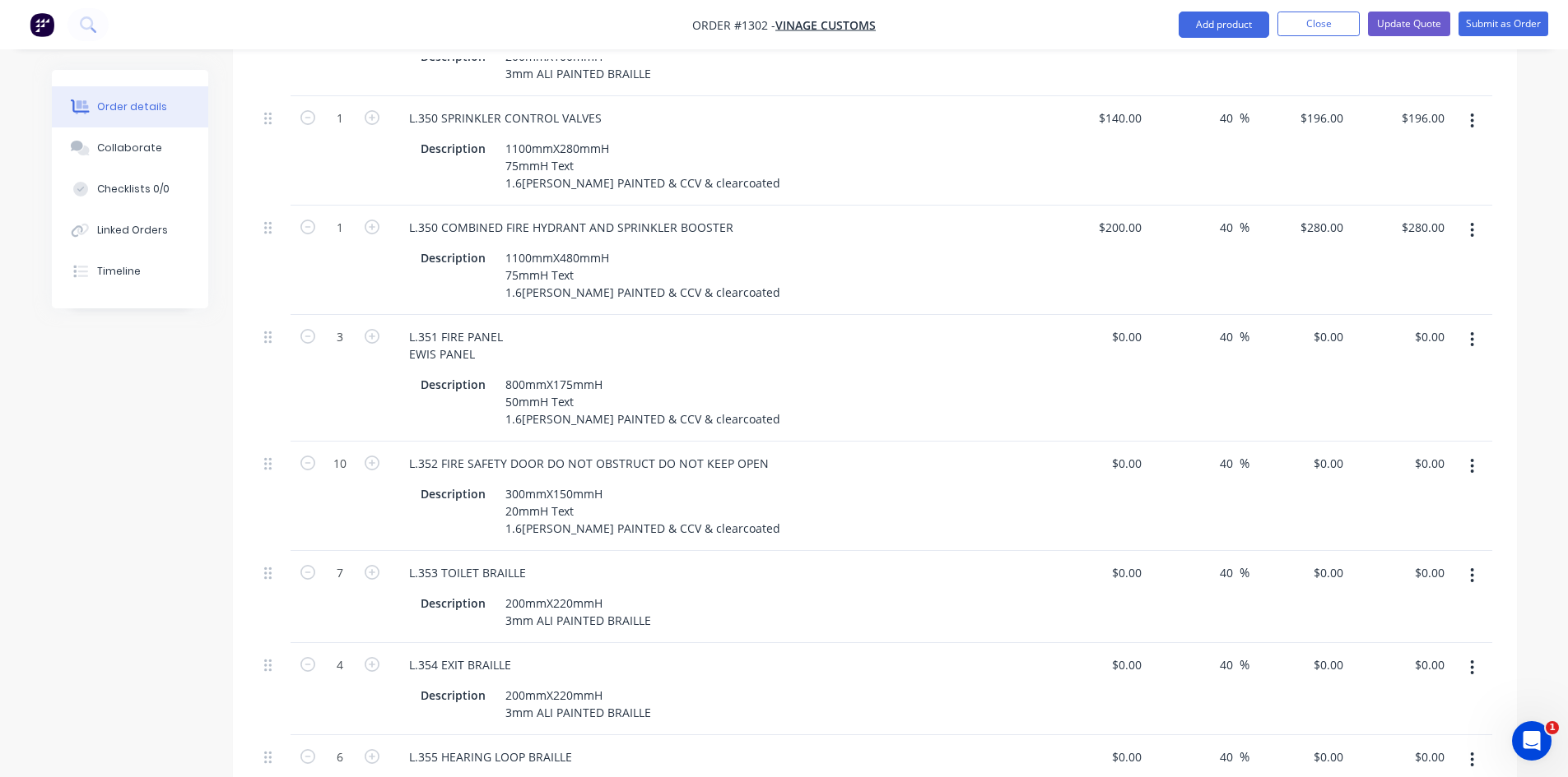
scroll to position [1563, 0]
click at [1132, 324] on input "0" at bounding box center [1128, 336] width 38 height 24
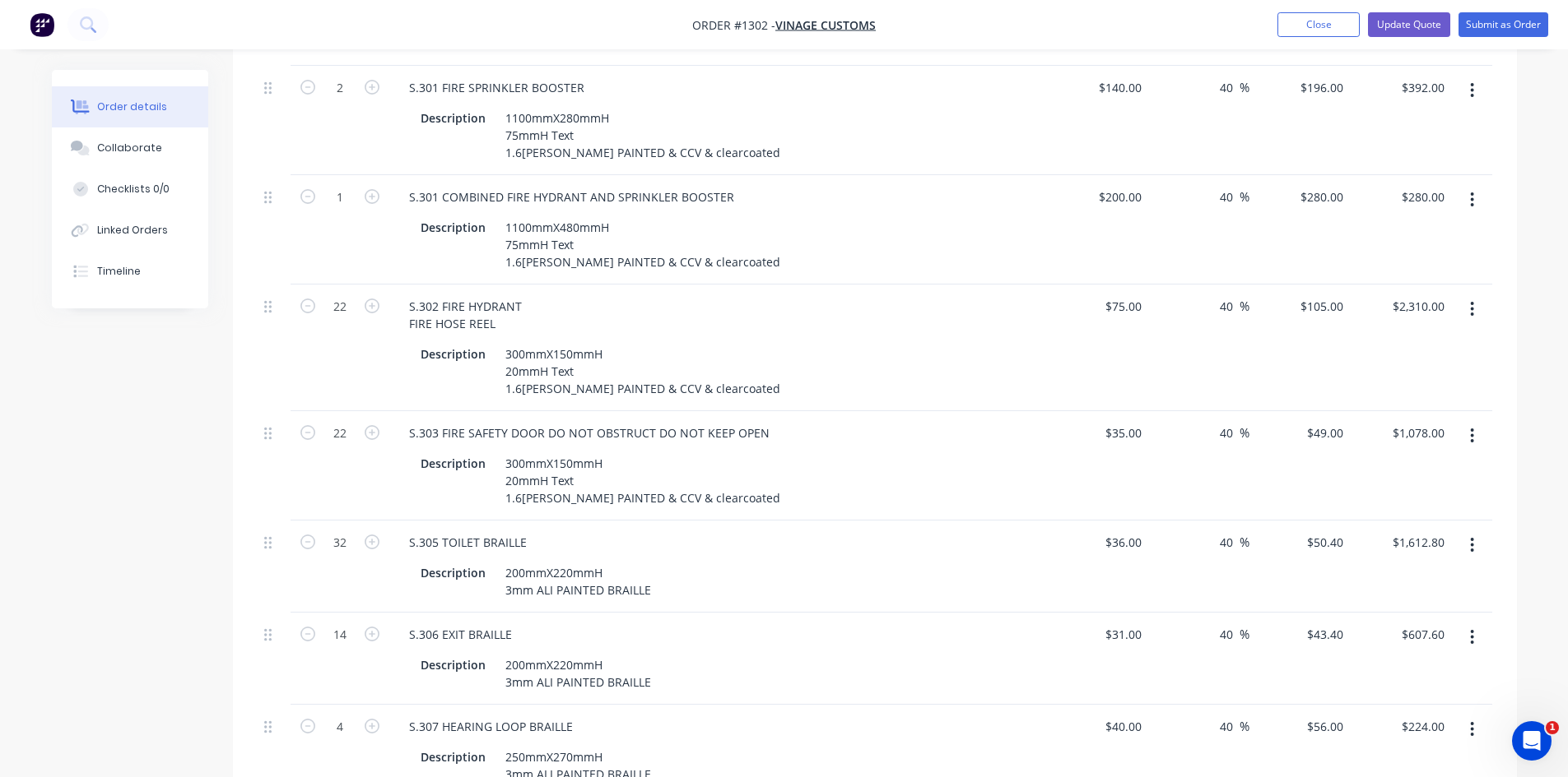
scroll to position [576, 0]
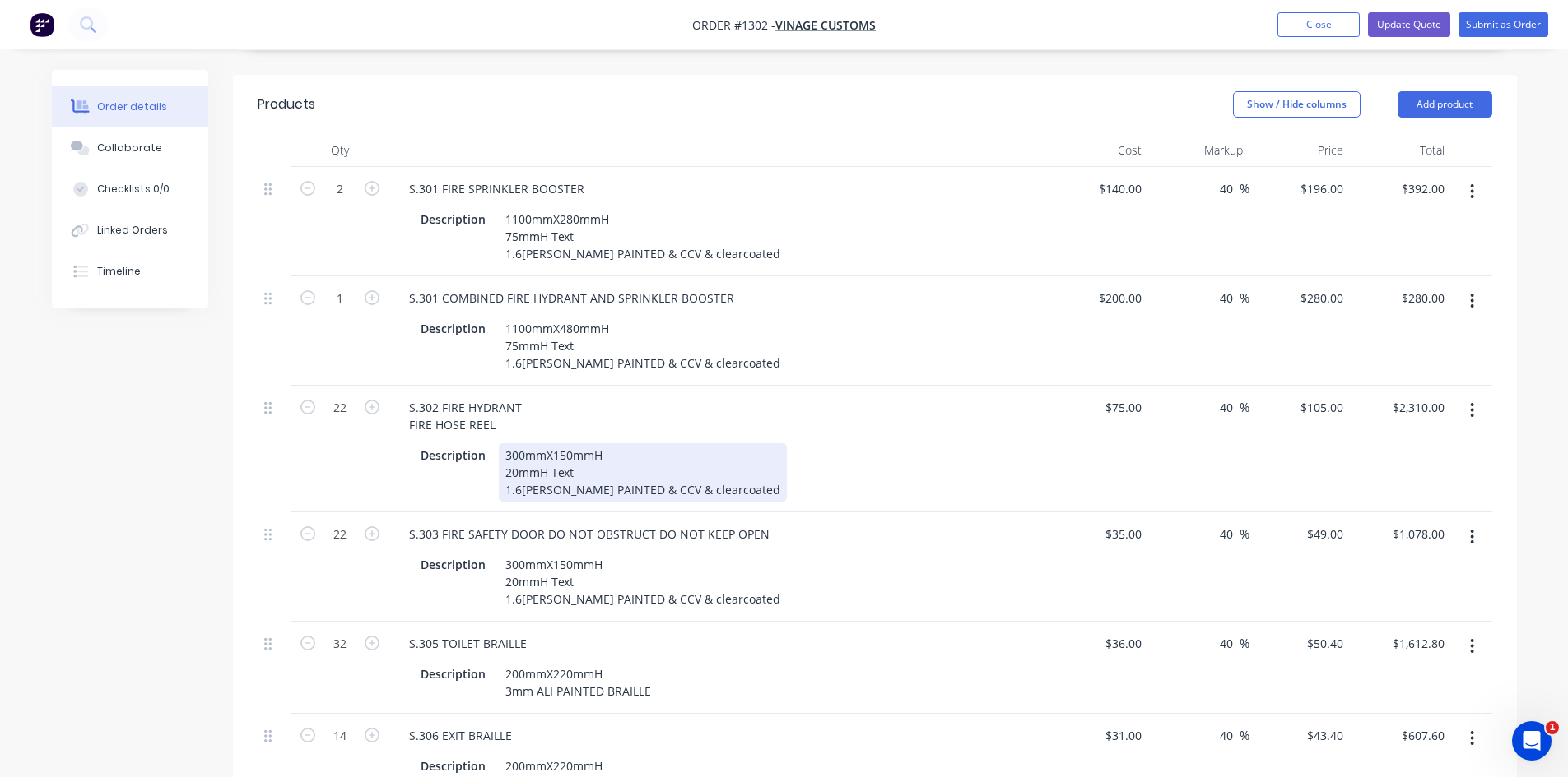
type input "$0.00"
drag, startPoint x: 502, startPoint y: 408, endPoint x: 516, endPoint y: 410, distance: 14.1
click at [516, 444] on div "300mmX150mmH 20mmH Text 1.6[PERSON_NAME] PAINTED & CCV & clearcoated" at bounding box center [642, 473] width 288 height 59
click at [514, 444] on div "300mmX150mmH 20mmH Text 1.6[PERSON_NAME] PAINTED & CCV & clearcoated" at bounding box center [642, 473] width 288 height 59
click at [502, 444] on div "300mmX150mmH 20mmH Text 1.6[PERSON_NAME] PAINTED & CCV & clearcoated" at bounding box center [642, 473] width 288 height 59
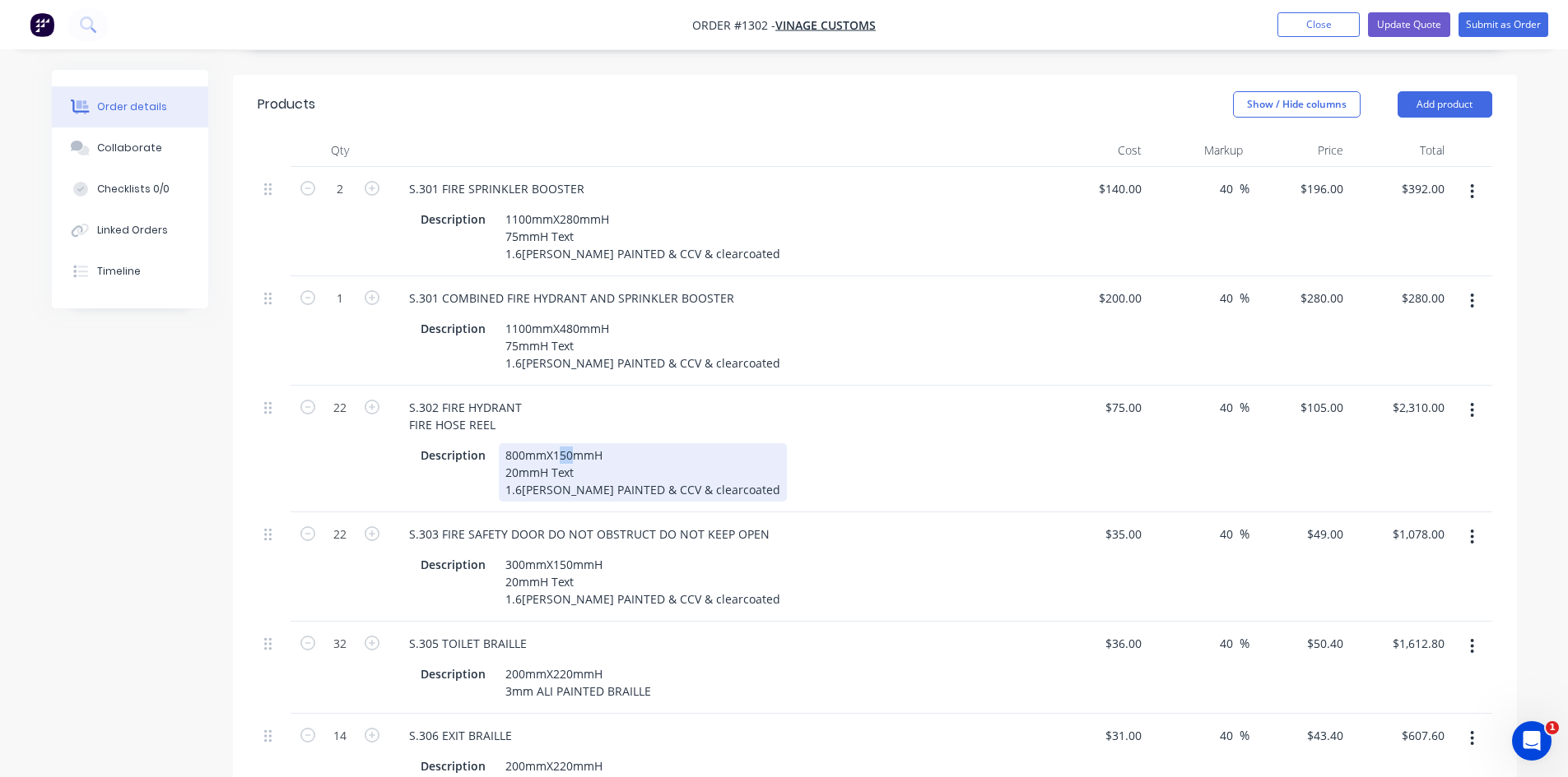
drag, startPoint x: 560, startPoint y: 409, endPoint x: 569, endPoint y: 409, distance: 9.0
click at [569, 444] on div "800mmX150mmH 20mmH Text 1.6[PERSON_NAME] PAINTED & CCV & clearcoated" at bounding box center [642, 473] width 288 height 59
click at [511, 444] on div "800mmX175mmH 20mmH Text 1.6[PERSON_NAME] PAINTED & CCV & clearcoated" at bounding box center [642, 473] width 288 height 59
click at [896, 454] on div "Description 800mmX175mmH 50mmH Text 1.6[PERSON_NAME] PAINTED & CCV & clearcoated" at bounding box center [715, 473] width 603 height 59
click at [688, 444] on div "800mmX175mmH 50mmH Text 1.6[PERSON_NAME] PAINTED & CCV & clearcoated" at bounding box center [642, 473] width 288 height 59
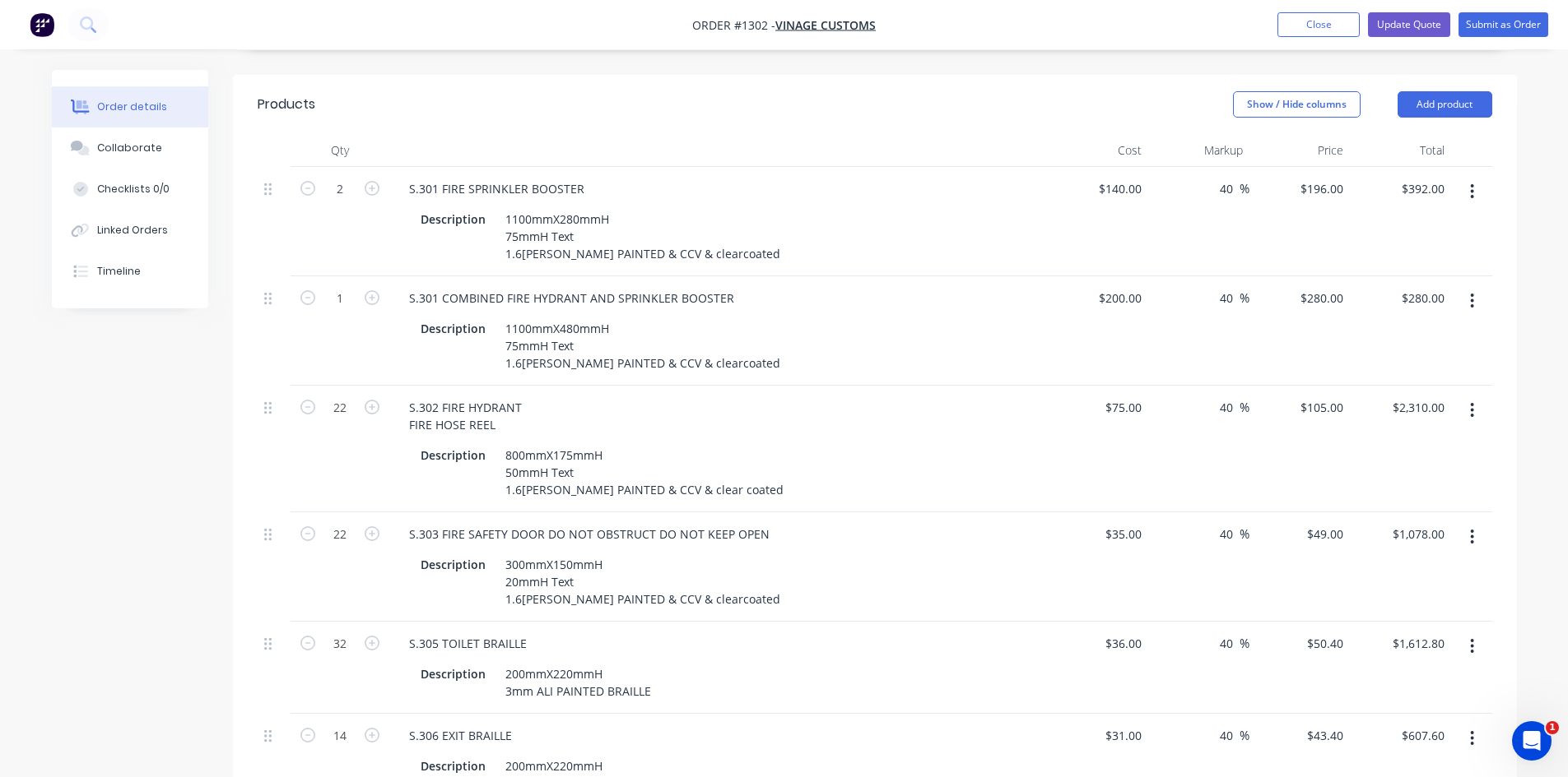
click at [893, 523] on div "S.303 FIRE SAFETY DOOR DO NOT OBSTRUCT DO NOT KEEP OPEN" at bounding box center [718, 534] width 645 height 24
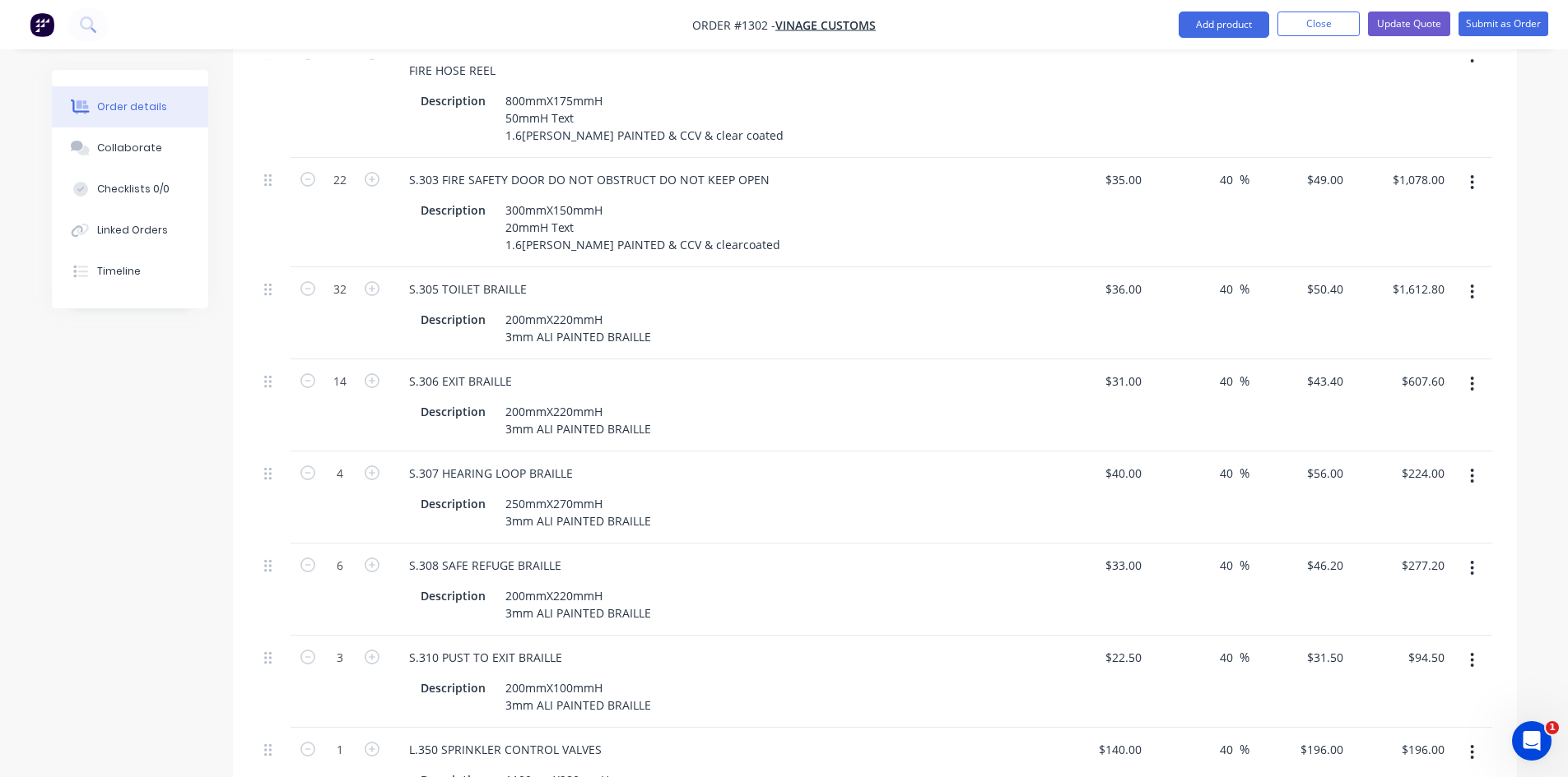
scroll to position [1480, 0]
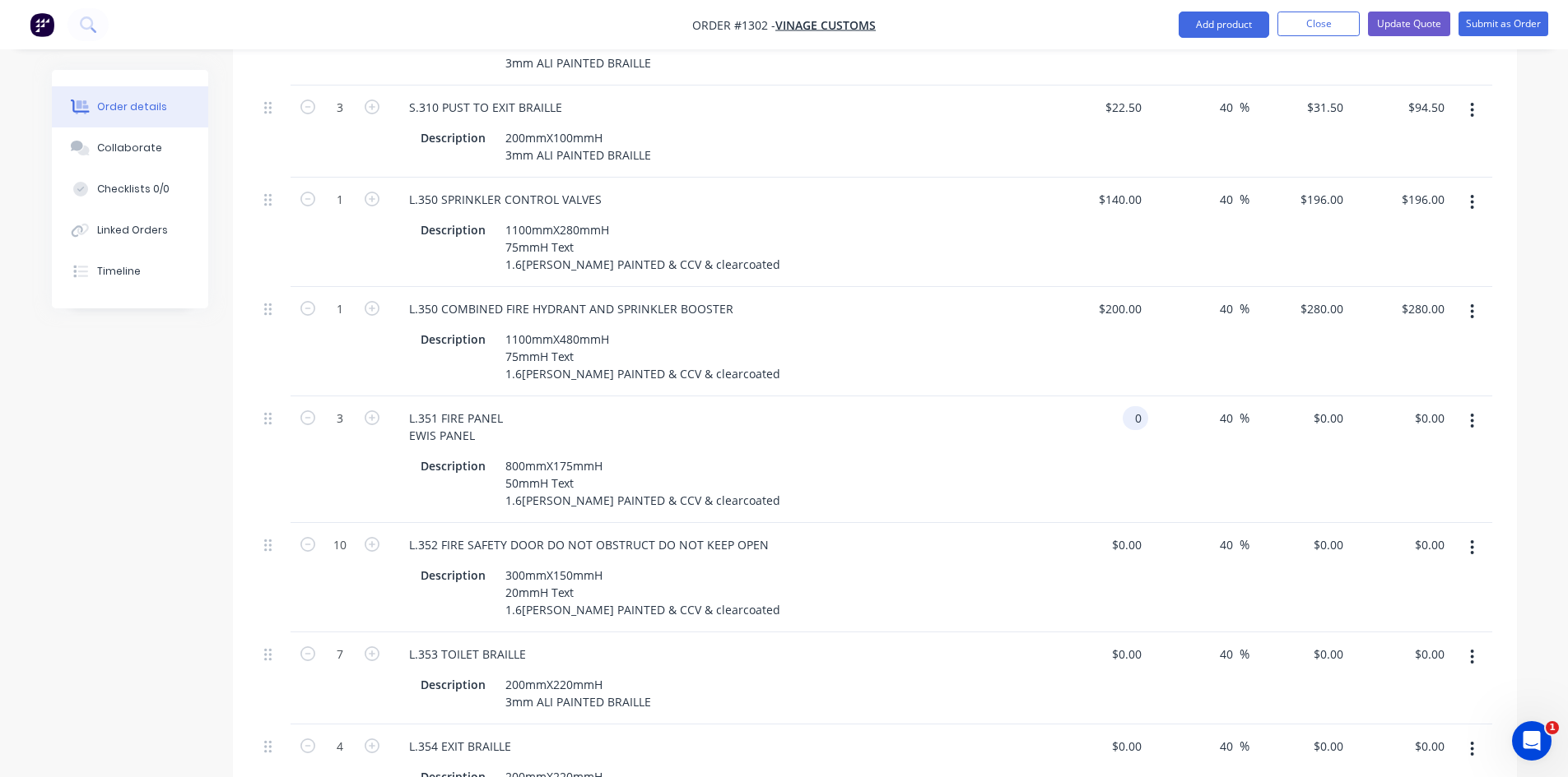
click at [1120, 396] on div "0 0" at bounding box center [1098, 460] width 101 height 126
type input "$75.00"
type input "$105.00"
type input "$315.00"
click at [968, 560] on div "Description 300mmX150mmH 20mmH Text 1.6[PERSON_NAME] PAINTED & CCV & clearcoated" at bounding box center [718, 591] width 645 height 61
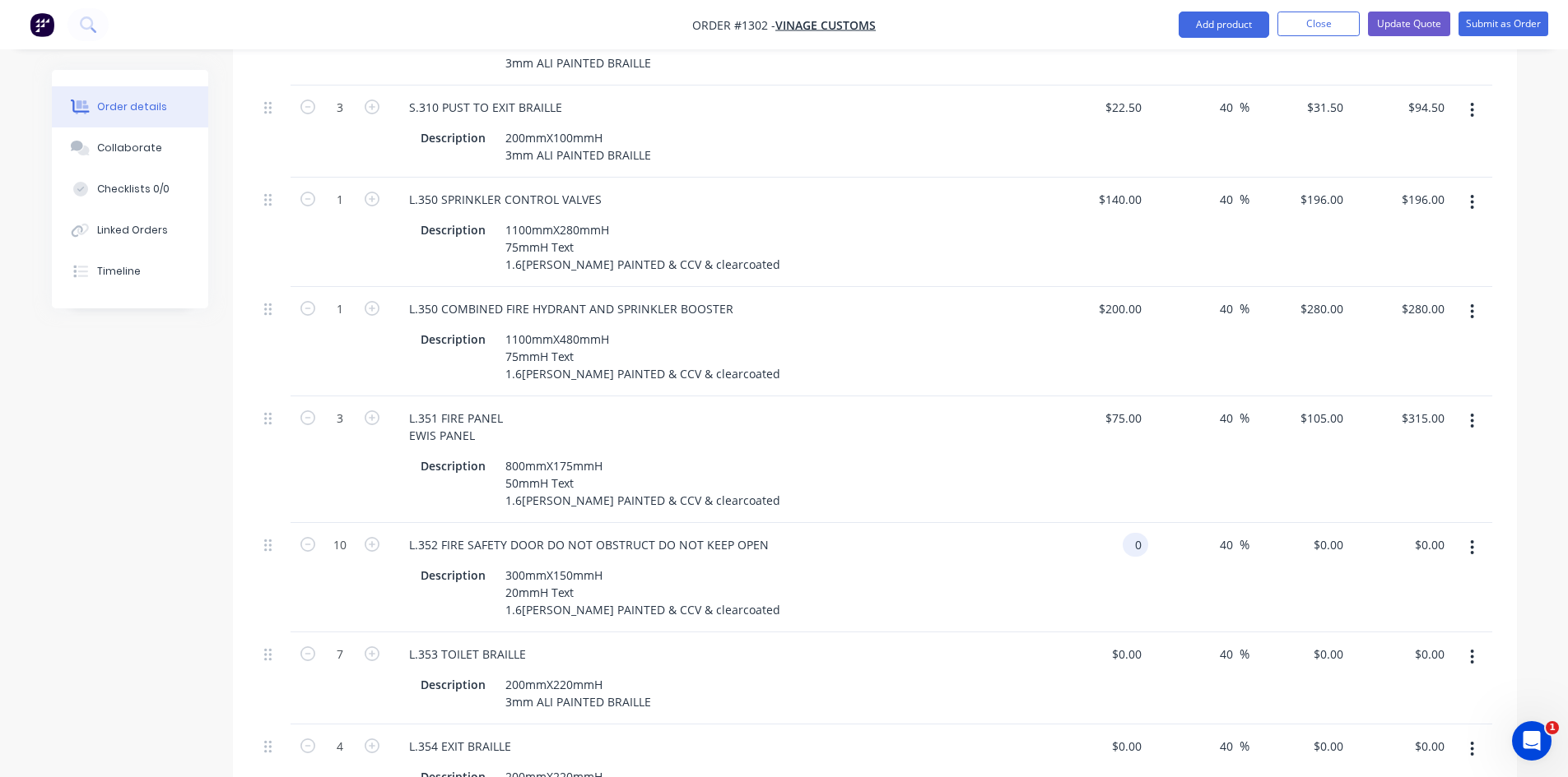
click at [1137, 533] on input "0" at bounding box center [1139, 545] width 19 height 24
type input "$35.00"
type input "$49.00"
type input "$490.00"
click at [960, 564] on div "Description 300mmX150mmH 20mmH Text 1.6[PERSON_NAME] PAINTED & CCV & clearcoated" at bounding box center [715, 593] width 603 height 59
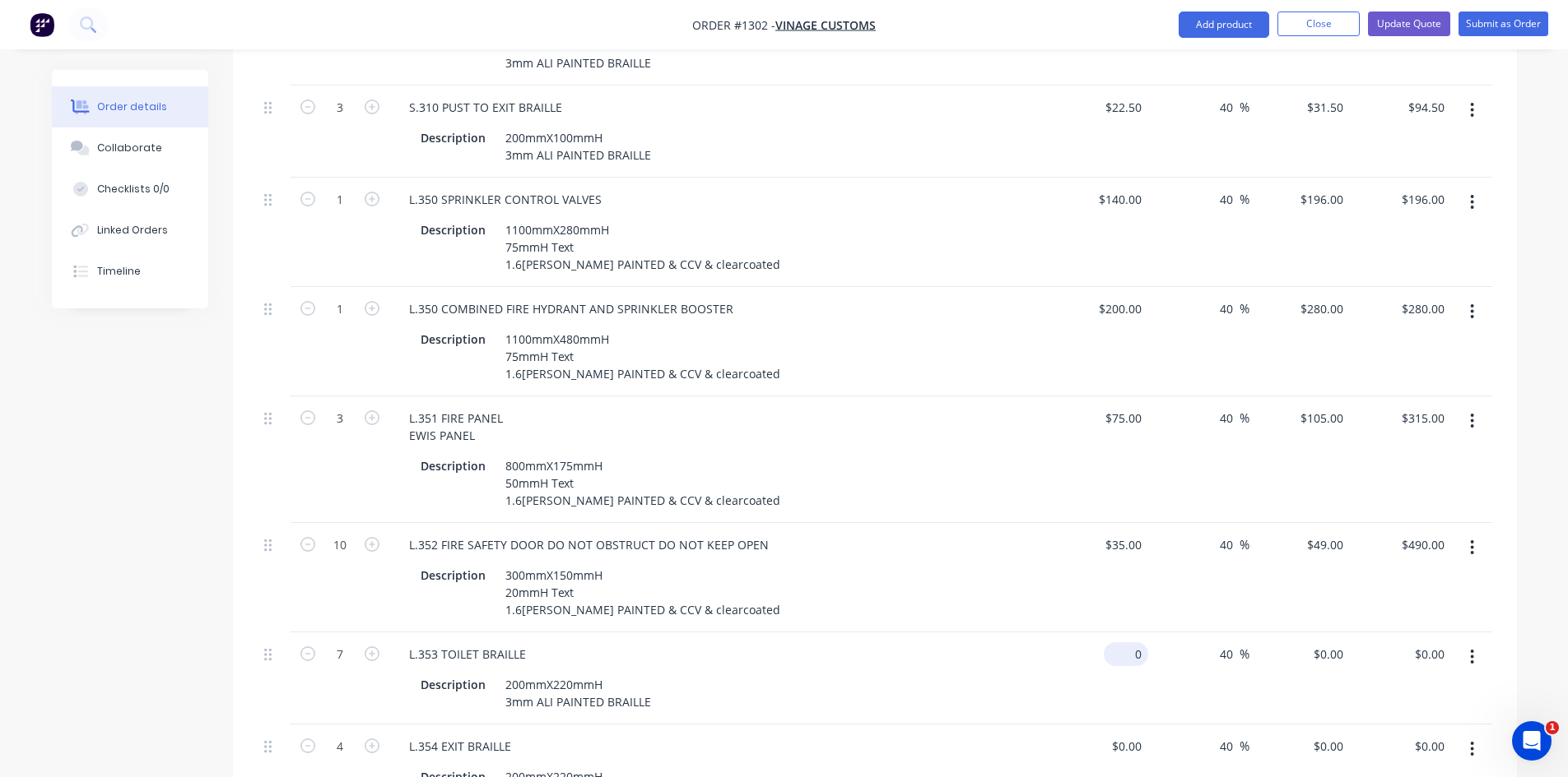
click at [1136, 643] on input "0" at bounding box center [1128, 654] width 38 height 24
type input "$36.00"
type input "$50.40"
type input "$352.80"
click at [949, 670] on div "Description 200mmX220mmH 3mm ALI PAINTED BRAILLE" at bounding box center [718, 692] width 645 height 45
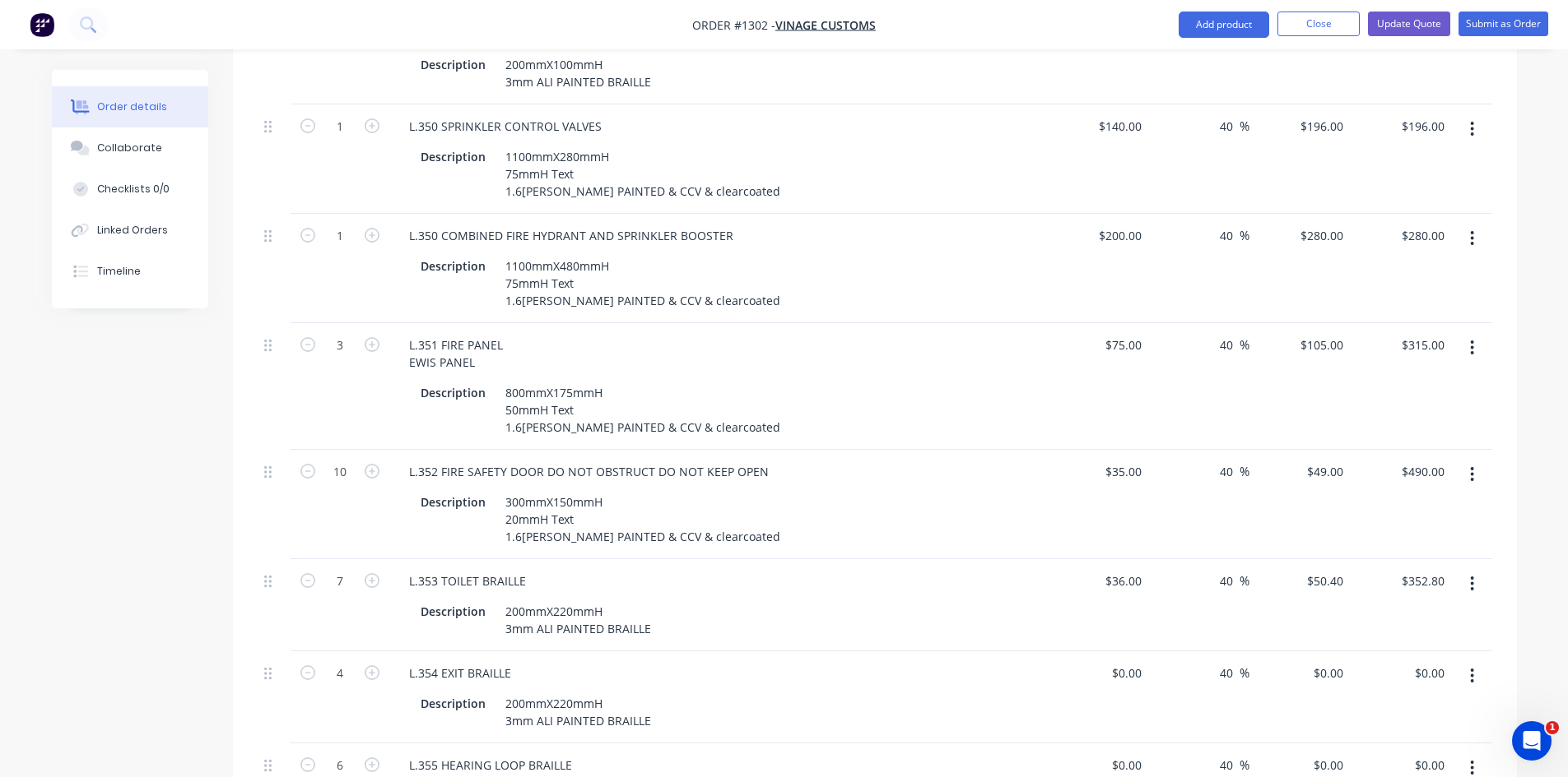
scroll to position [1563, 0]
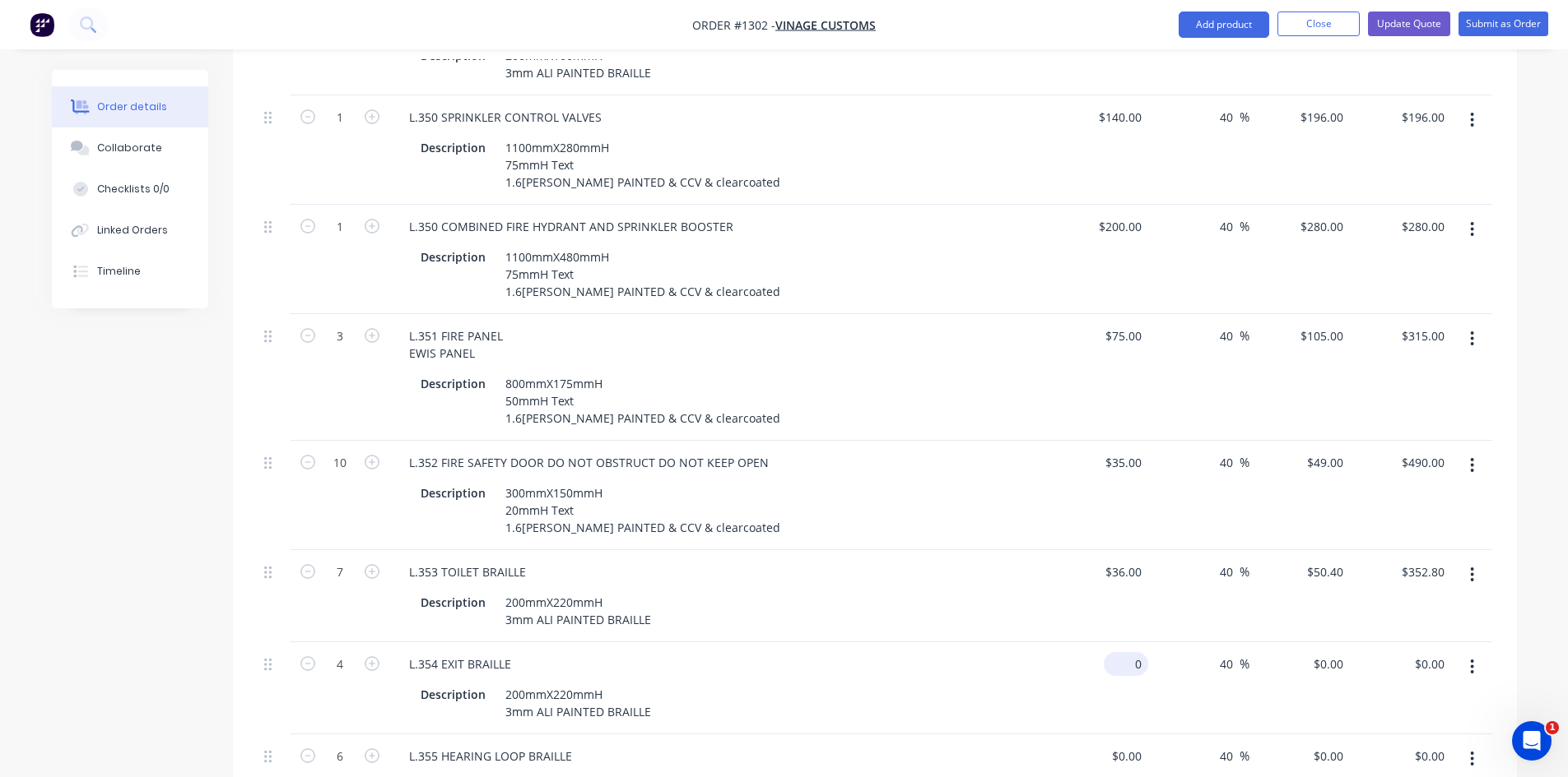
click at [1130, 652] on input "0" at bounding box center [1128, 664] width 38 height 24
type input "$31.00"
type input "$43.40"
type input "$173.60"
click at [971, 652] on div "L.354 EXIT BRAILLE" at bounding box center [718, 664] width 645 height 24
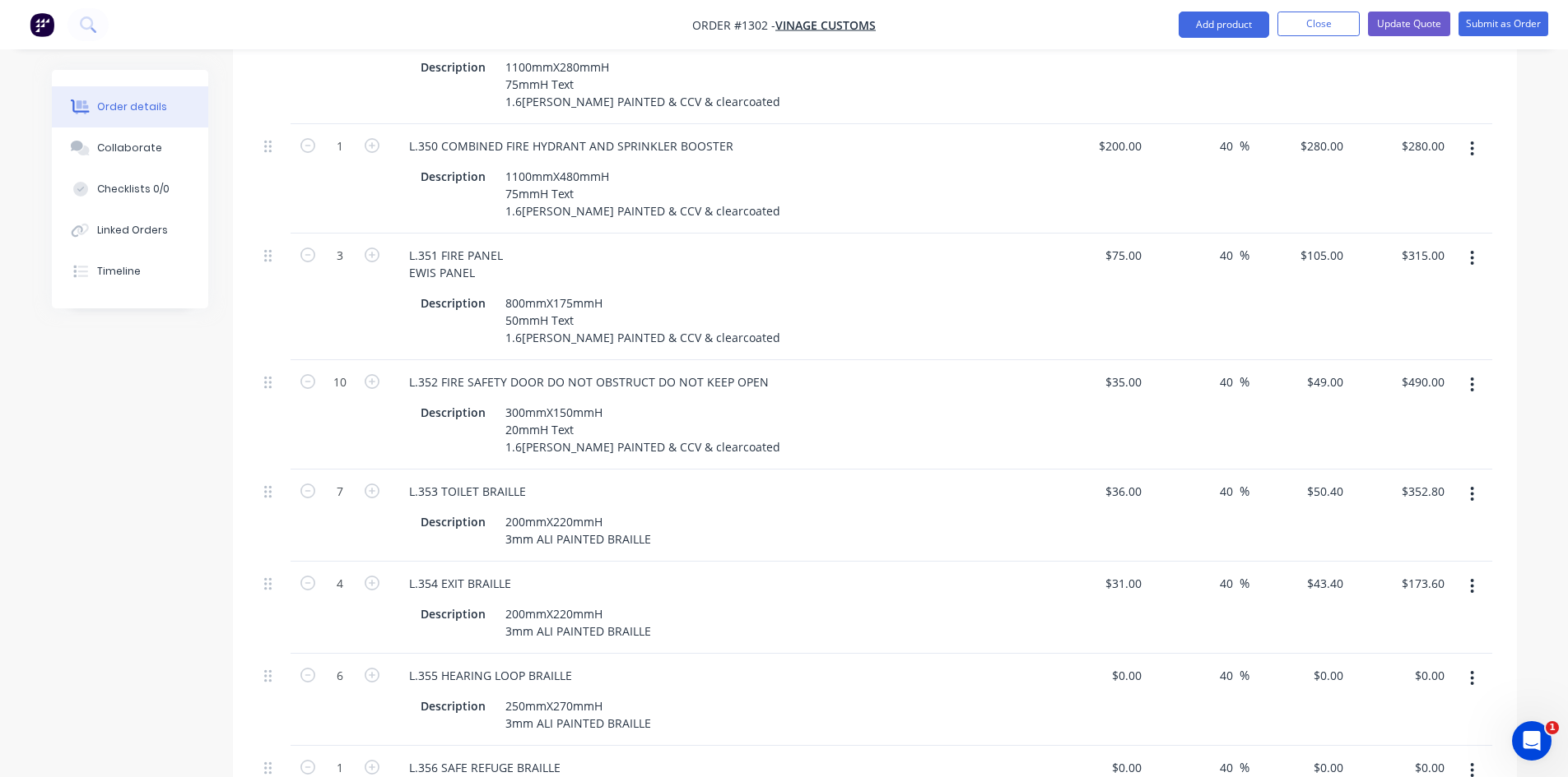
scroll to position [1645, 0]
click at [1126, 662] on div "0 $0.00" at bounding box center [1126, 674] width 45 height 24
type input "$40.00"
type input "$56.00"
type input "$336.00"
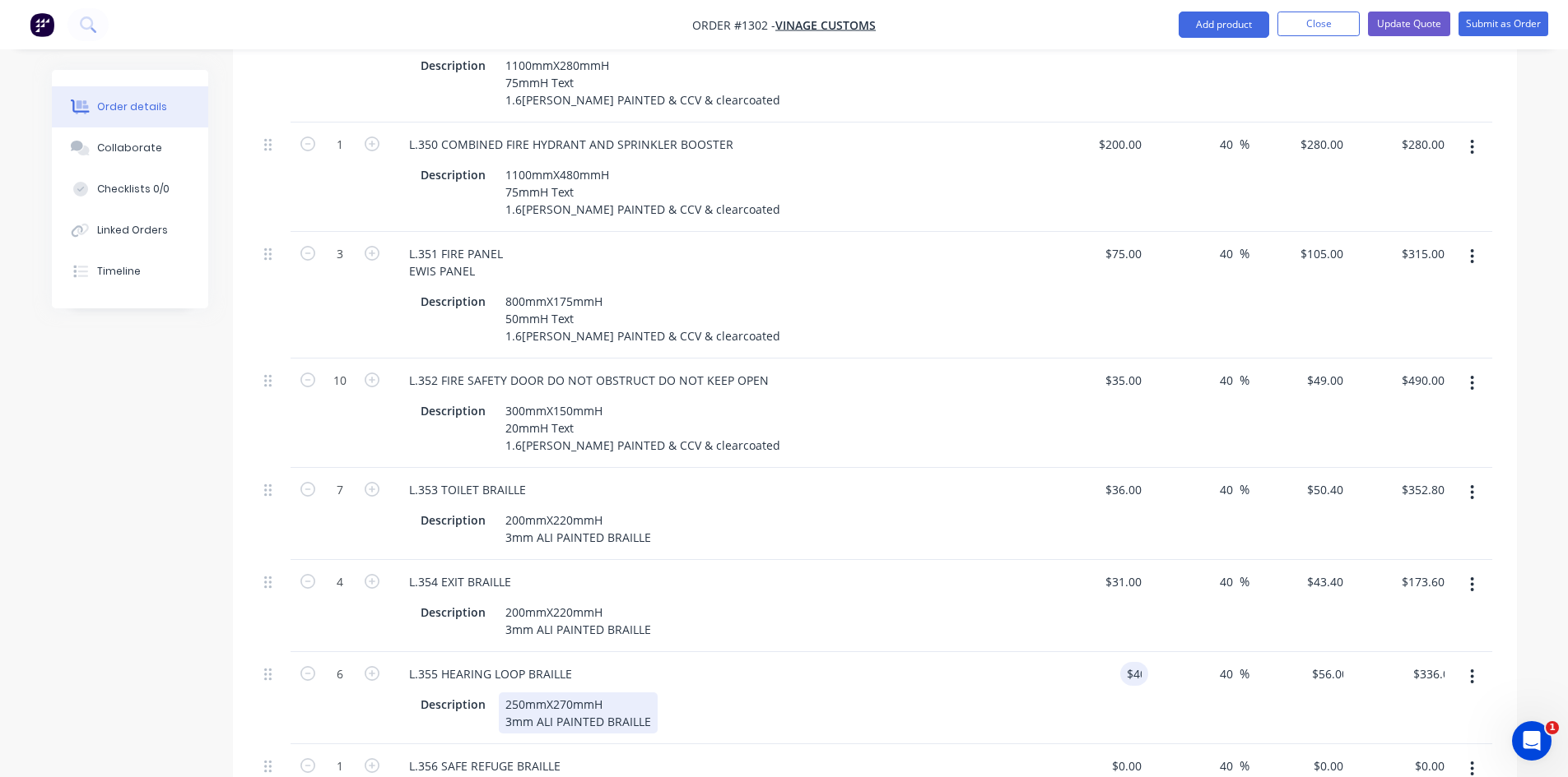
click at [964, 693] on div "Description 250mmX270mmH 3mm ALI PAINTED BRAILLE" at bounding box center [715, 713] width 603 height 41
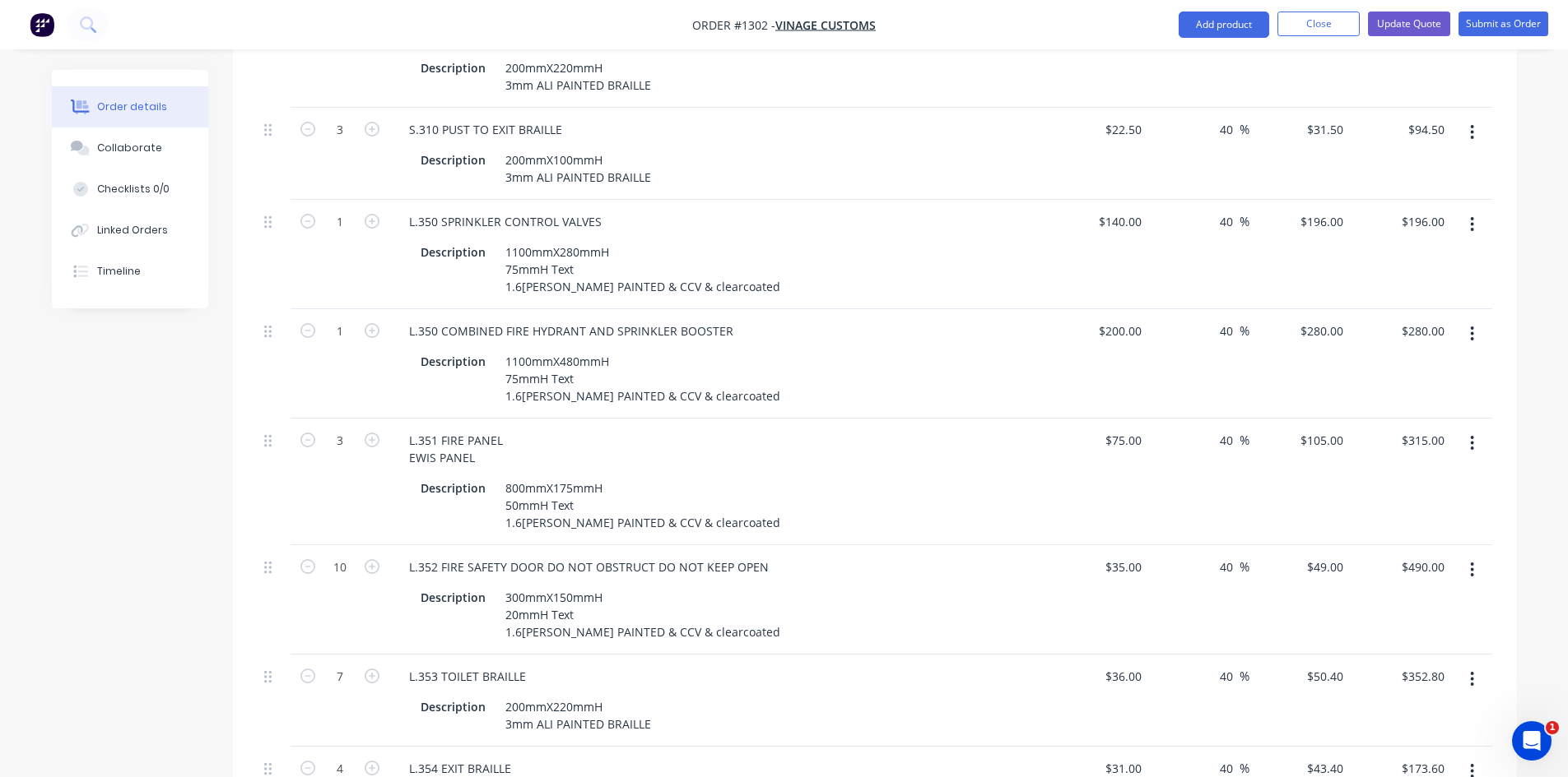
scroll to position [1810, 0]
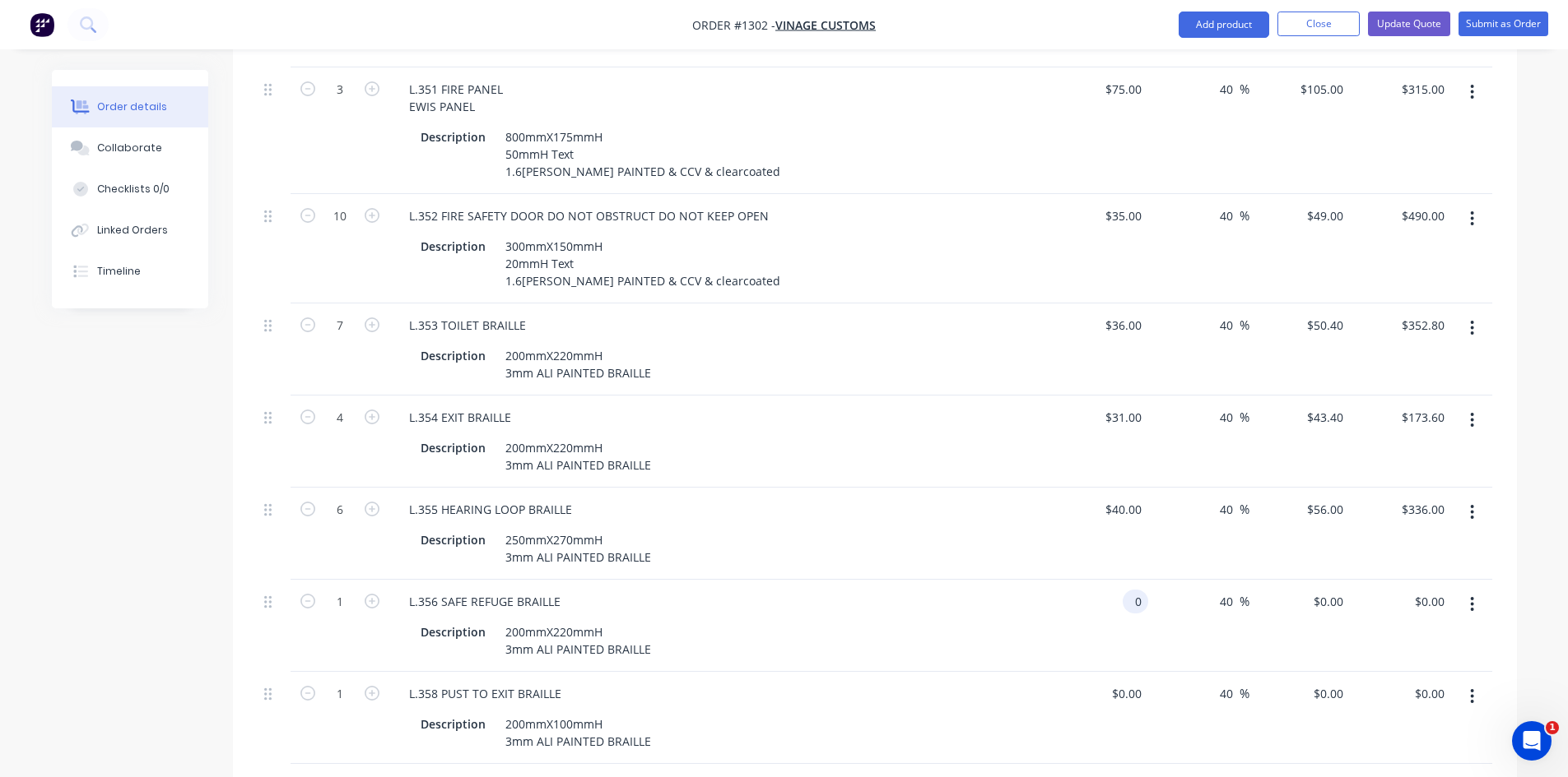
click at [1129, 590] on input "0" at bounding box center [1139, 602] width 19 height 24
type input "$33.00"
type input "$46.20"
click at [934, 620] on div "Description 200mmX220mmH 3mm ALI PAINTED BRAILLE" at bounding box center [715, 640] width 603 height 41
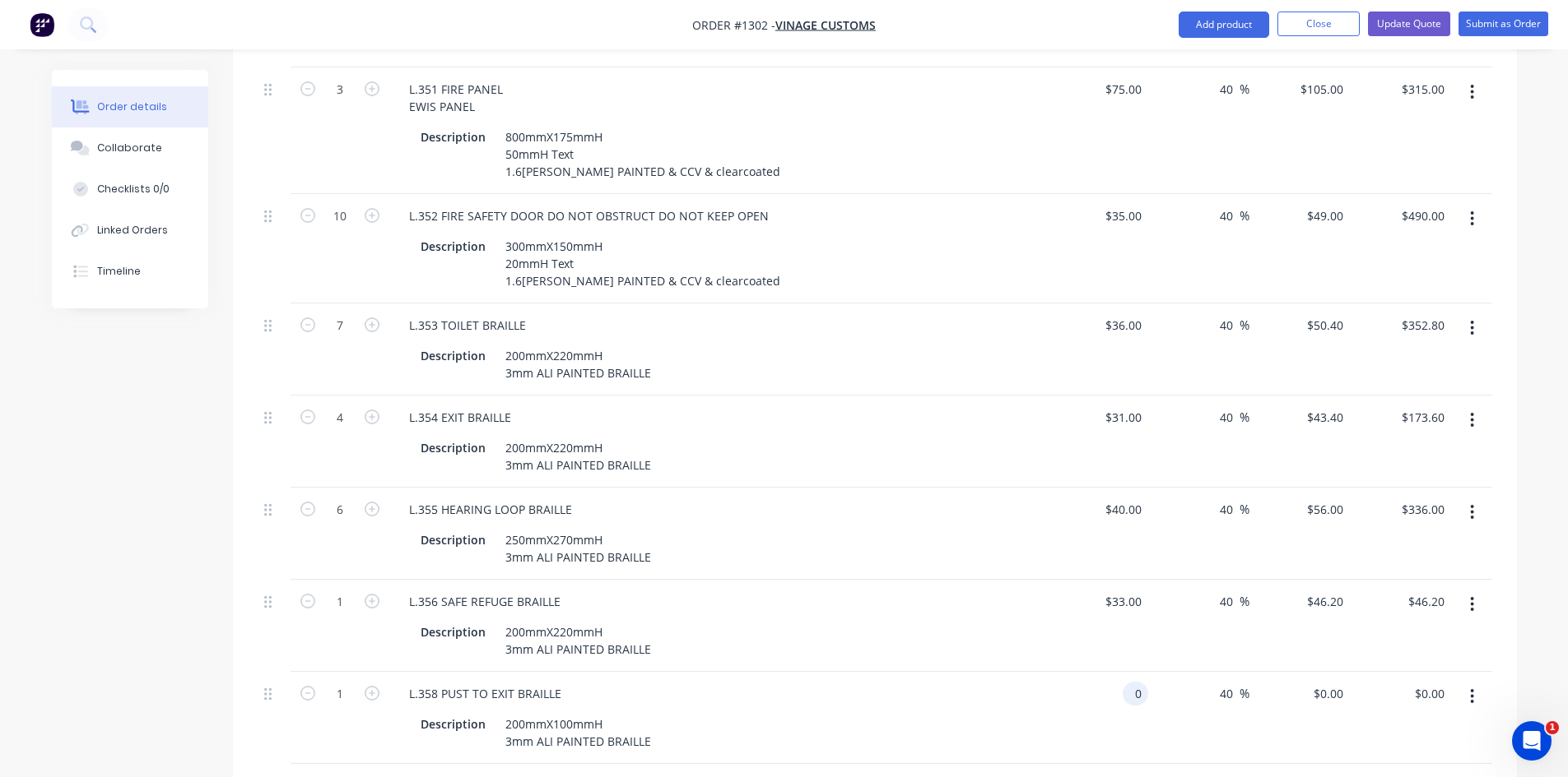
click at [1136, 682] on input "0" at bounding box center [1139, 694] width 19 height 24
type input "$22.50"
type input "$31.50"
click at [905, 712] on div "Description 200mmX100mmH 3mm ALI PAINTED BRAILLE" at bounding box center [715, 732] width 603 height 41
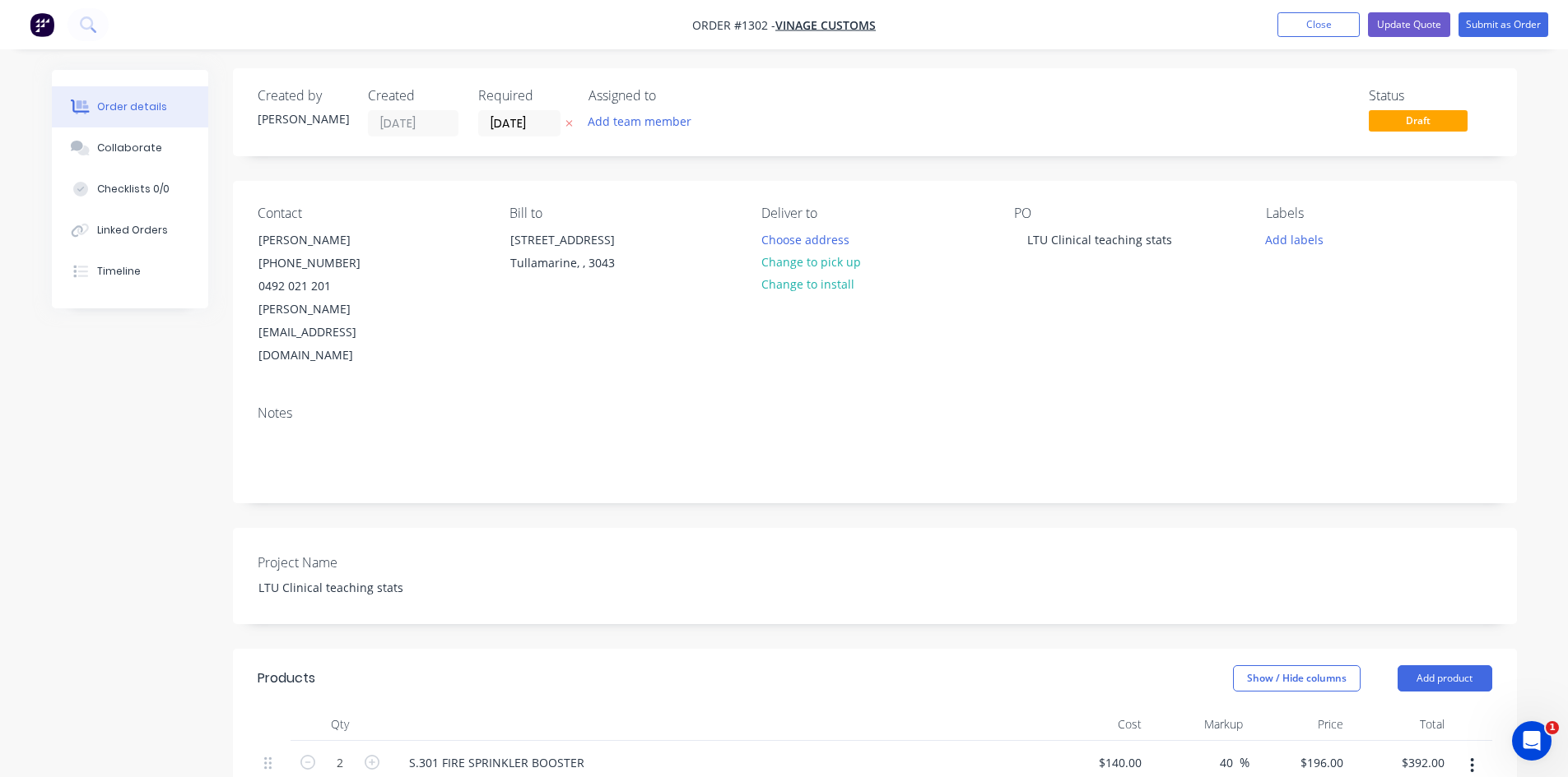
scroll to position [0, 0]
click at [537, 123] on input "[DATE]" at bounding box center [519, 125] width 81 height 25
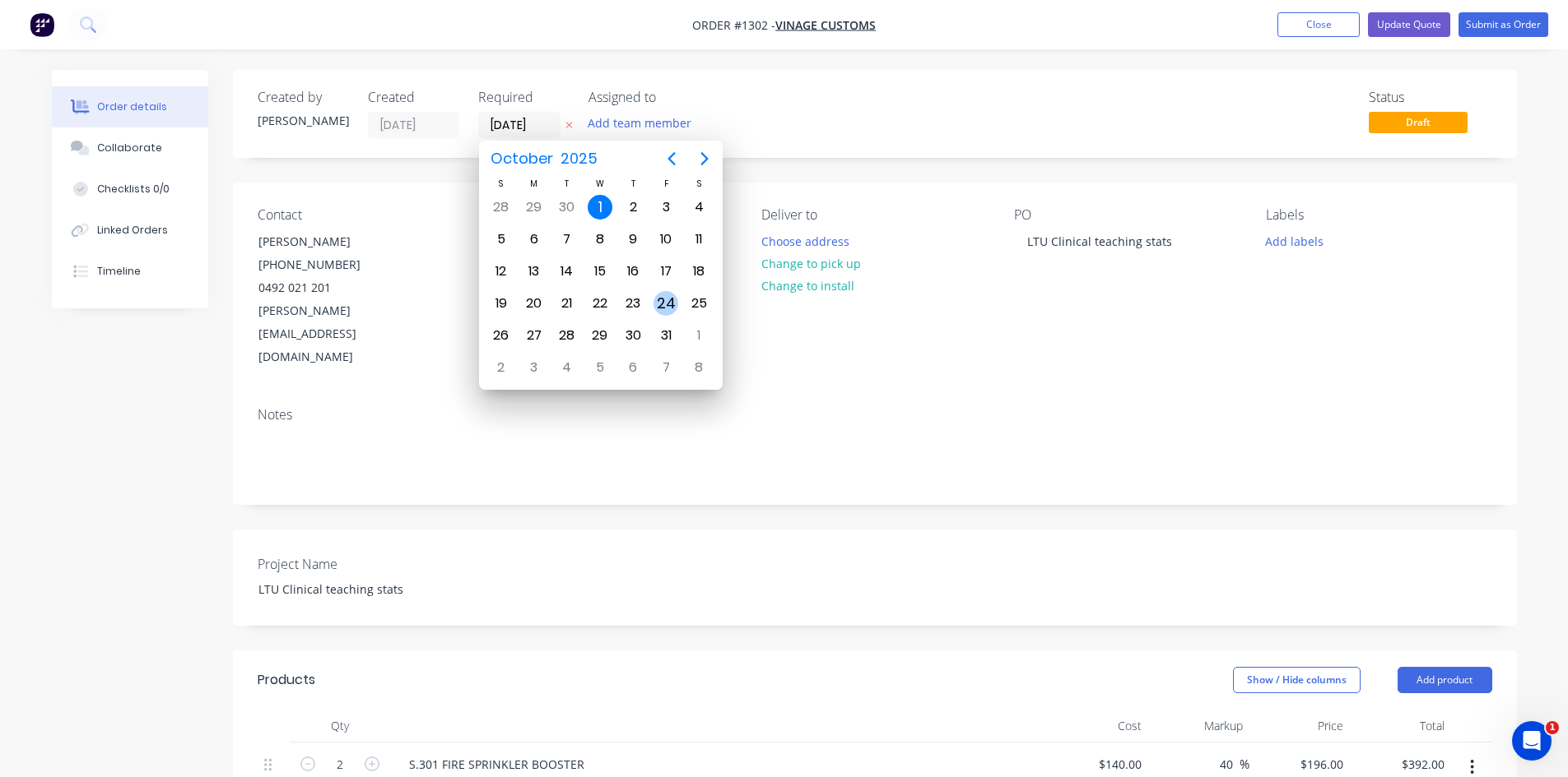
click at [661, 294] on div "24" at bounding box center [666, 303] width 25 height 25
type input "[DATE]"
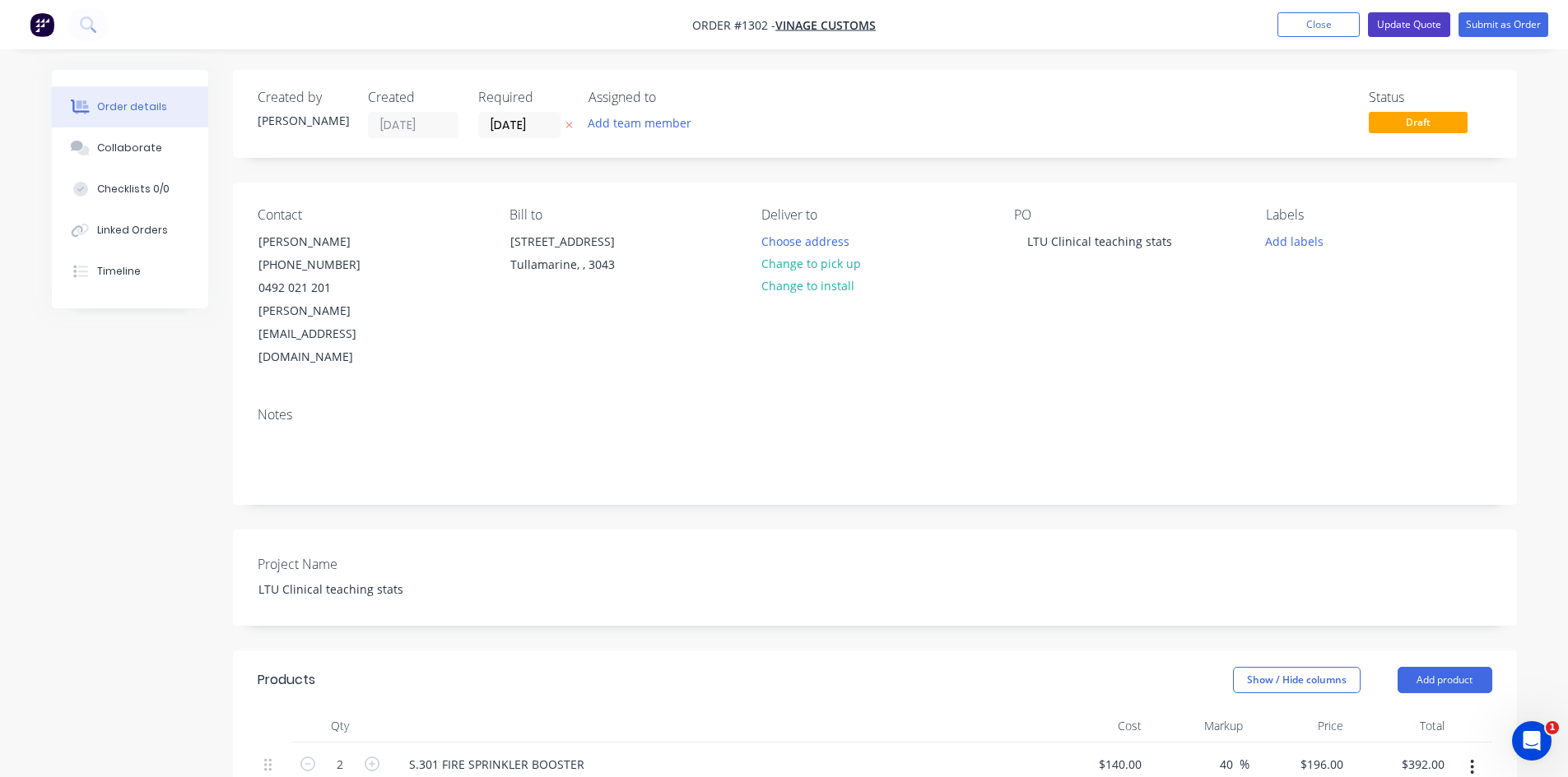
click at [1436, 23] on button "Update Quote" at bounding box center [1409, 25] width 82 height 25
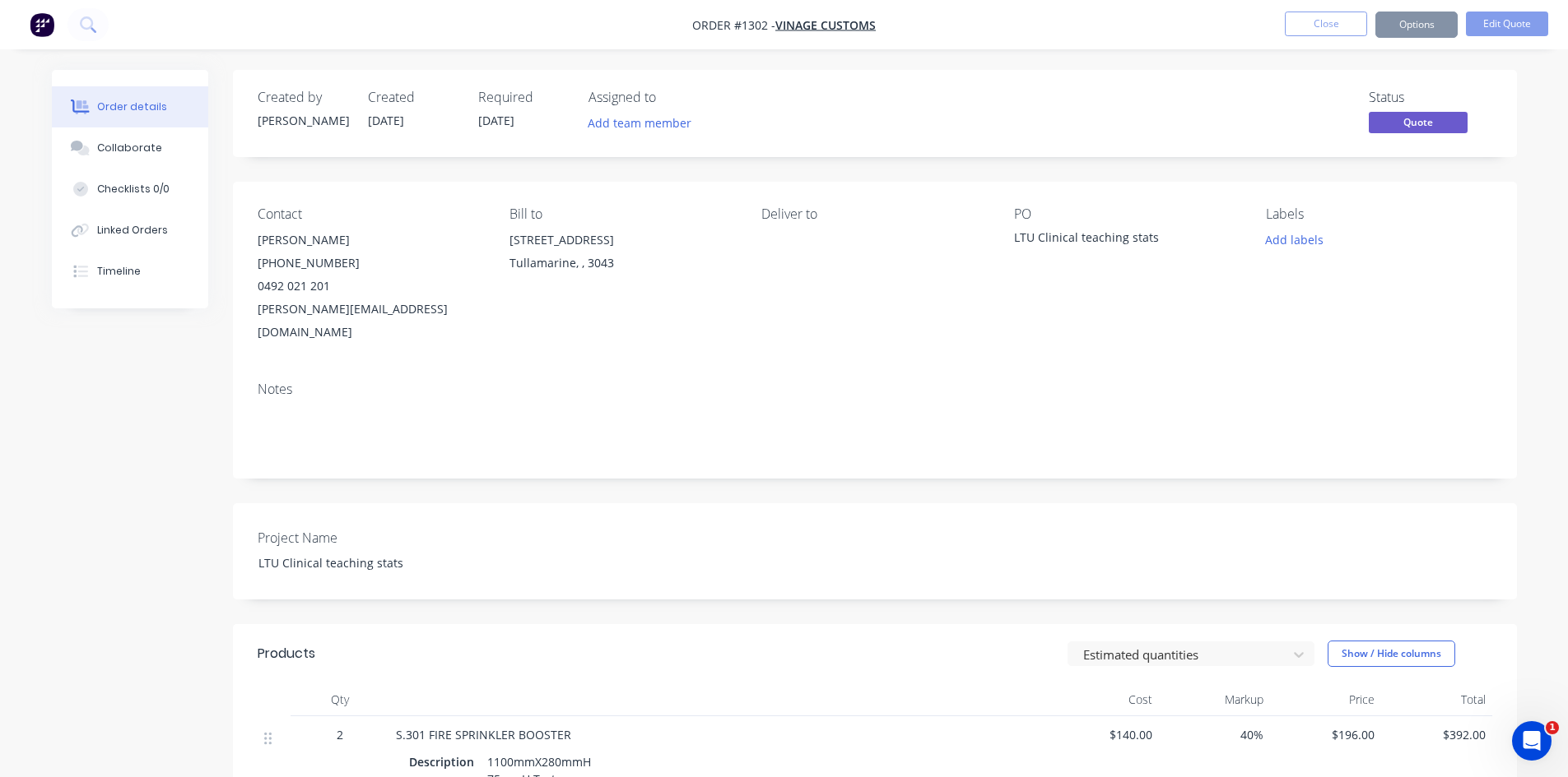
click at [1085, 115] on div "Status Quote" at bounding box center [1122, 113] width 739 height 47
click at [1206, 120] on div "Status Quote" at bounding box center [1122, 113] width 739 height 47
click at [1405, 27] on button "Options" at bounding box center [1416, 25] width 82 height 26
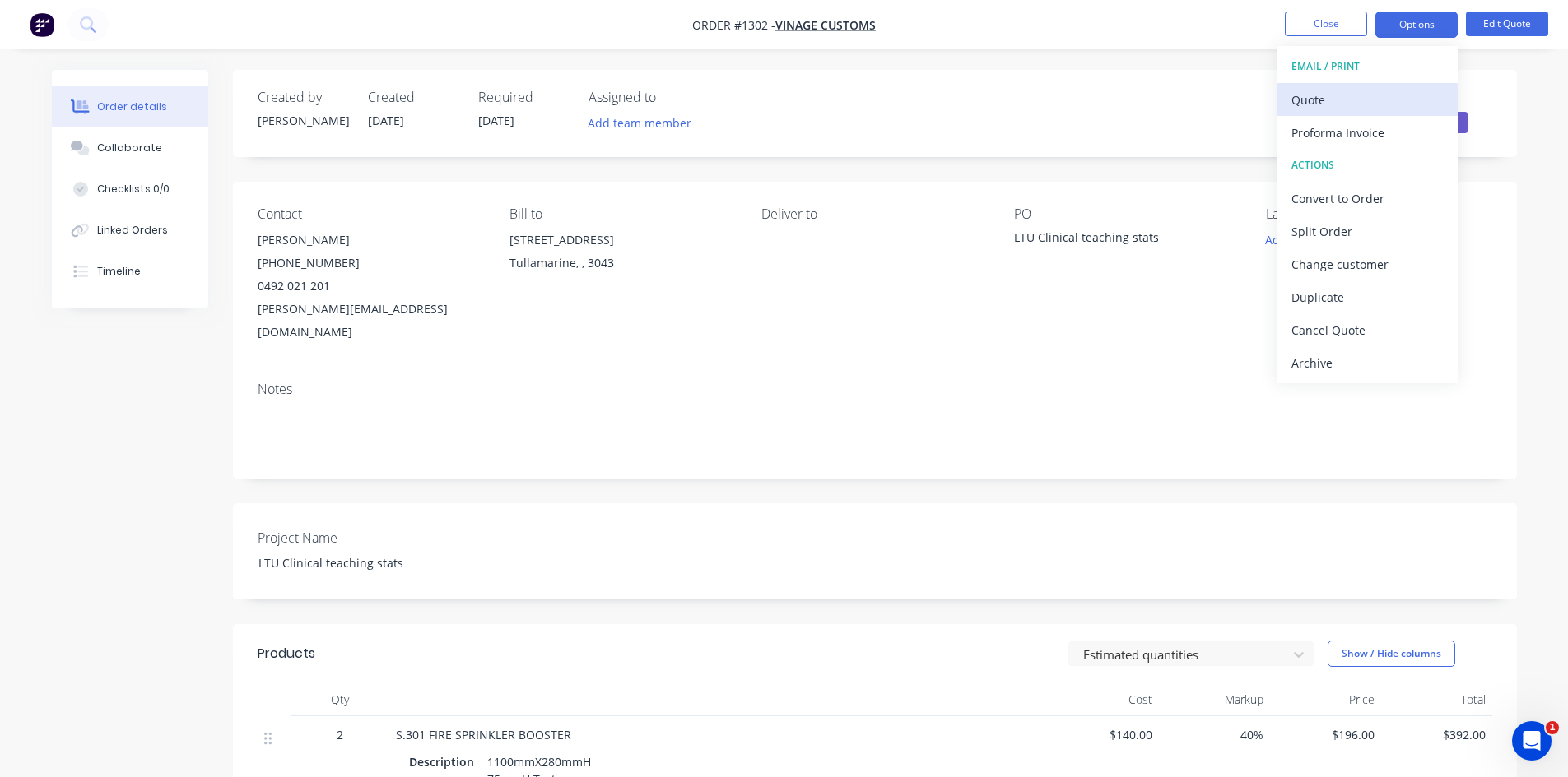
click at [1355, 97] on div "Quote" at bounding box center [1367, 99] width 152 height 24
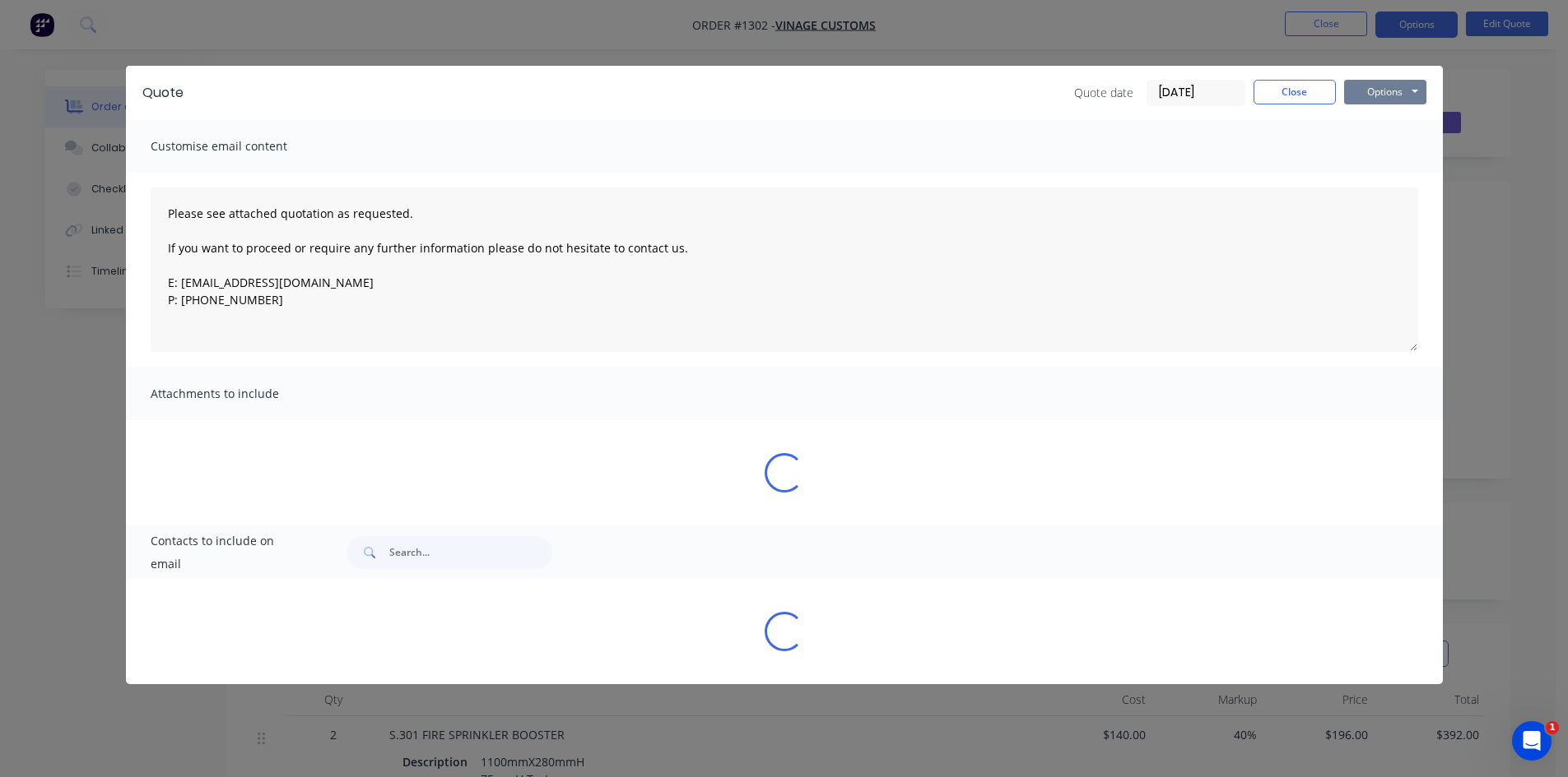
click at [1395, 91] on button "Options" at bounding box center [1385, 92] width 82 height 25
click at [1397, 146] on button "Print" at bounding box center [1397, 148] width 105 height 27
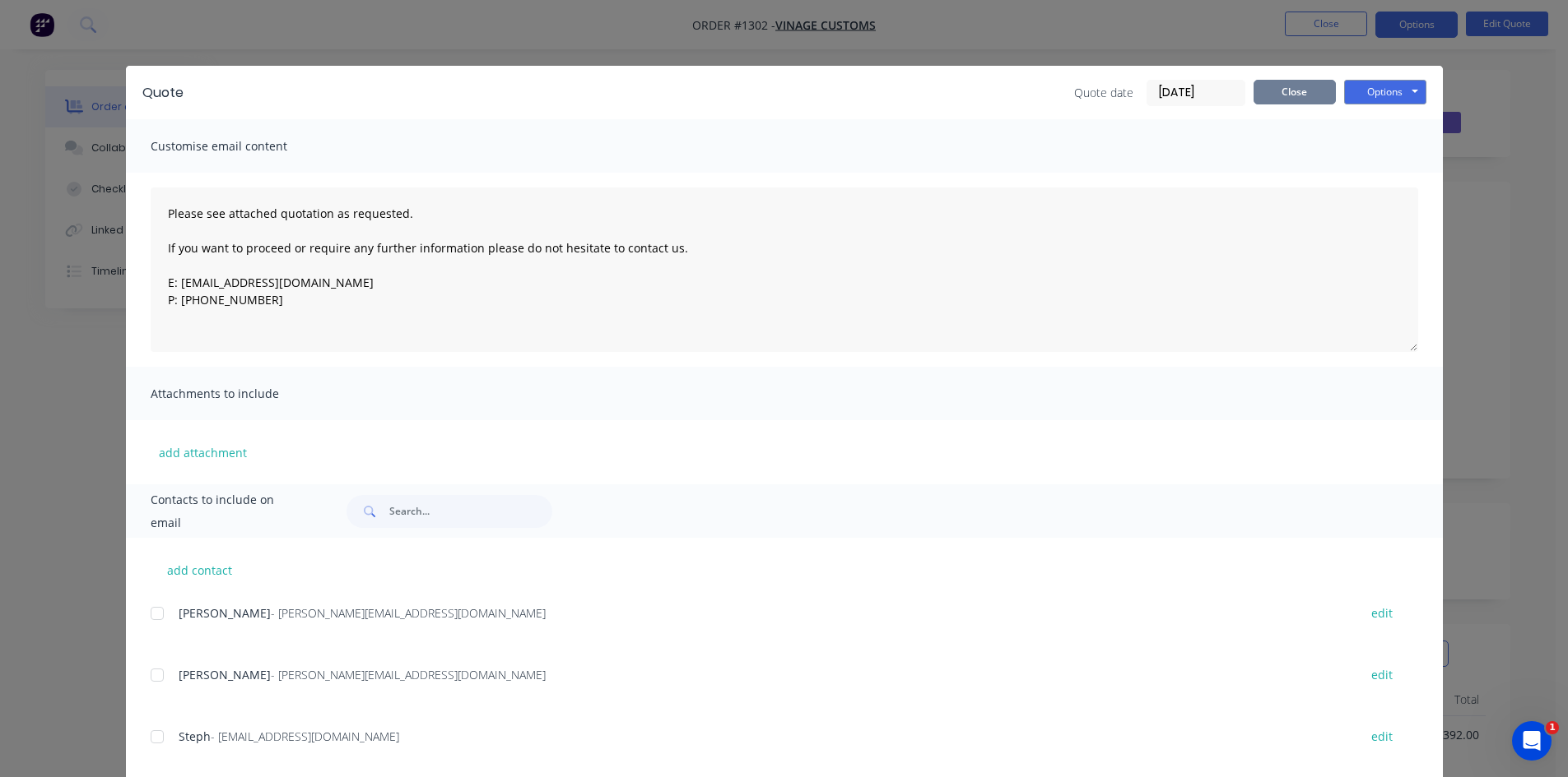
click at [1302, 84] on button "Close" at bounding box center [1295, 92] width 82 height 25
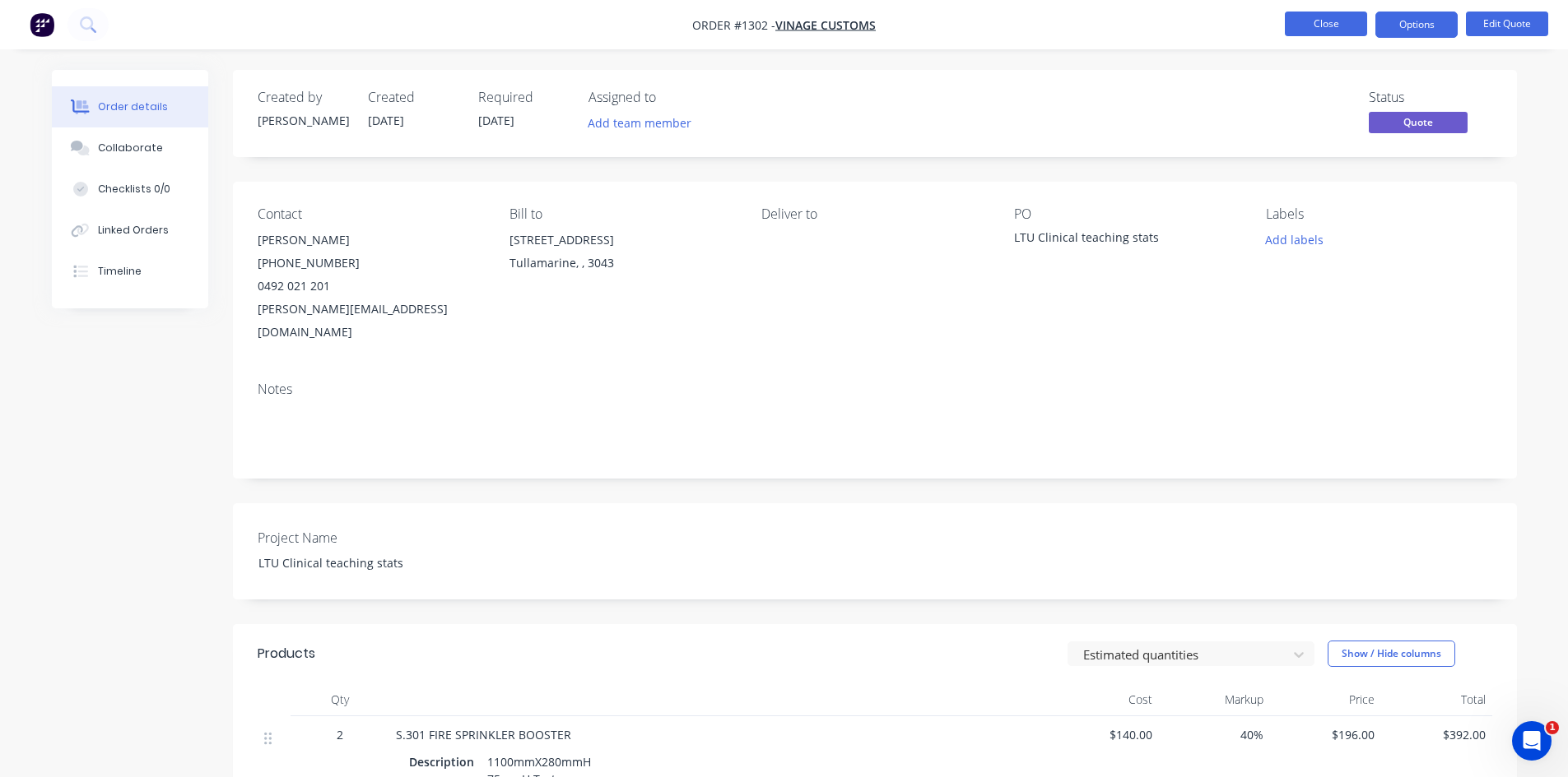
click at [1335, 27] on button "Close" at bounding box center [1326, 24] width 82 height 25
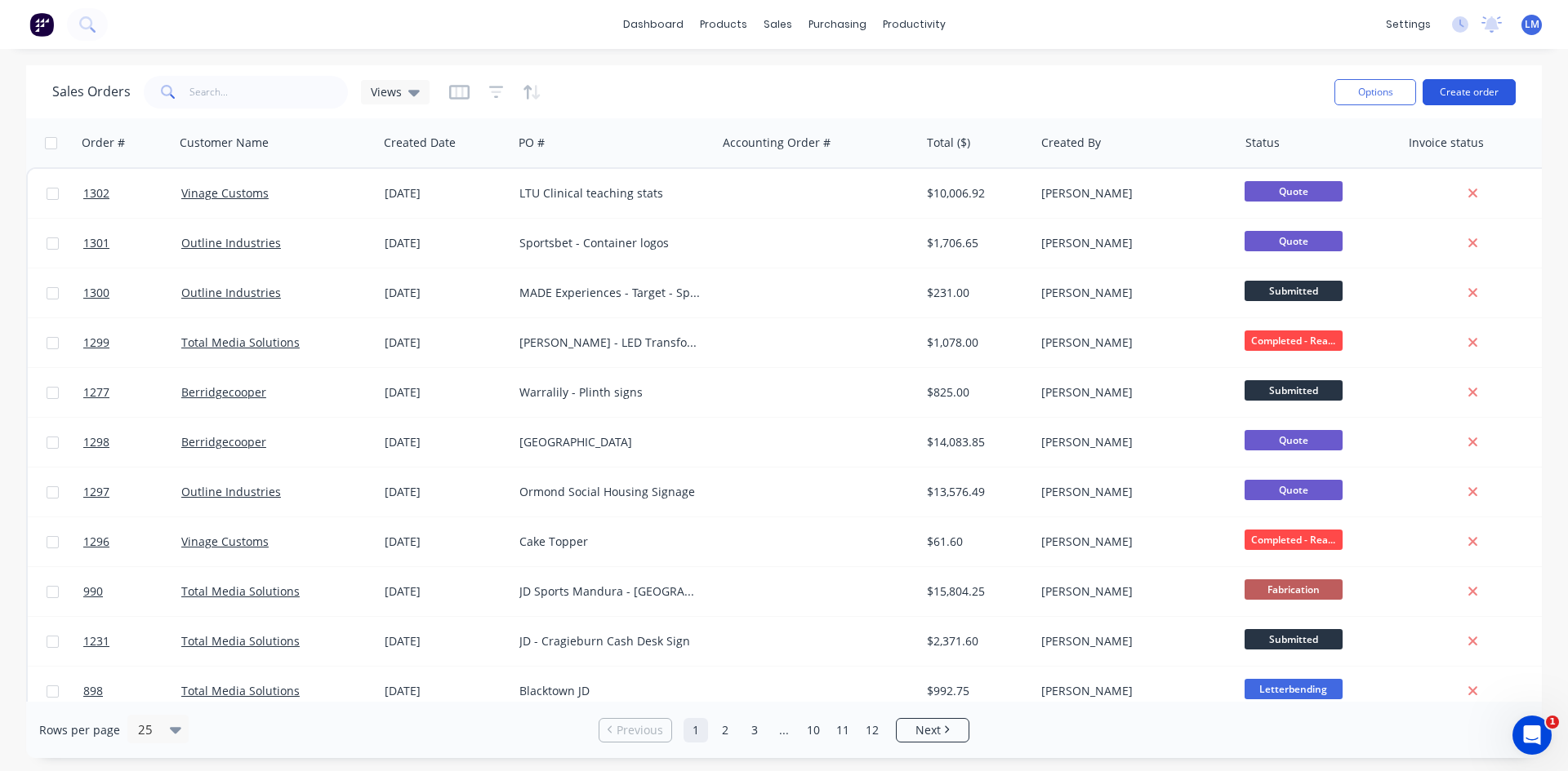
click at [1462, 97] on button "Create order" at bounding box center [1469, 92] width 93 height 26
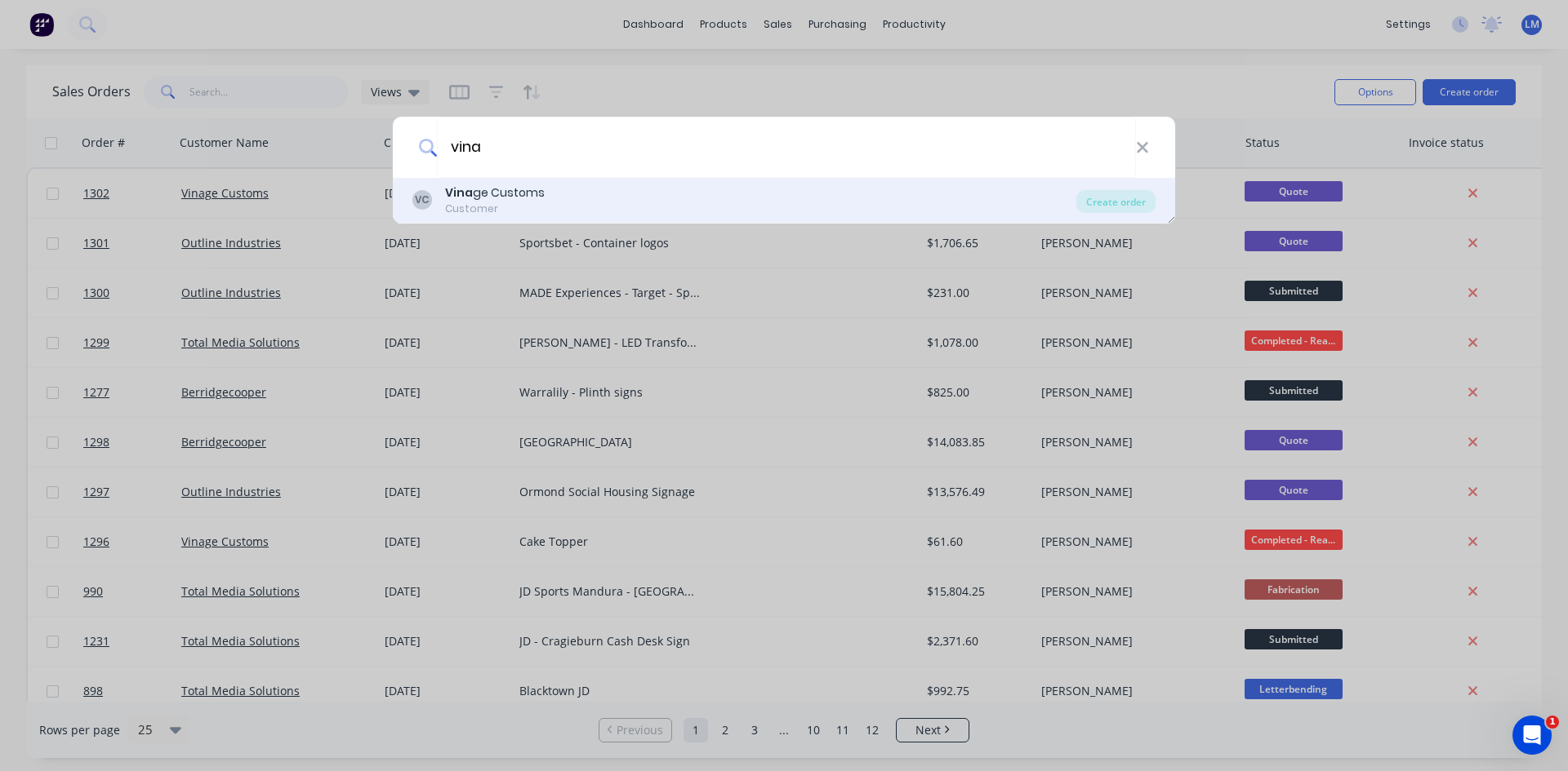
type input "vina"
click at [560, 202] on div "[PERSON_NAME] ge Customs Customer" at bounding box center [744, 200] width 664 height 32
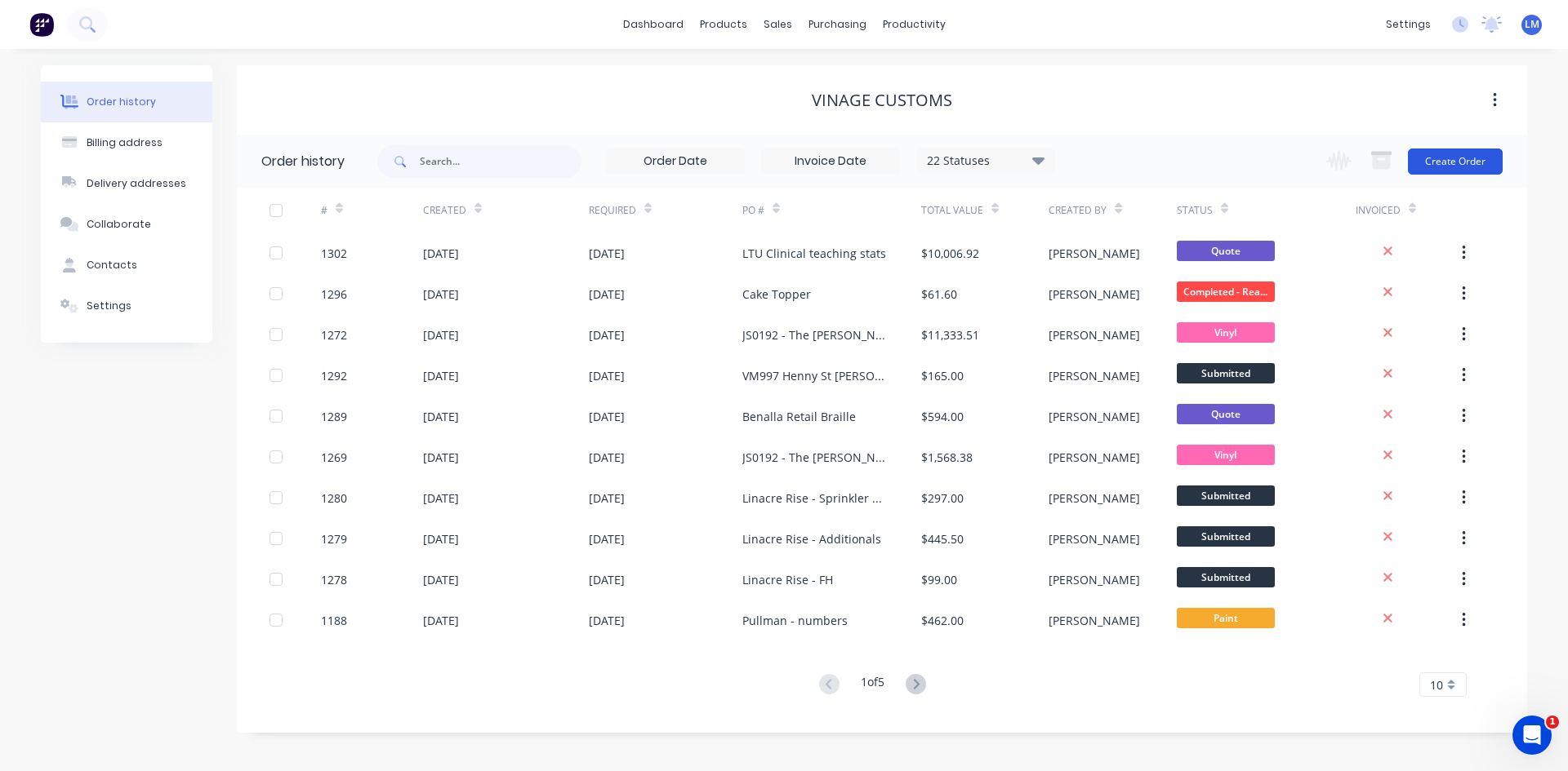
click at [1449, 159] on button "Create Order" at bounding box center [1455, 162] width 95 height 26
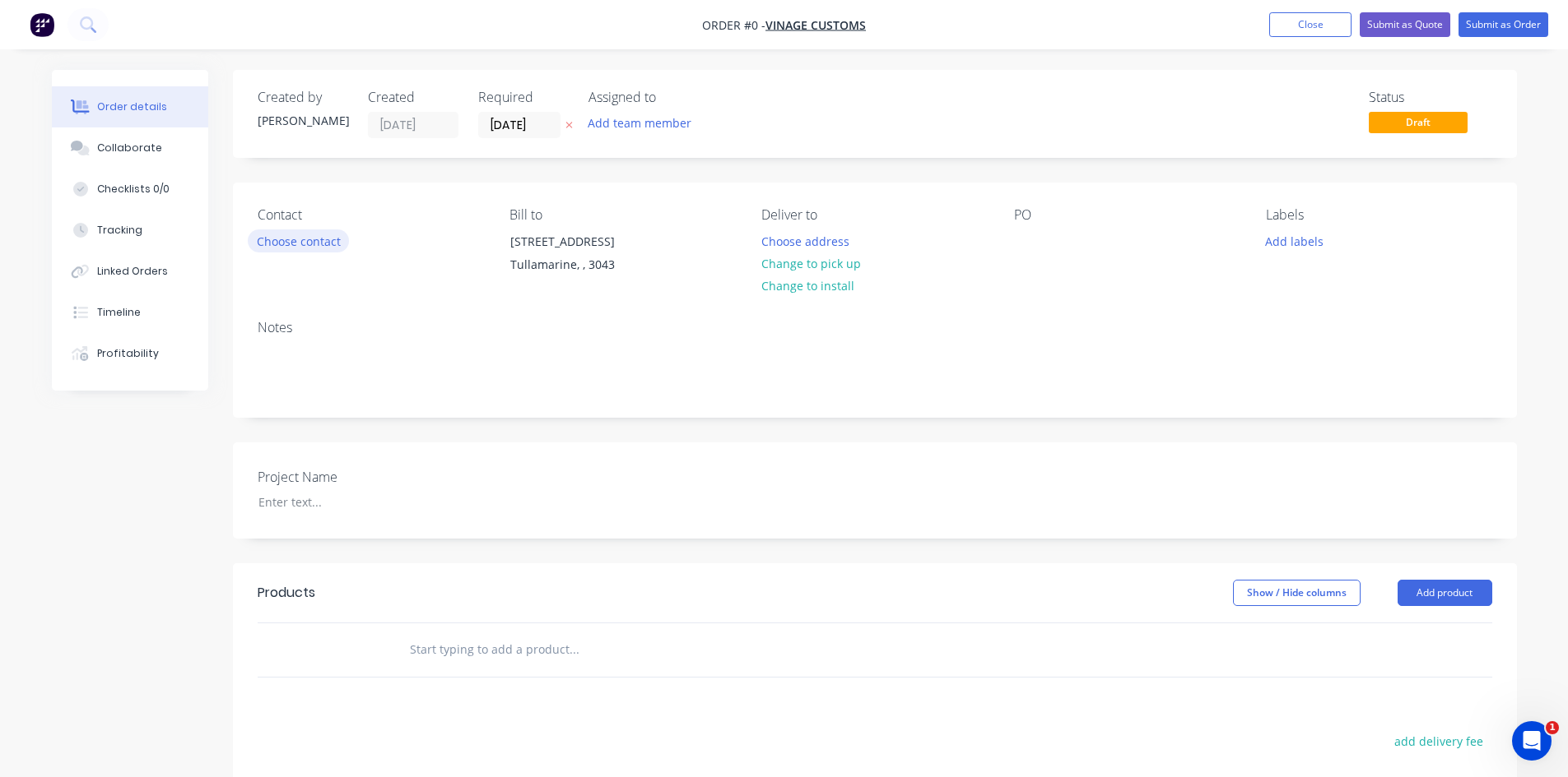
click at [280, 237] on button "Choose contact" at bounding box center [297, 240] width 101 height 22
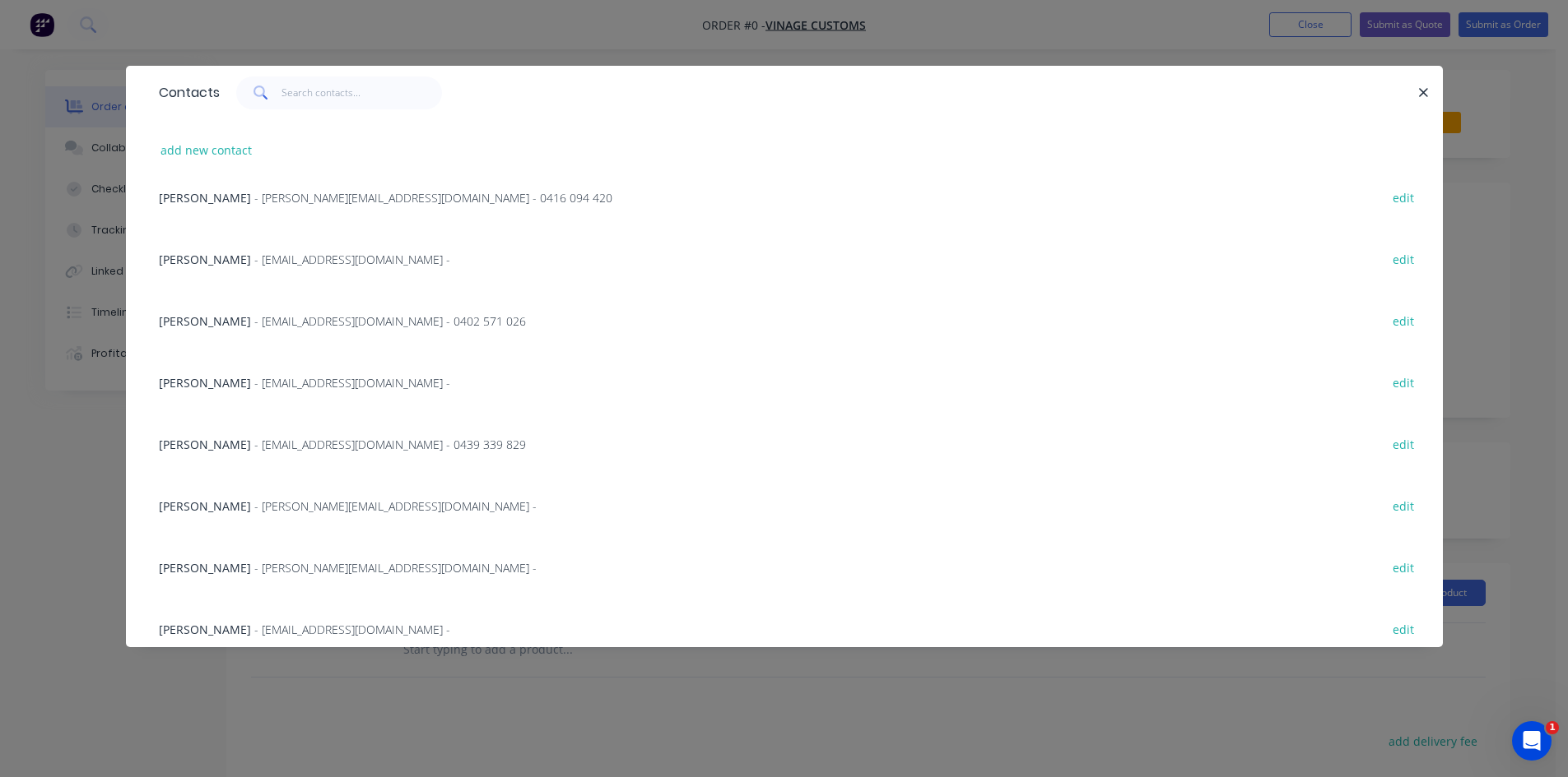
scroll to position [829, 0]
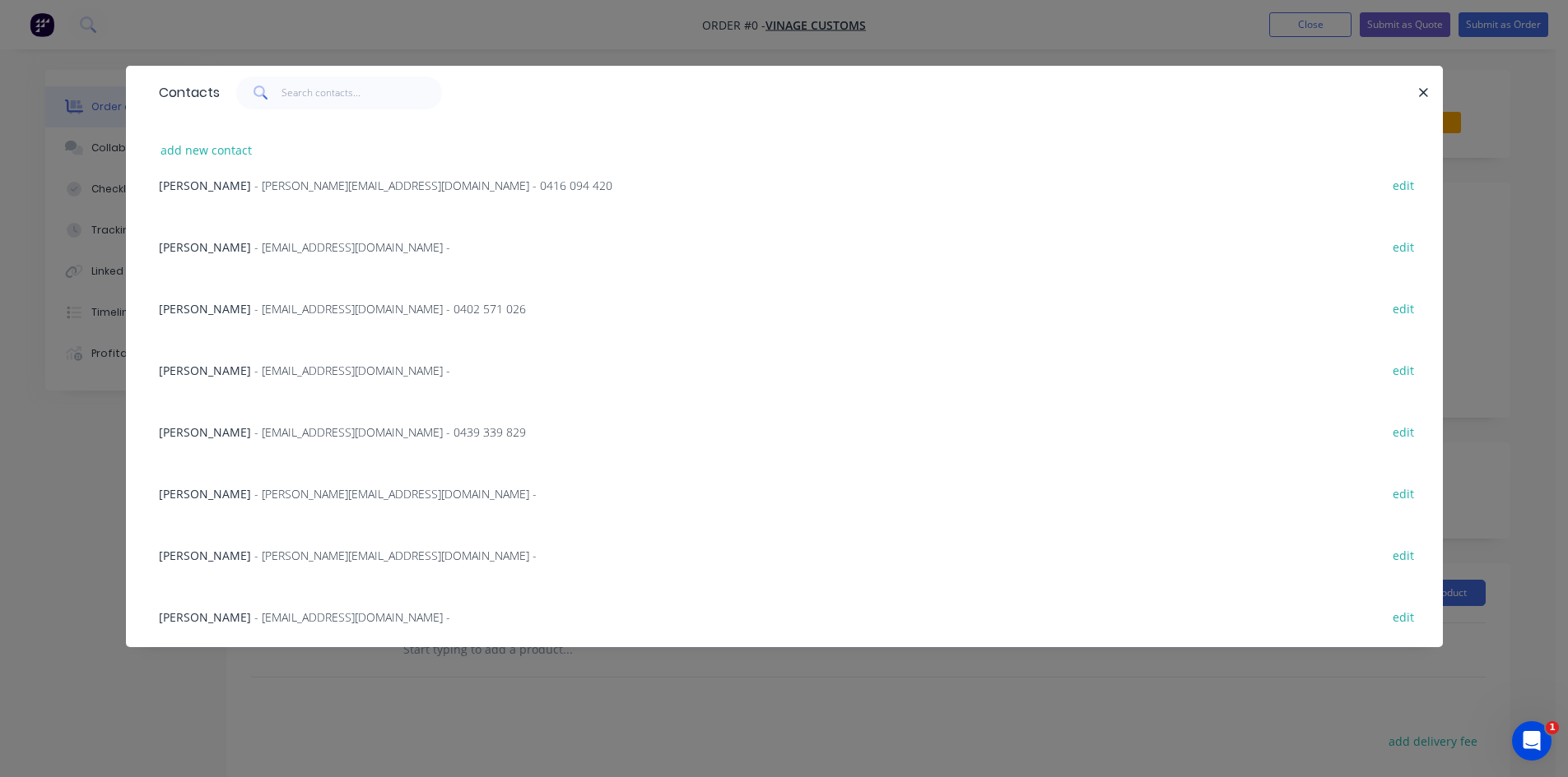
click at [290, 376] on span "- [EMAIL_ADDRESS][DOMAIN_NAME] -" at bounding box center [352, 371] width 196 height 16
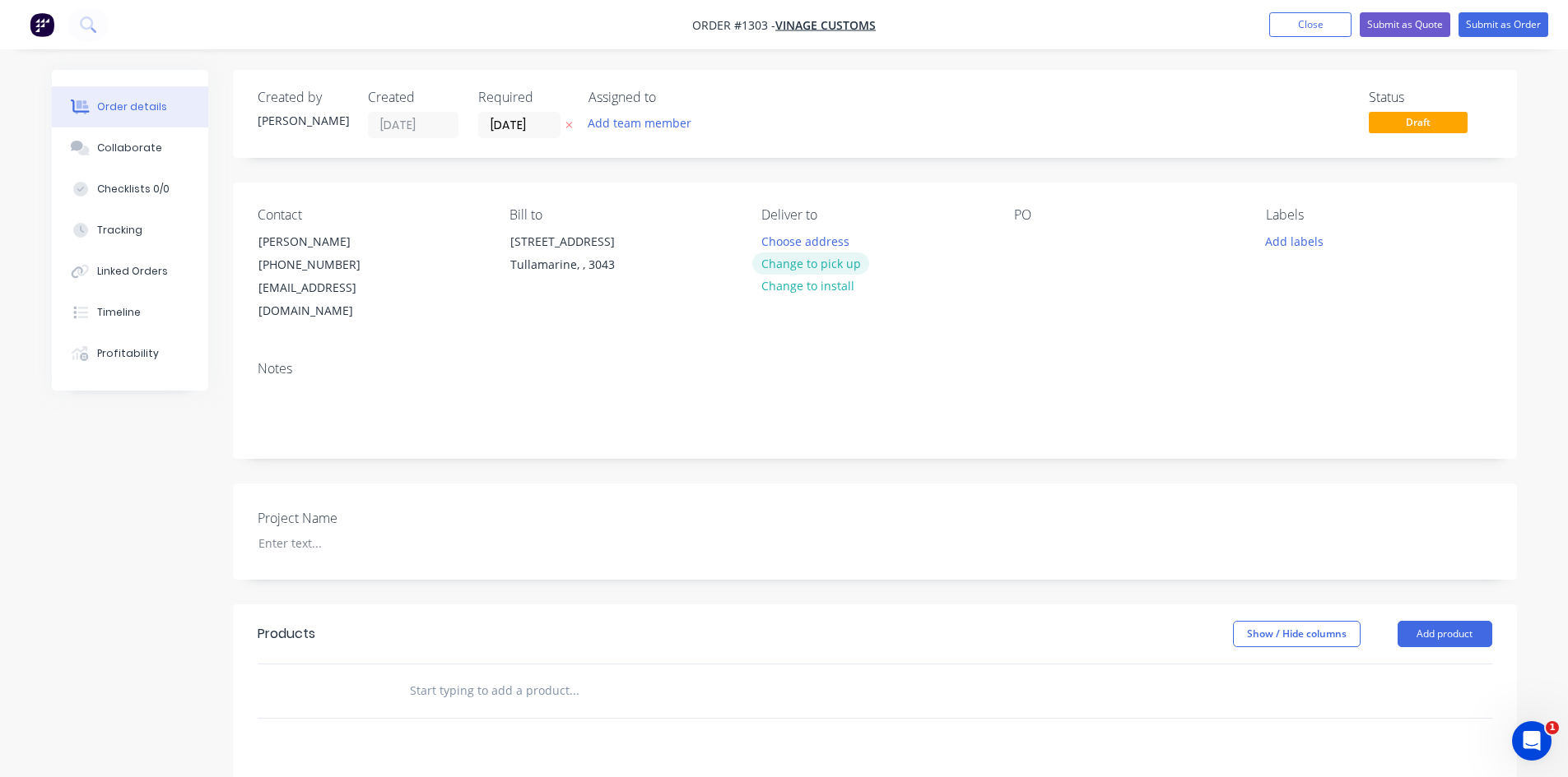
click at [827, 264] on button "Change to pick up" at bounding box center [810, 263] width 117 height 22
click at [534, 125] on input "[DATE]" at bounding box center [519, 125] width 81 height 25
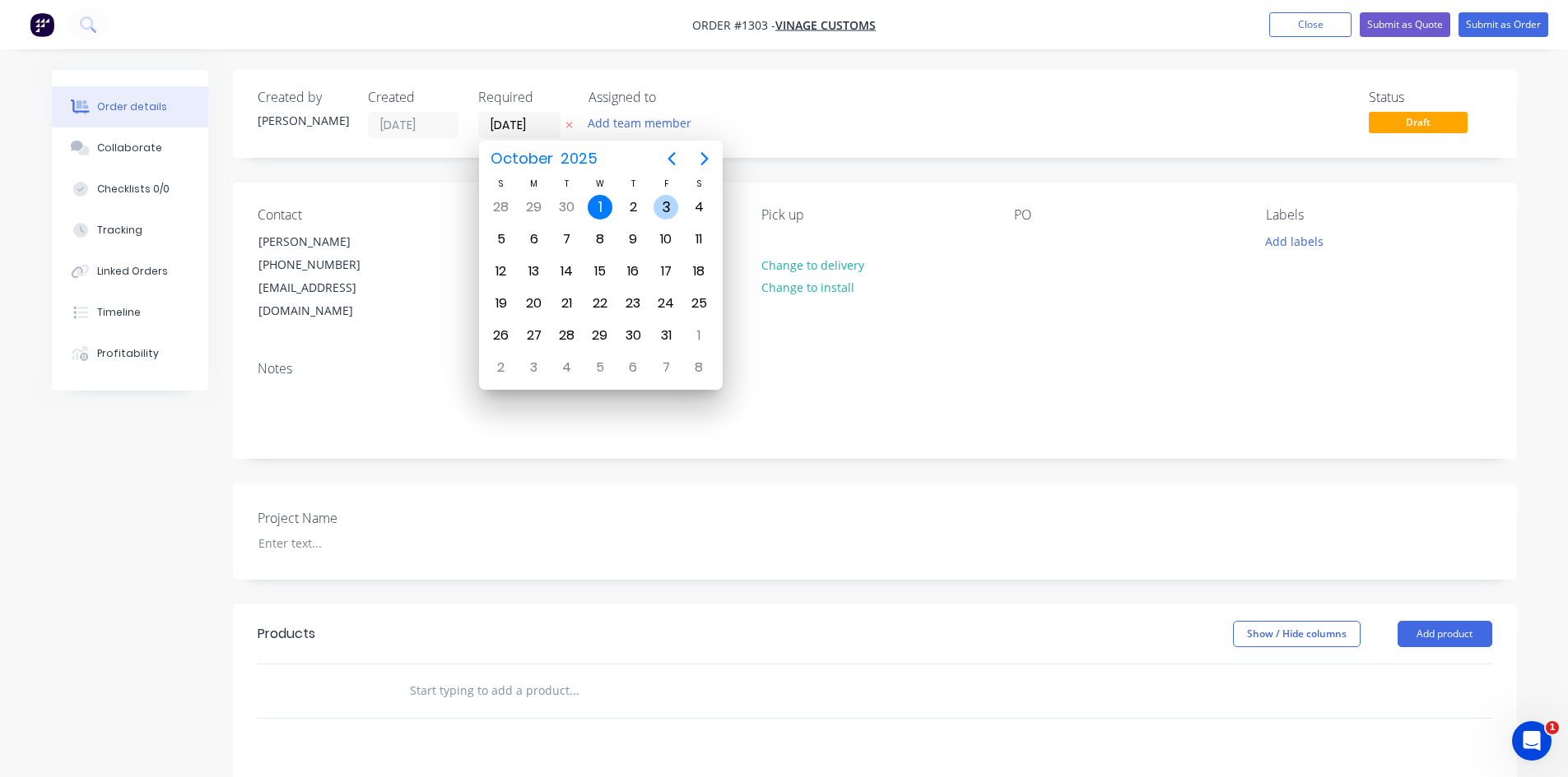
click at [669, 202] on div "3" at bounding box center [666, 207] width 25 height 25
type input "[DATE]"
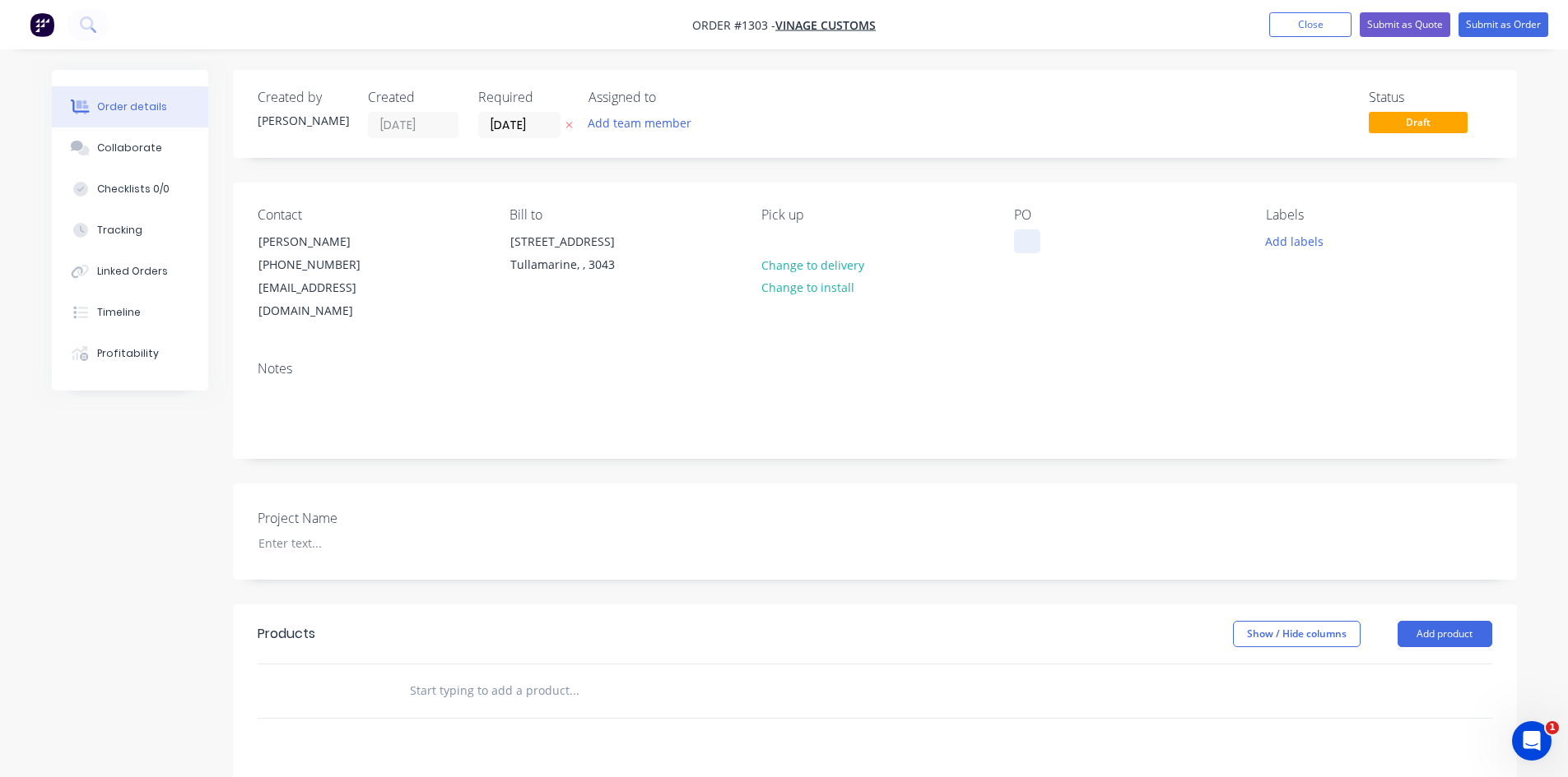
click at [1034, 233] on div at bounding box center [1027, 241] width 26 height 24
paste div
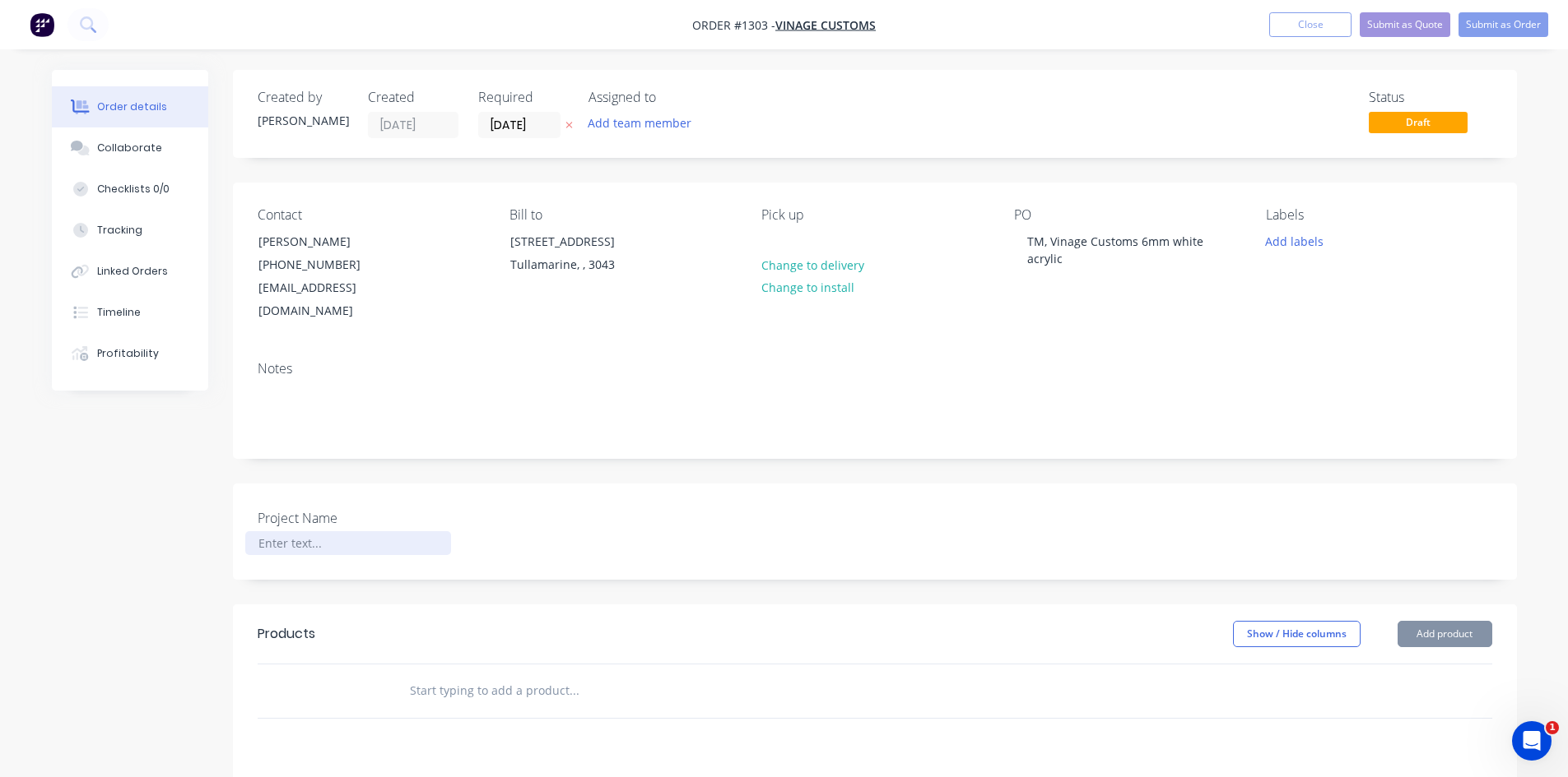
click at [290, 531] on div at bounding box center [348, 543] width 205 height 24
paste div
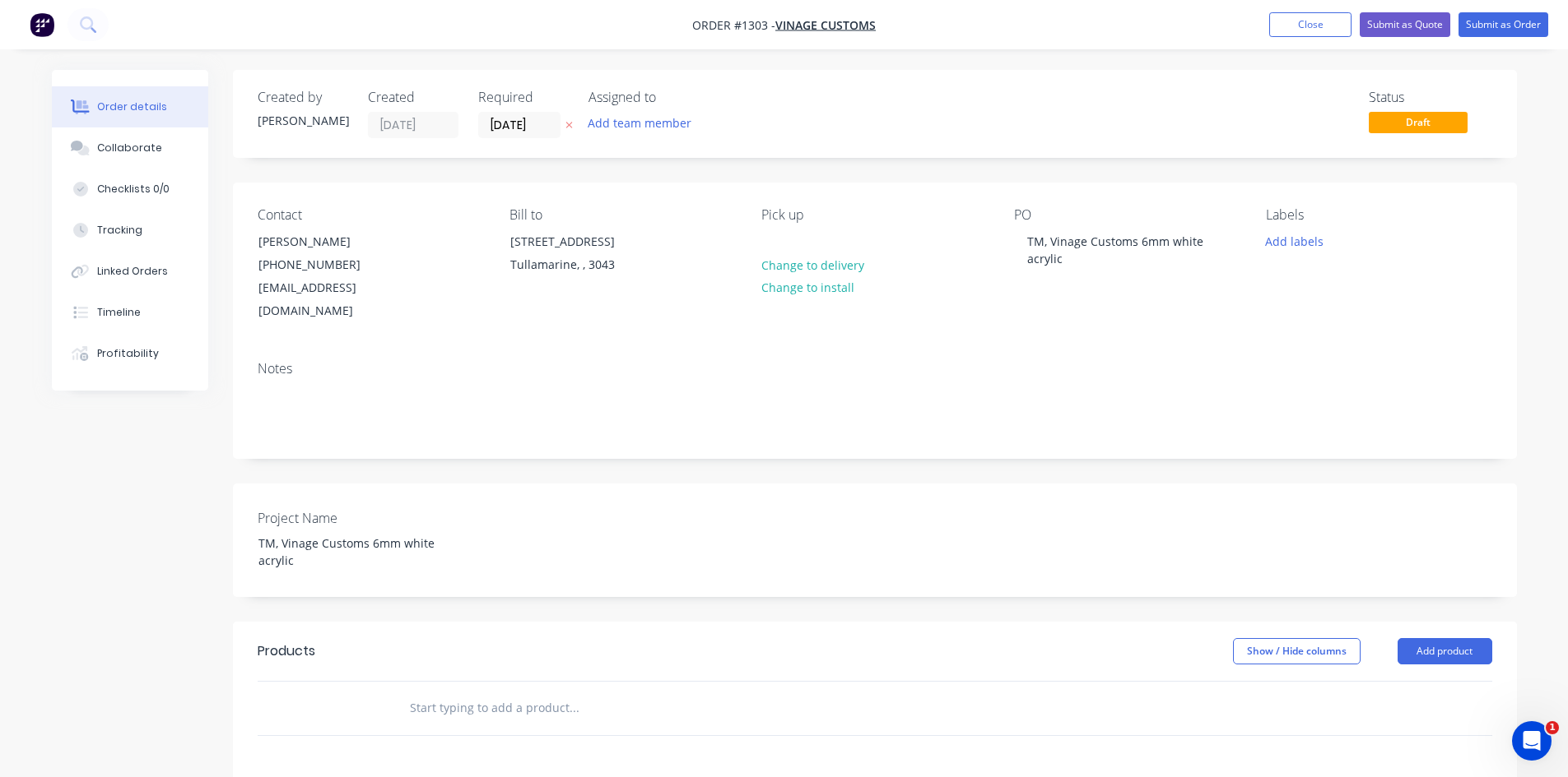
click at [697, 692] on input "text" at bounding box center [573, 709] width 329 height 33
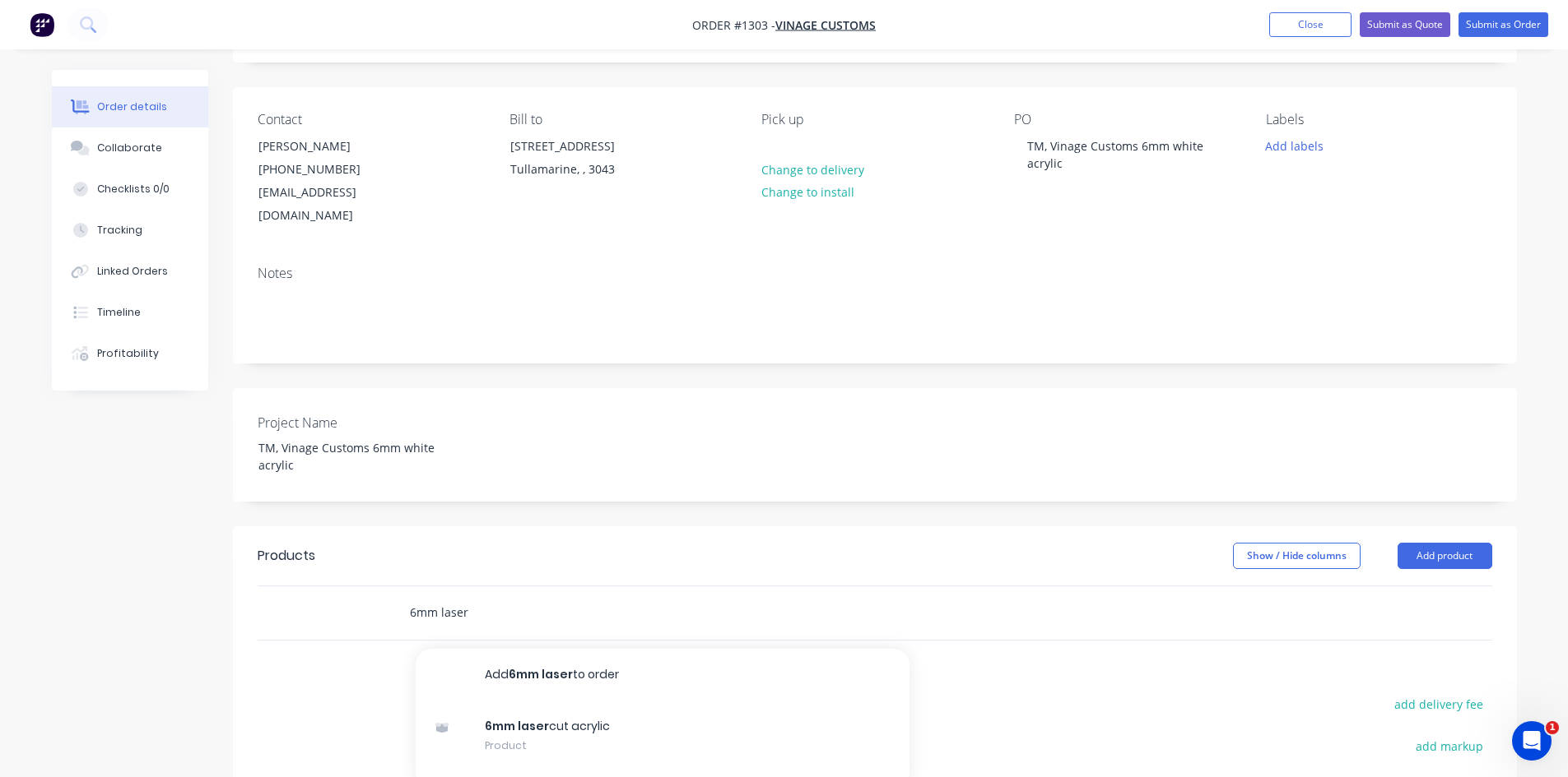
scroll to position [246, 0]
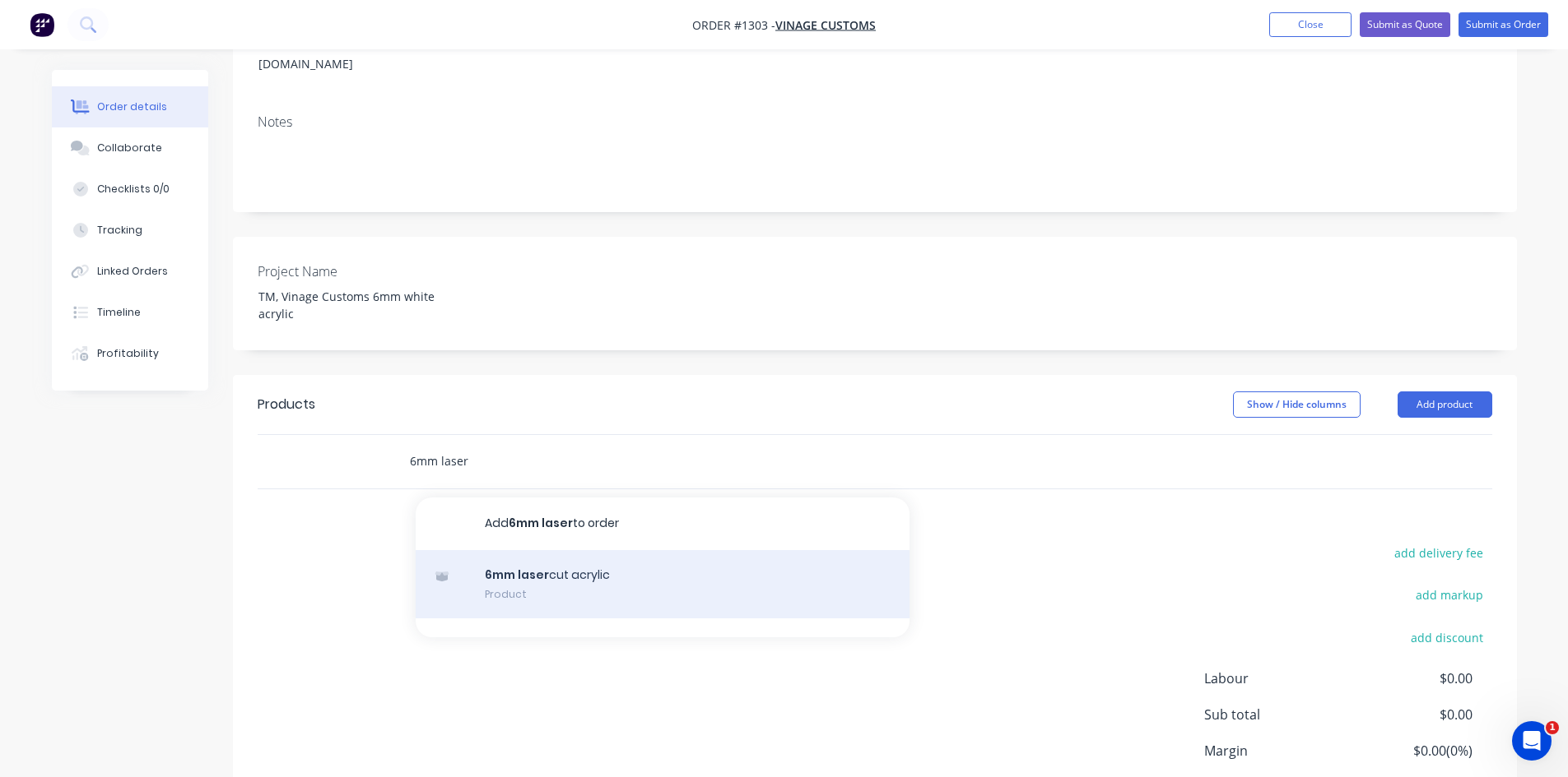
type input "6mm laser"
click at [543, 568] on div "6mm laser cut acrylic Product" at bounding box center [662, 585] width 494 height 69
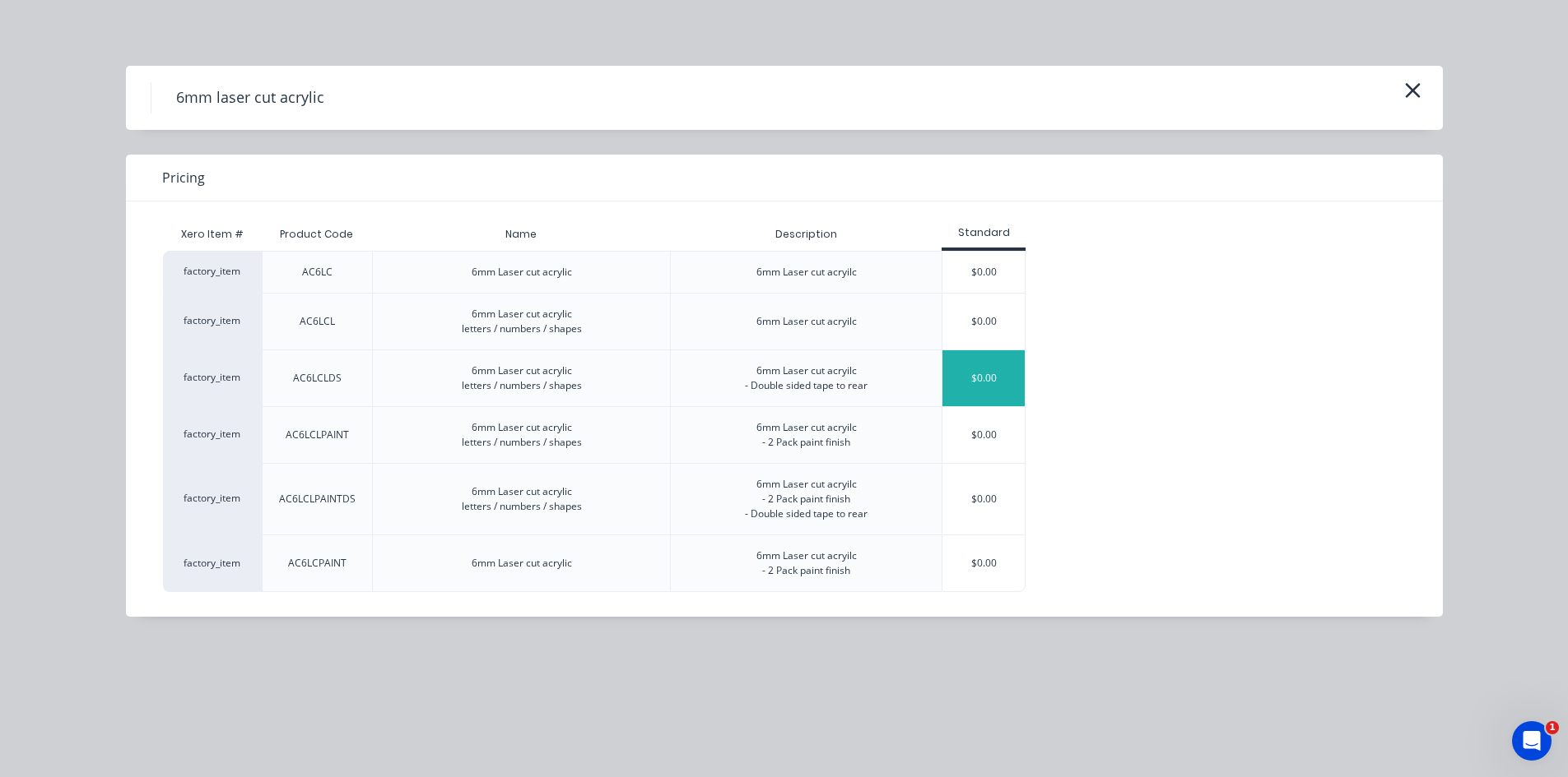
click at [967, 369] on div "$0.00" at bounding box center [984, 379] width 82 height 56
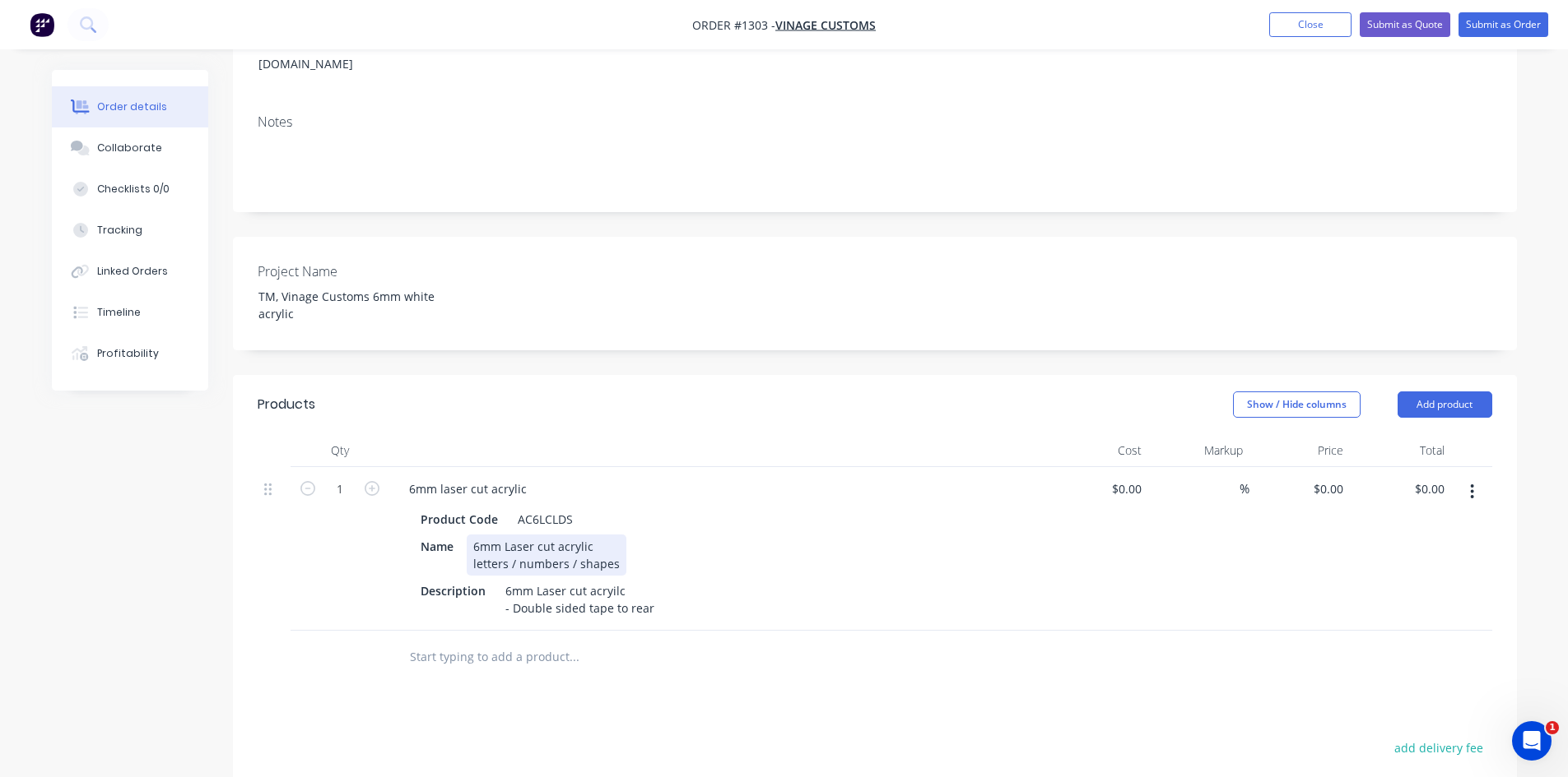
click at [742, 545] on div "Name 6mm Laser cut acrylic letters / numbers / shapes" at bounding box center [715, 555] width 603 height 41
click at [619, 545] on div "6mm Laser cut acrylic letters / numbers / shapes" at bounding box center [547, 555] width 160 height 41
drag, startPoint x: 619, startPoint y: 544, endPoint x: 442, endPoint y: 546, distance: 177.0
click at [442, 546] on div "Name 6mm Laser cut acrylic letters / numbers / shapes" at bounding box center [715, 555] width 603 height 41
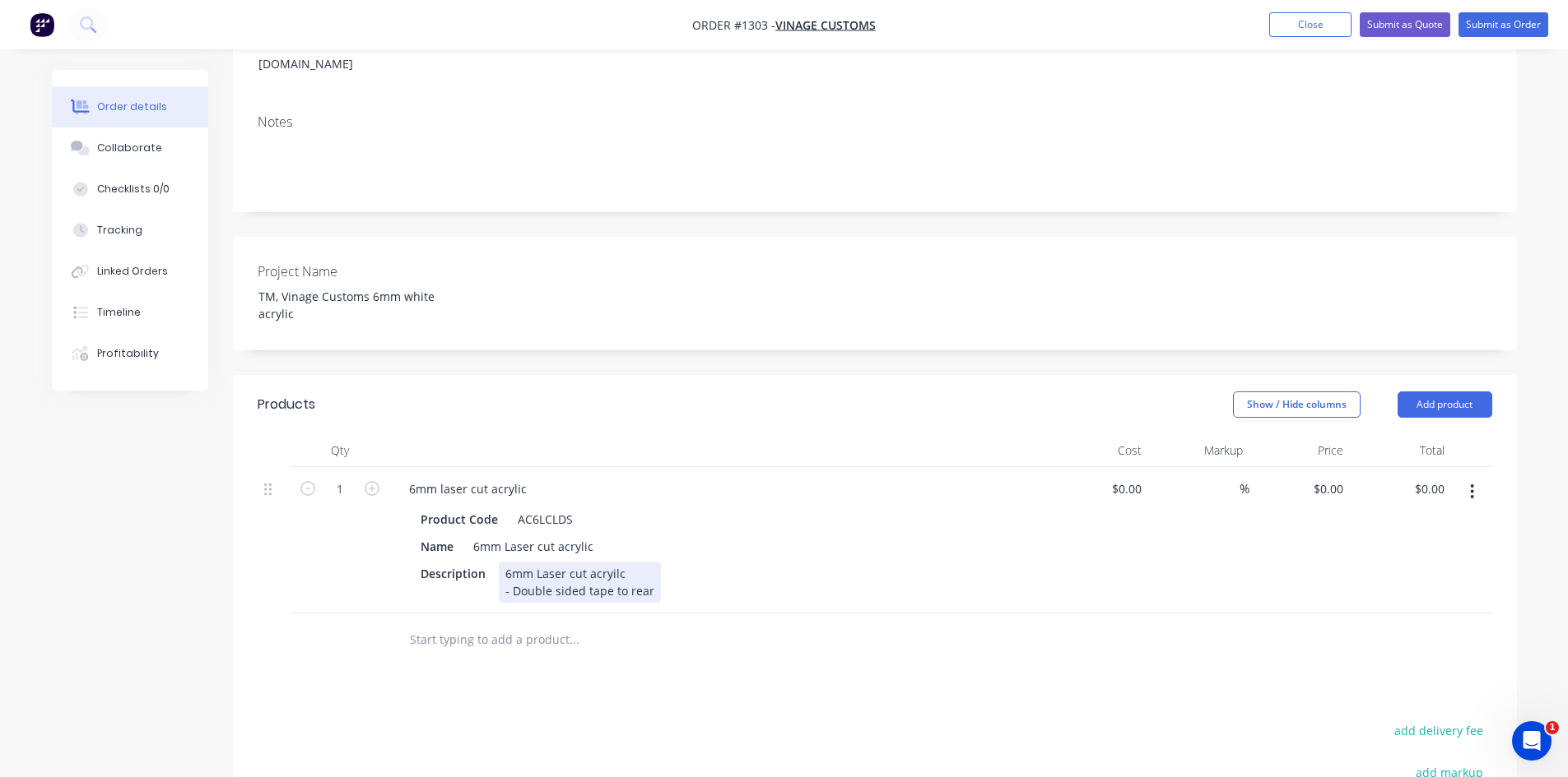
click at [585, 570] on div "6mm Laser cut acryilc - Double sided tape to rear" at bounding box center [579, 582] width 162 height 41
click at [661, 585] on div "6mm Laser cut WHITE acrylic - Double sided tape to rear" at bounding box center [584, 582] width 172 height 41
click at [840, 598] on div "Description 6mm Laser cut WHITE acrylic - Double sided tape to rear QTY - 20mm …" at bounding box center [715, 600] width 603 height 75
click at [528, 621] on div "6mm Laser cut WHITE acrylic - Double sided tape to rear QTY - 20mm H - "TM'" at bounding box center [584, 600] width 172 height 75
click at [831, 639] on div "6mm laser cut acrylic Product Code AC6LCLDS Name 6mm Laser cut acrylic Descript…" at bounding box center [719, 558] width 658 height 181
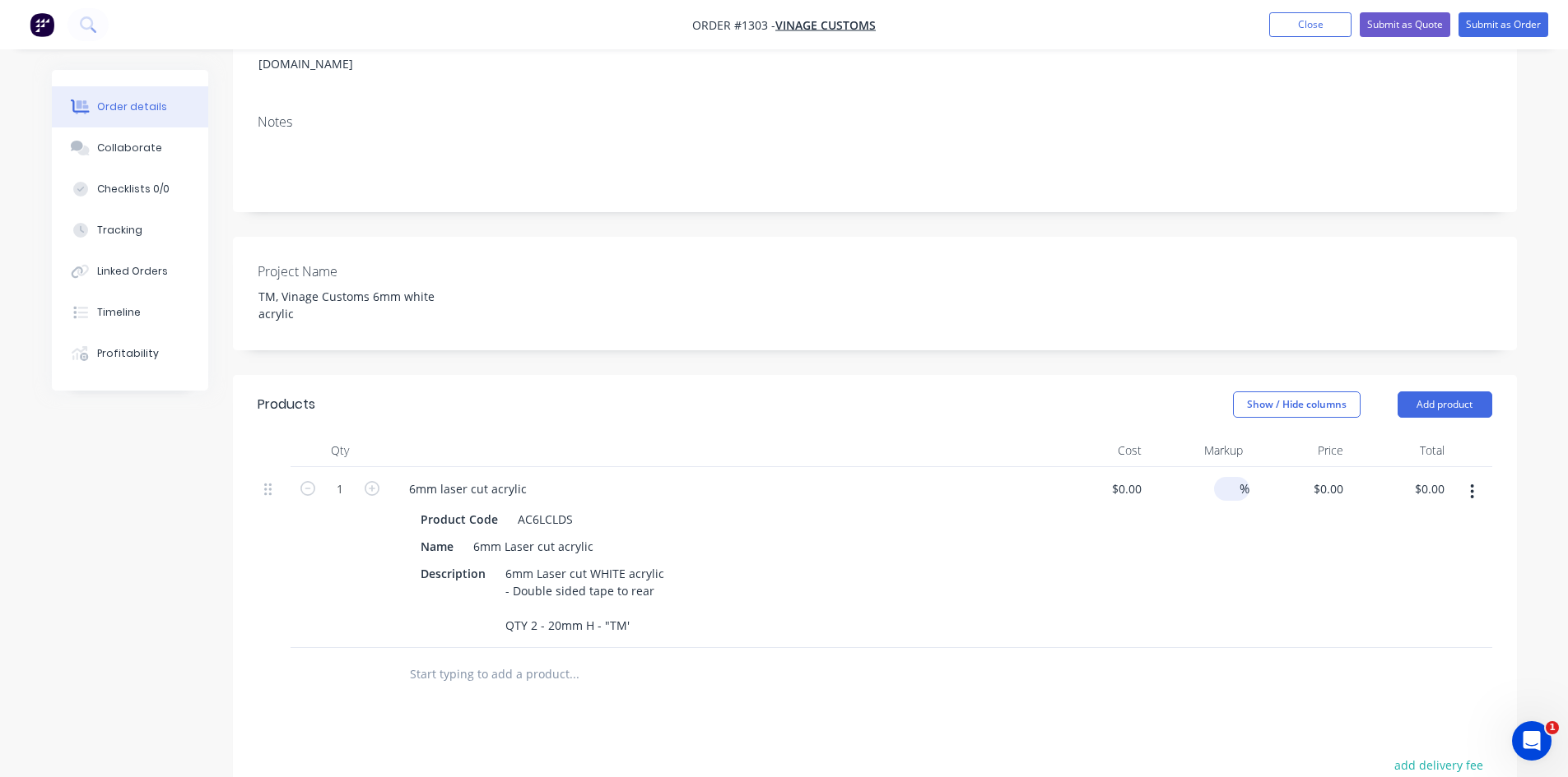
click at [1228, 477] on input at bounding box center [1230, 488] width 19 height 24
type input "60"
click at [1299, 532] on div "$0.00 $0.00" at bounding box center [1300, 558] width 101 height 181
click at [371, 481] on icon "button" at bounding box center [372, 488] width 15 height 15
type input "2"
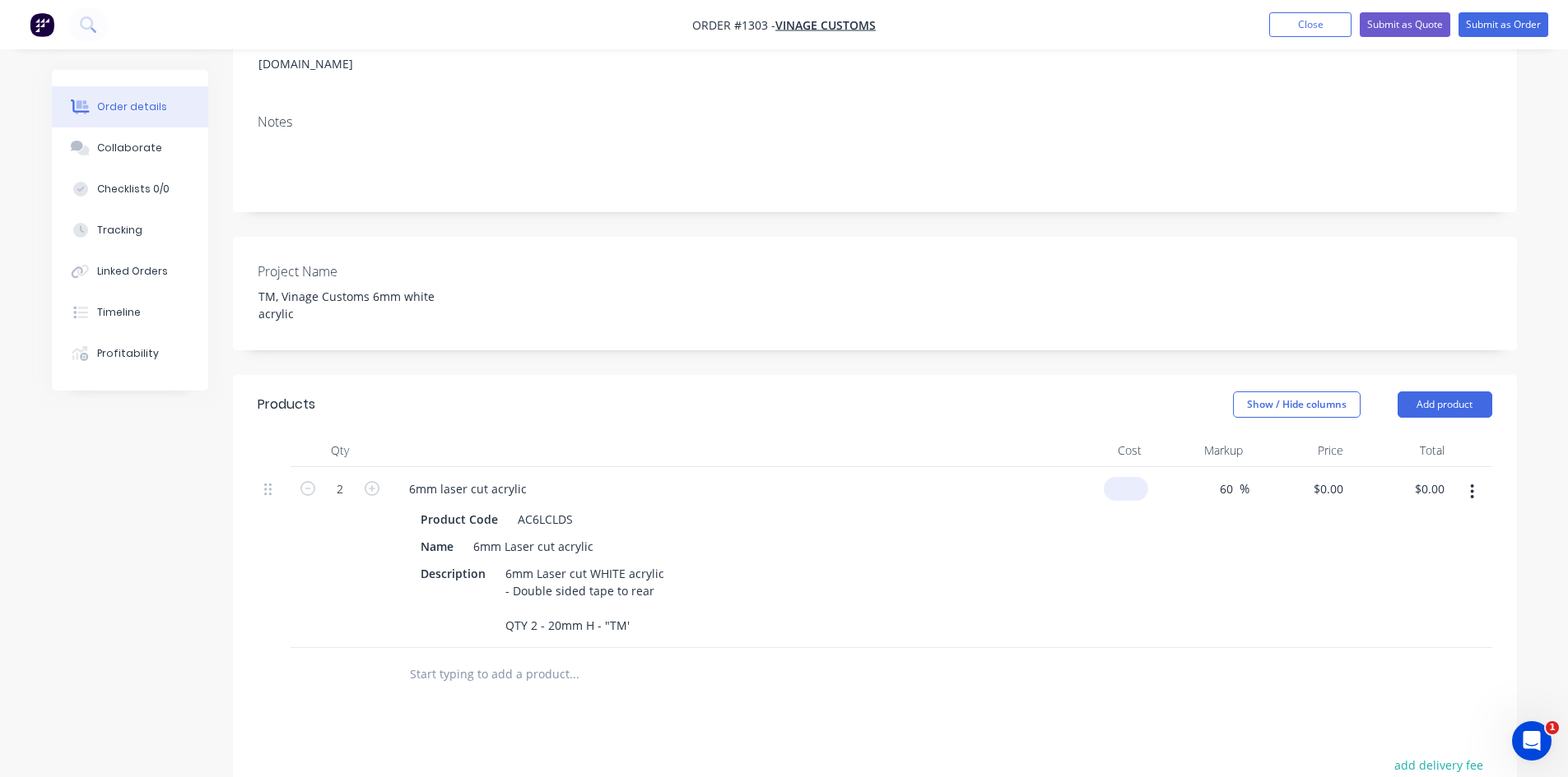
click at [1131, 477] on input at bounding box center [1128, 488] width 38 height 24
type input "$15.00"
type input "$24.00"
type input "$48.00"
drag, startPoint x: 1135, startPoint y: 492, endPoint x: 1123, endPoint y: 510, distance: 21.6
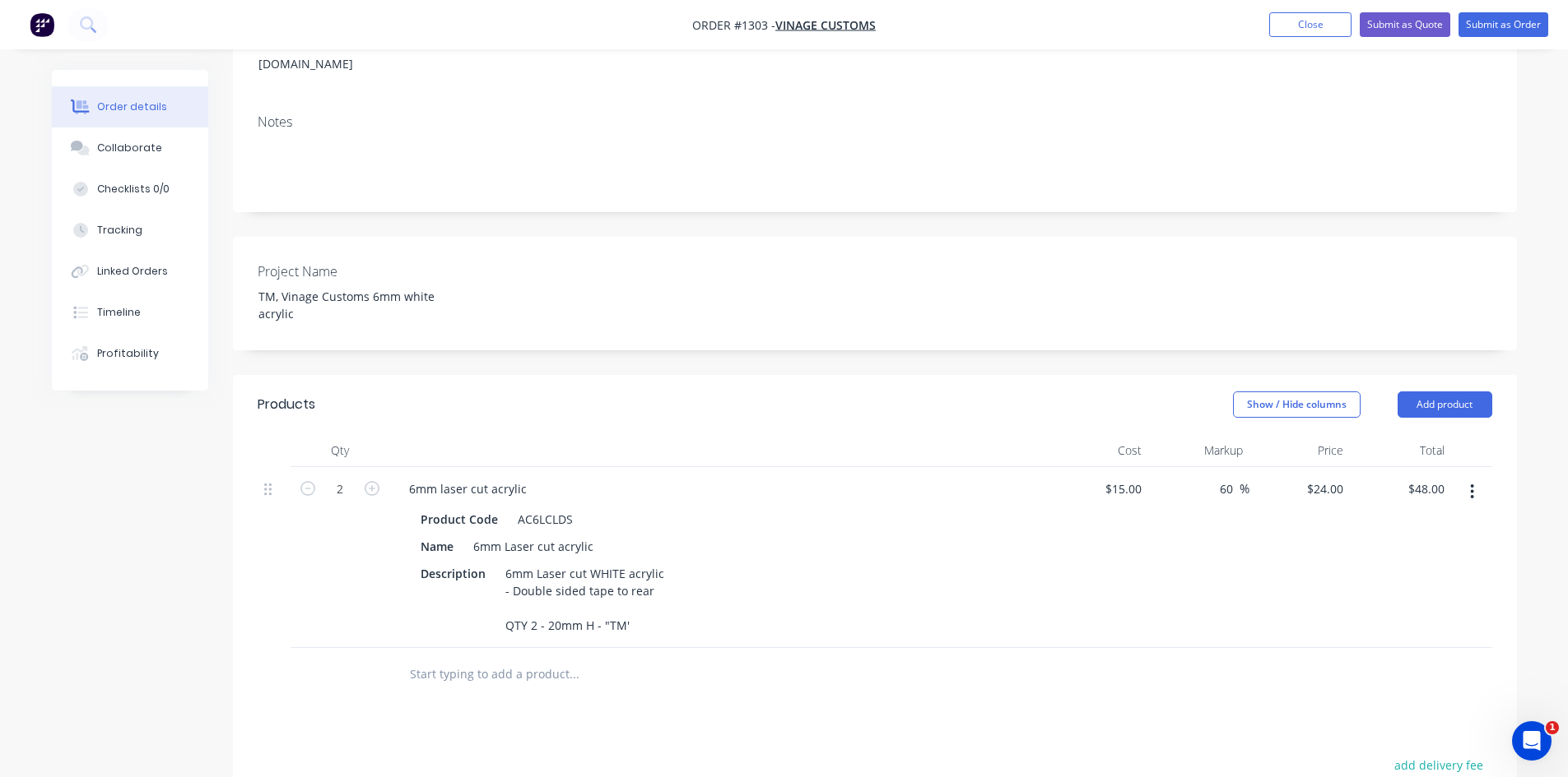
click at [1135, 493] on div "$15.00 $15.00" at bounding box center [1098, 558] width 101 height 181
drag, startPoint x: 1308, startPoint y: 464, endPoint x: 1402, endPoint y: 465, distance: 94.0
click at [1402, 467] on div "2 6mm laser cut acrylic Product Code AC6LCLDS Name 6mm Laser cut acrylic Descri…" at bounding box center [875, 558] width 1235 height 181
type input "30"
type input "100"
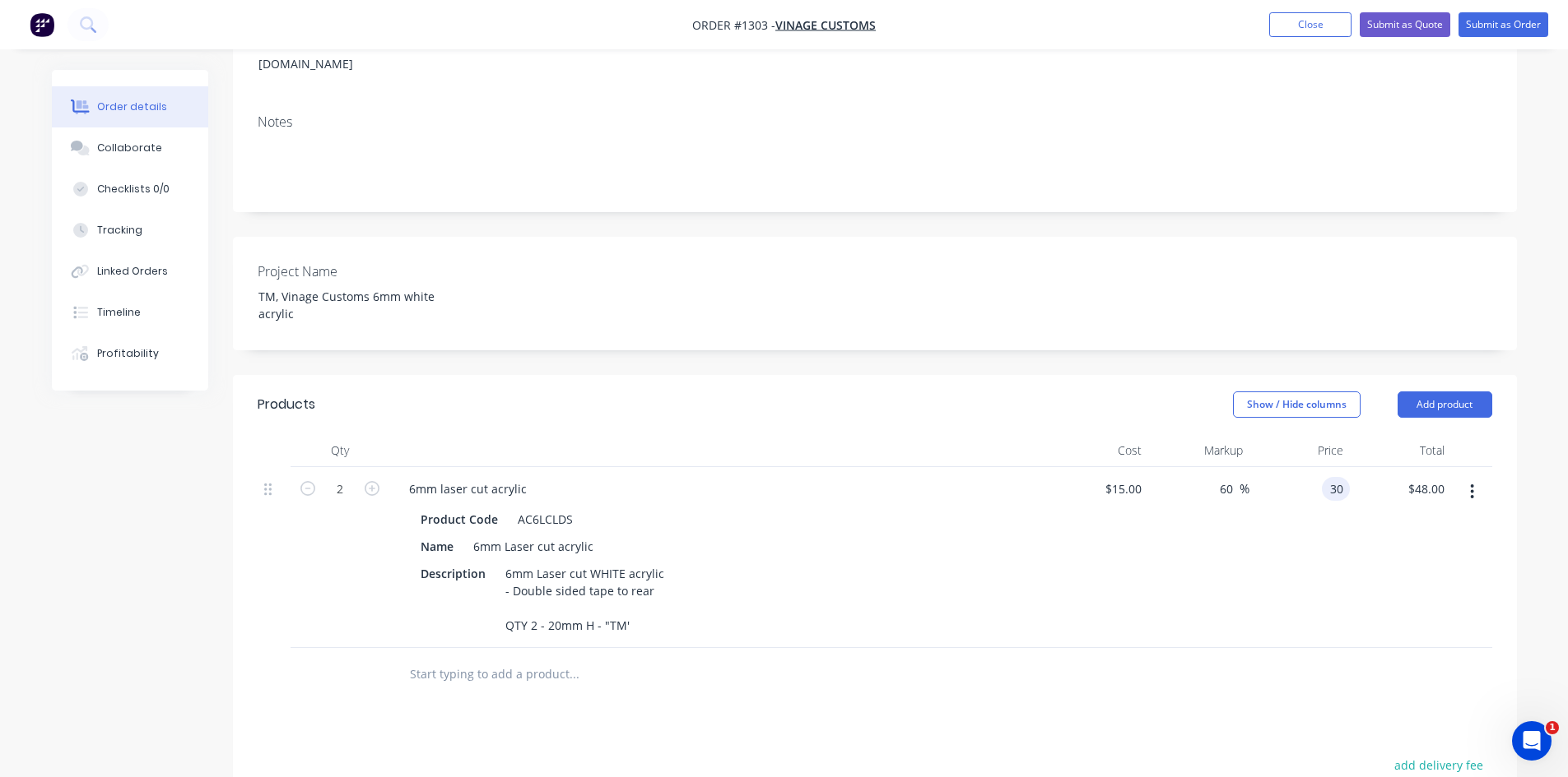
type input "$30.00"
type input "$60.00"
click at [1264, 551] on div "$30.00 30" at bounding box center [1300, 558] width 101 height 181
drag, startPoint x: 1114, startPoint y: 464, endPoint x: 1195, endPoint y: 470, distance: 81.2
click at [1195, 470] on div "2 6mm laser cut acrylic Product Code AC6LCLDS Name 6mm Laser cut acrylic Descri…" at bounding box center [875, 558] width 1235 height 181
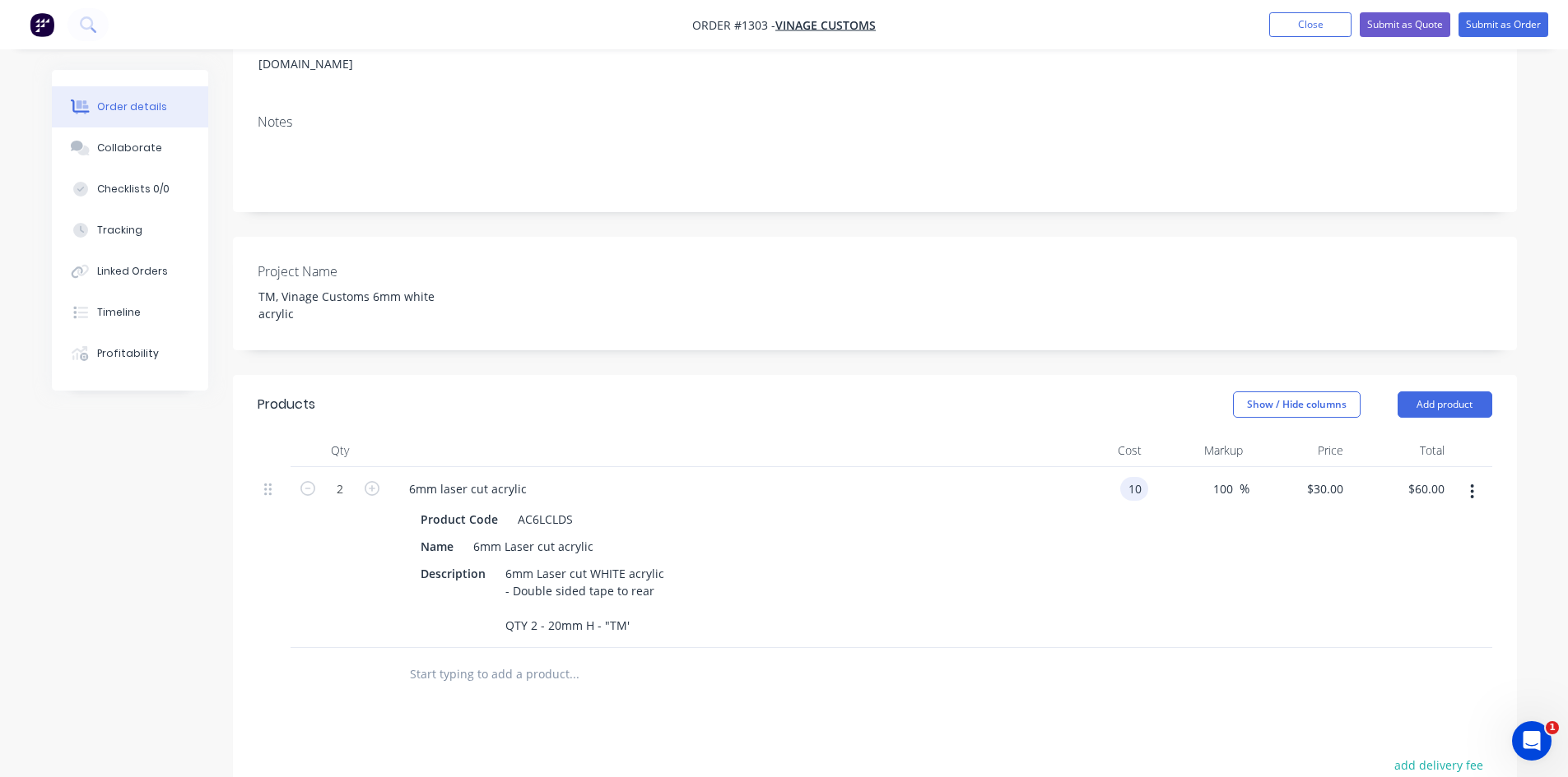
type input "$10.00"
type input "$20.00"
type input "$40.00"
click at [1176, 578] on div "100 100 %" at bounding box center [1198, 558] width 101 height 181
click at [1519, 32] on button "Submit as Order" at bounding box center [1503, 25] width 89 height 25
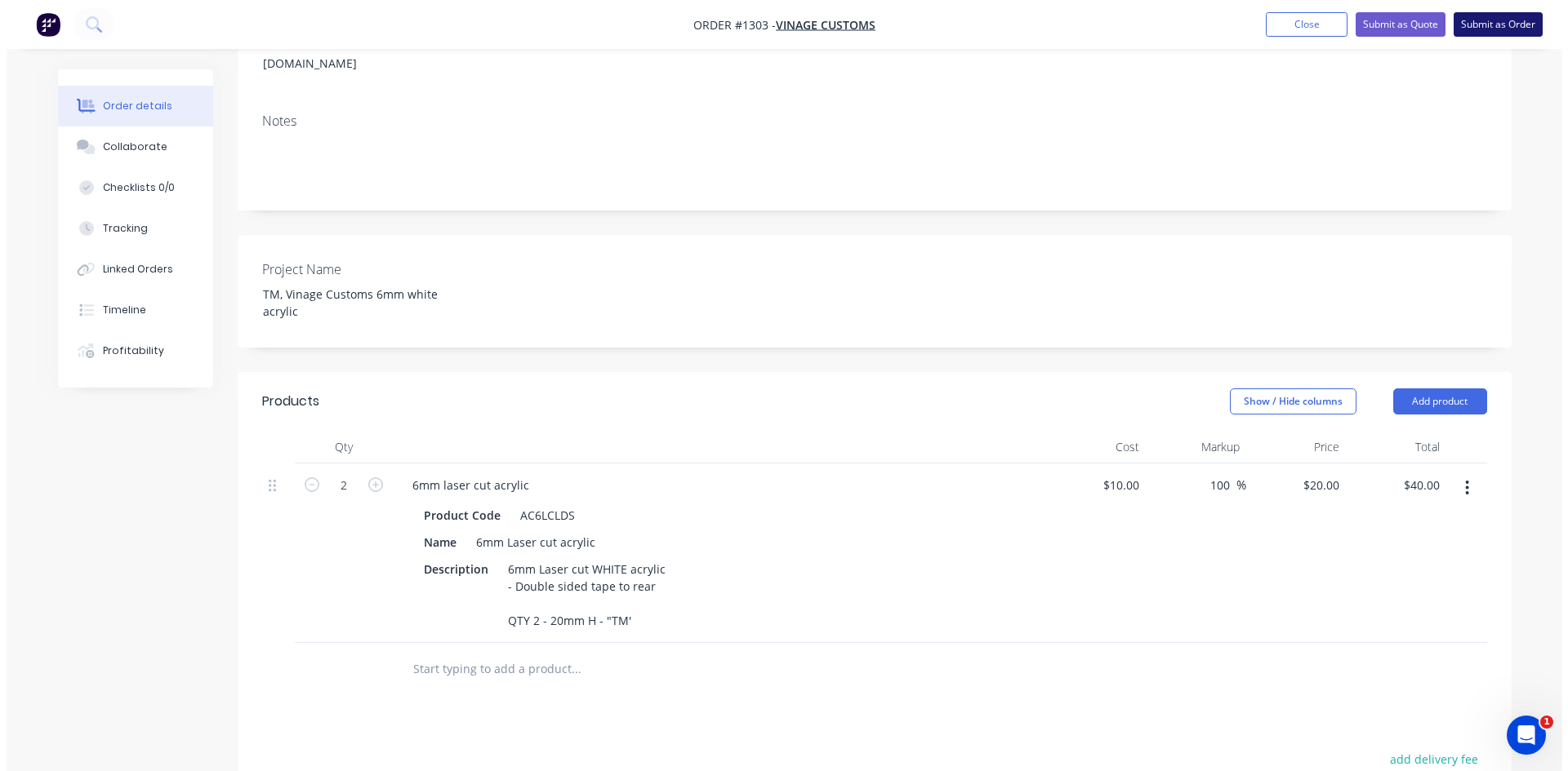
scroll to position [0, 0]
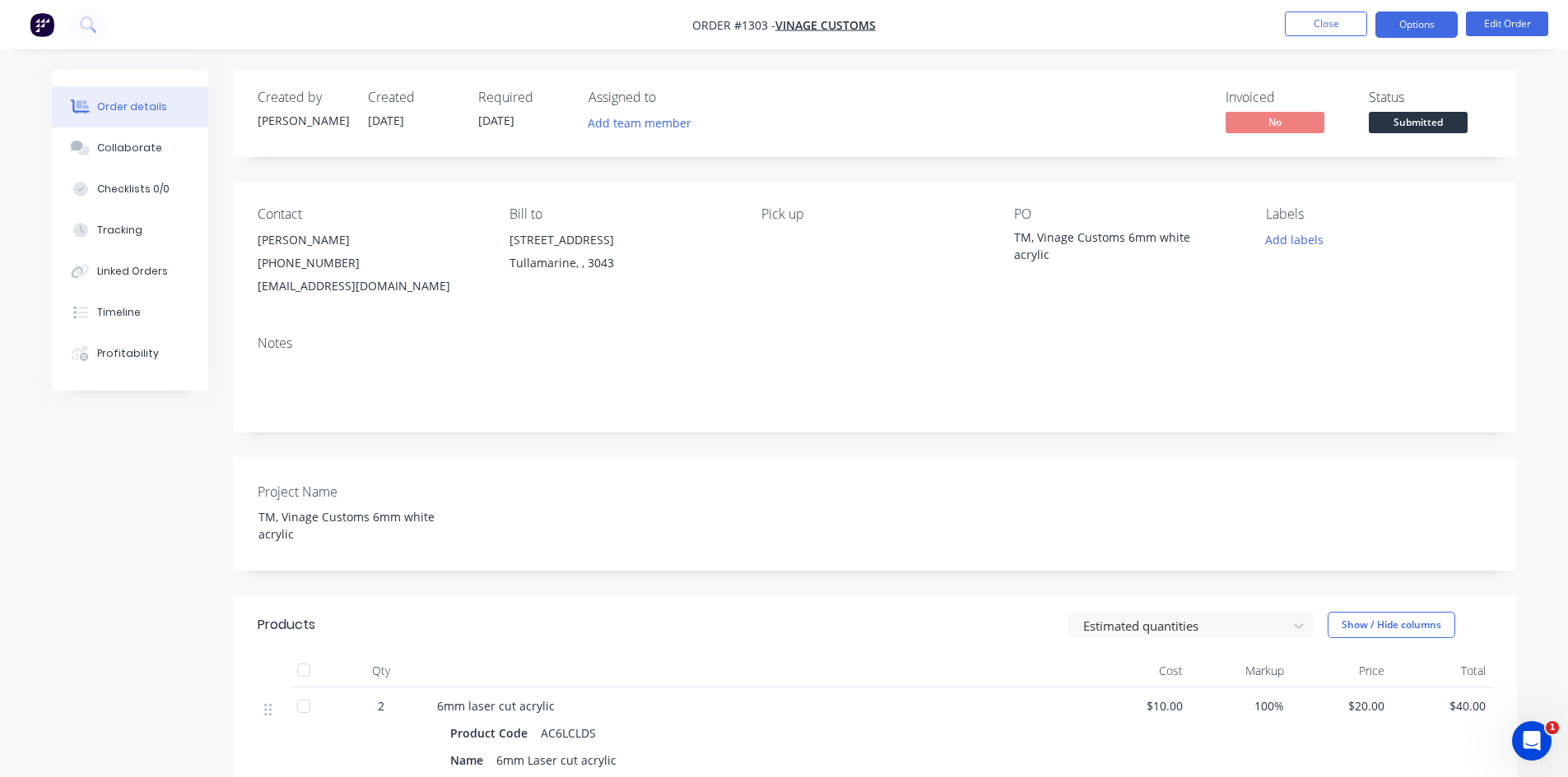
click at [1419, 28] on button "Options" at bounding box center [1416, 25] width 82 height 26
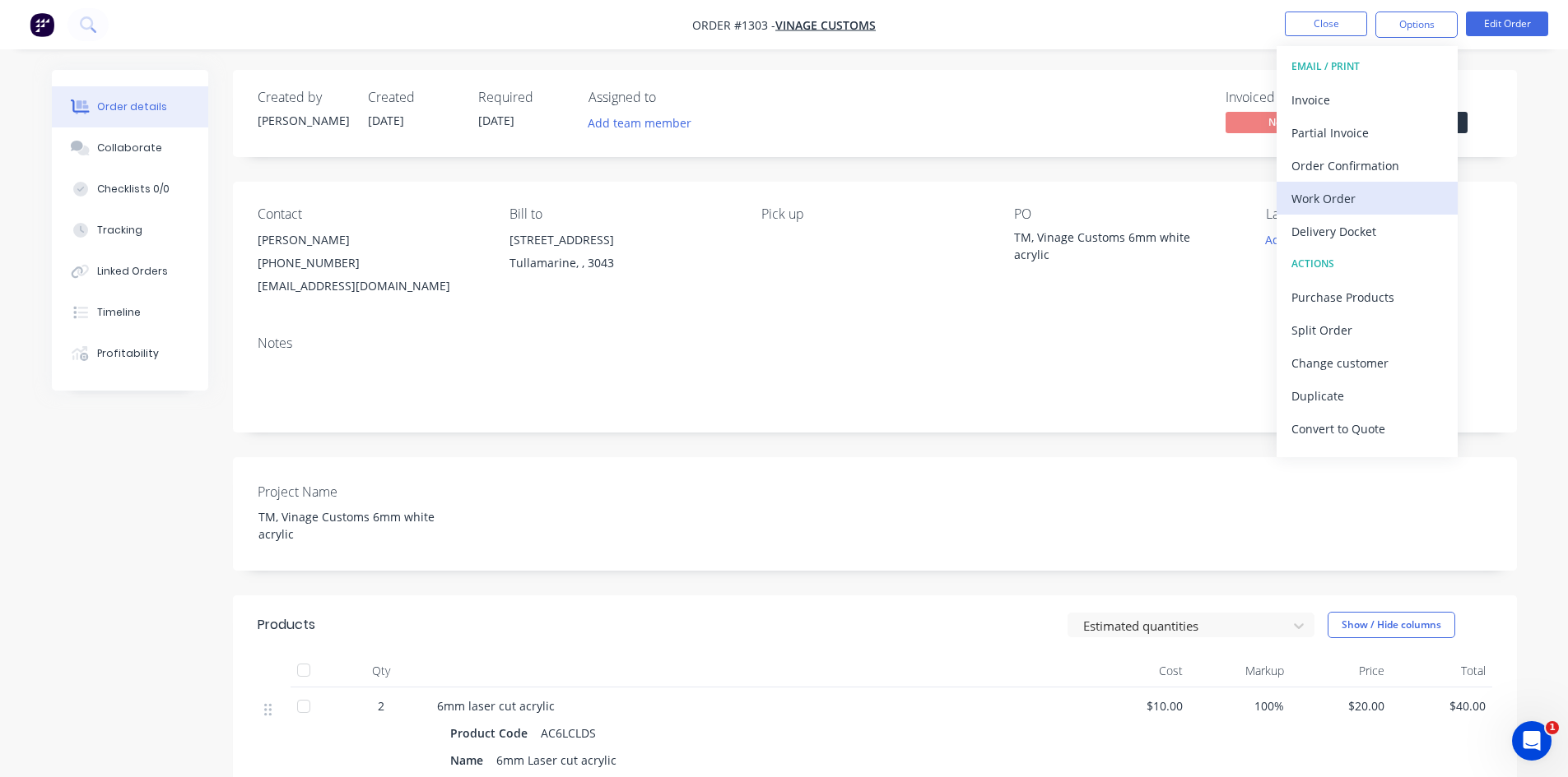
click at [1378, 195] on div "Work Order" at bounding box center [1367, 198] width 152 height 24
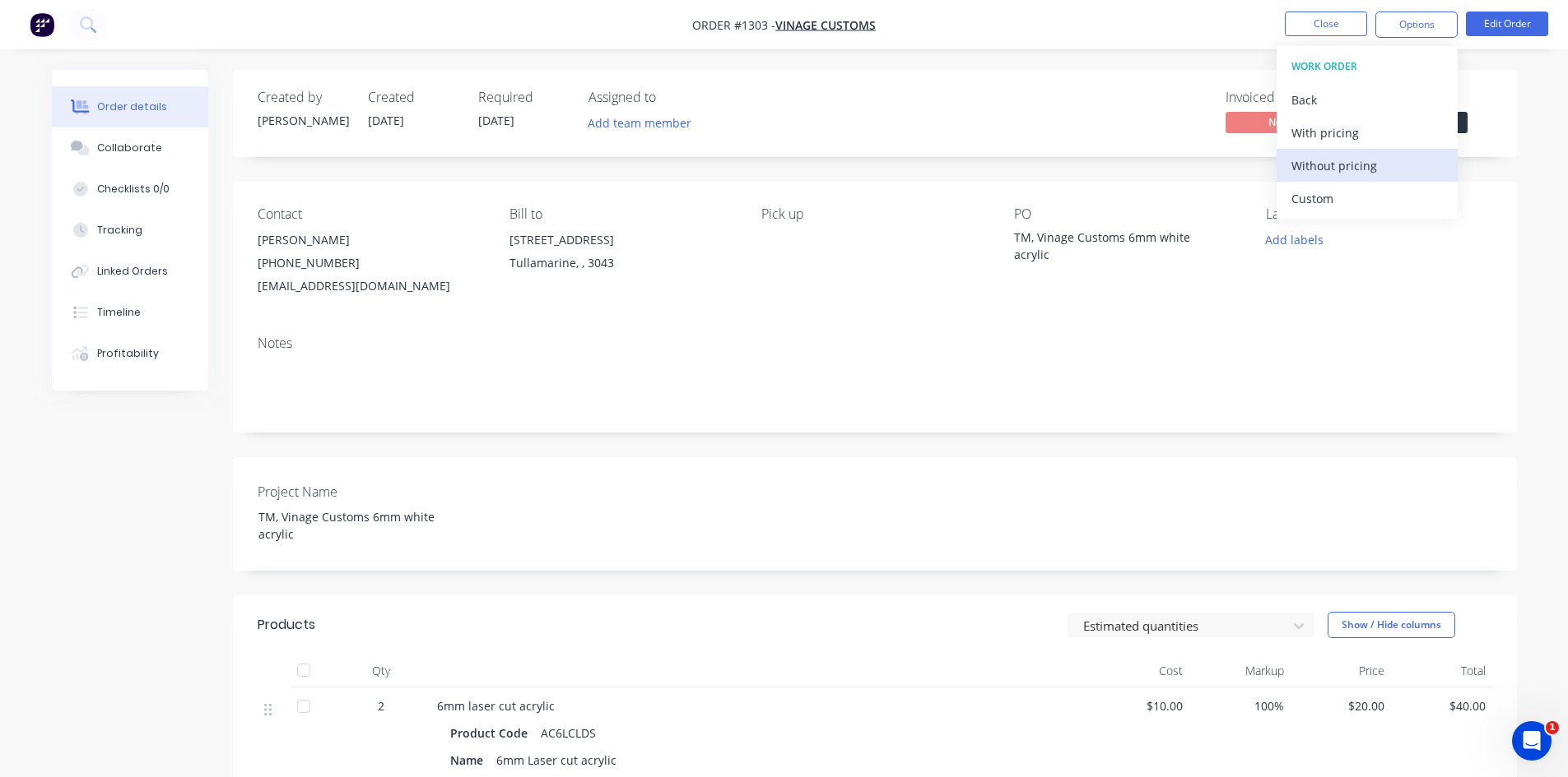
click at [1349, 168] on div "Without pricing" at bounding box center [1367, 165] width 152 height 24
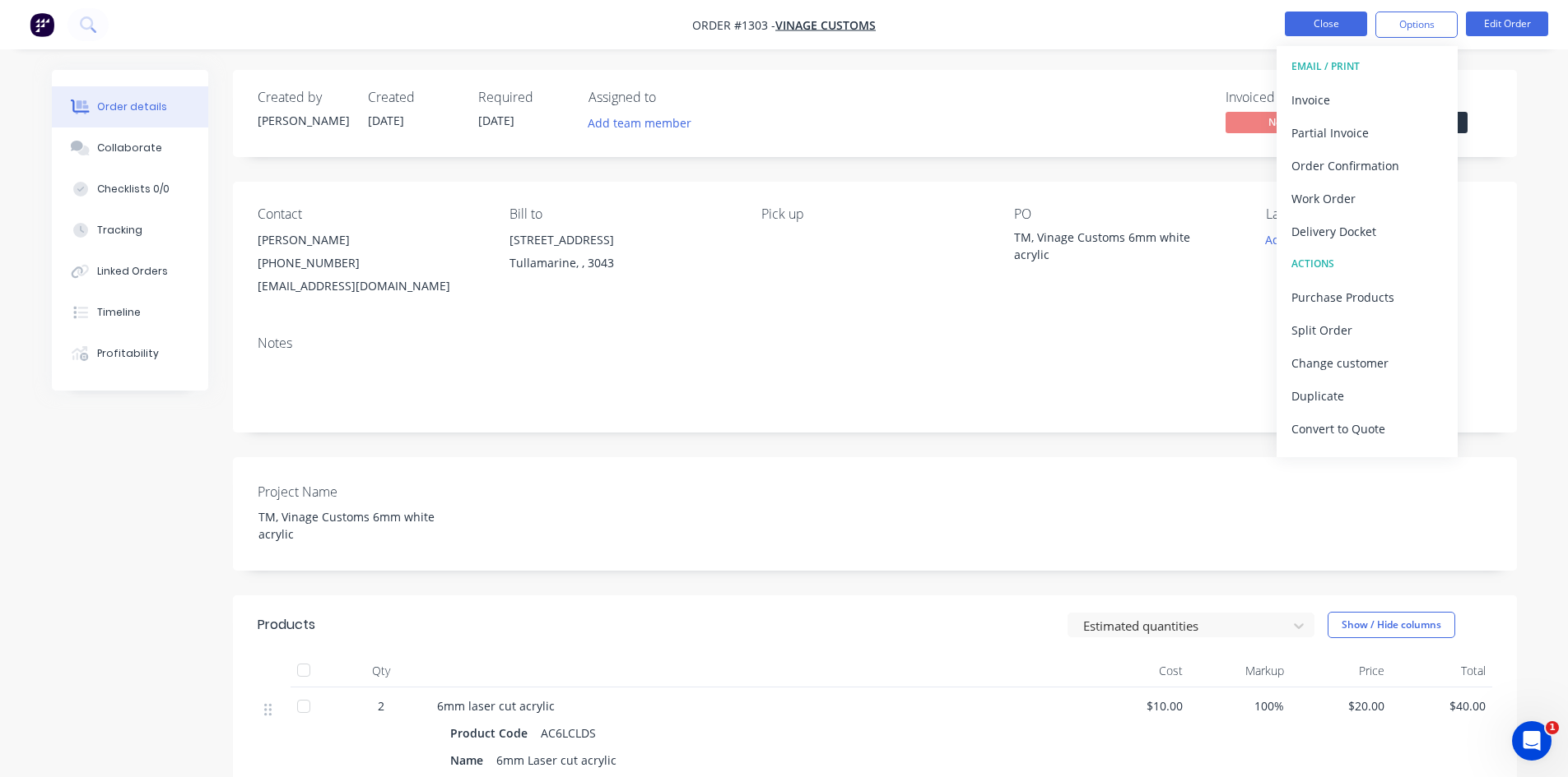
click at [1320, 32] on button "Close" at bounding box center [1326, 24] width 82 height 25
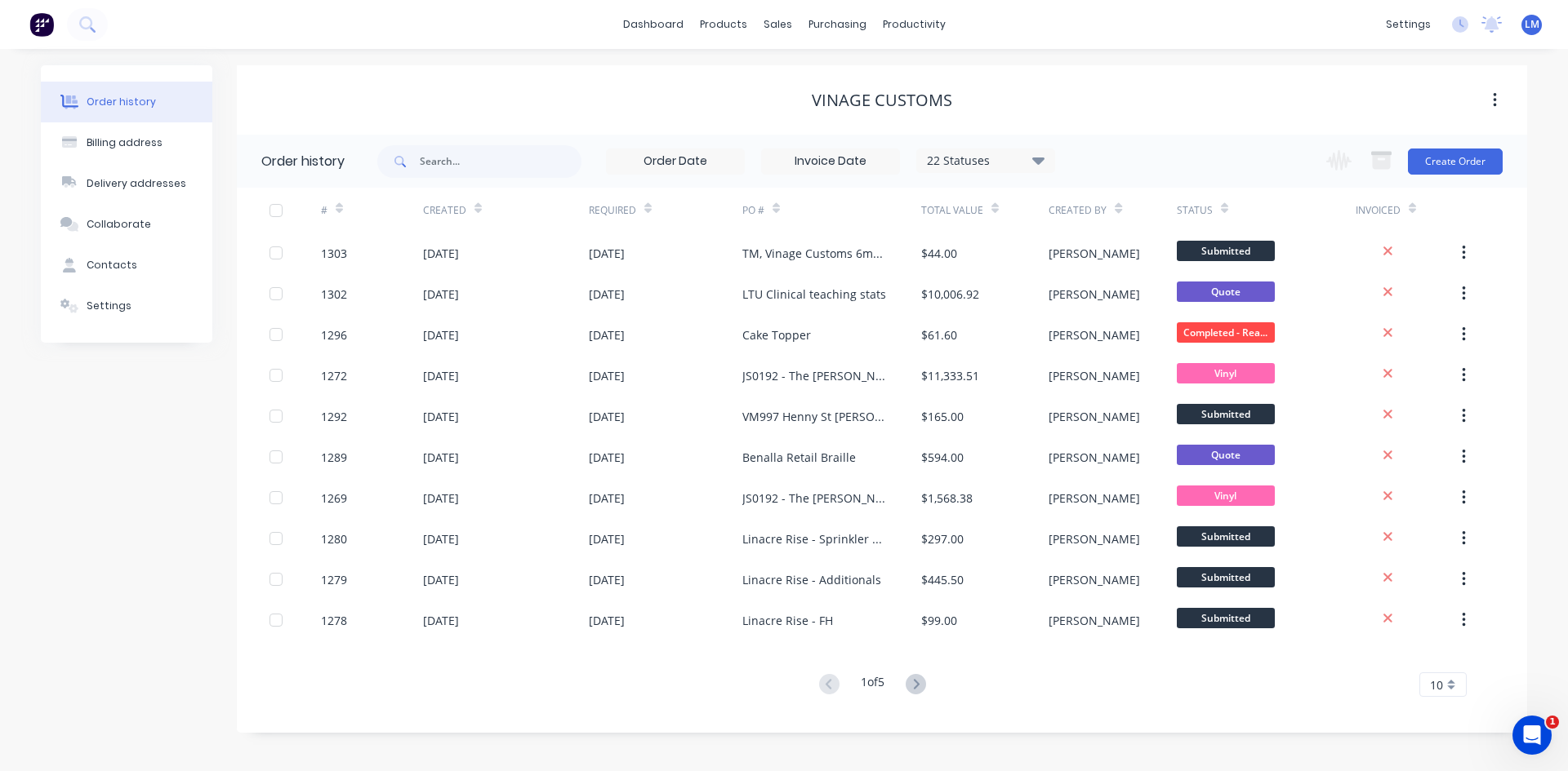
click at [1534, 24] on span "LM" at bounding box center [1531, 24] width 15 height 15
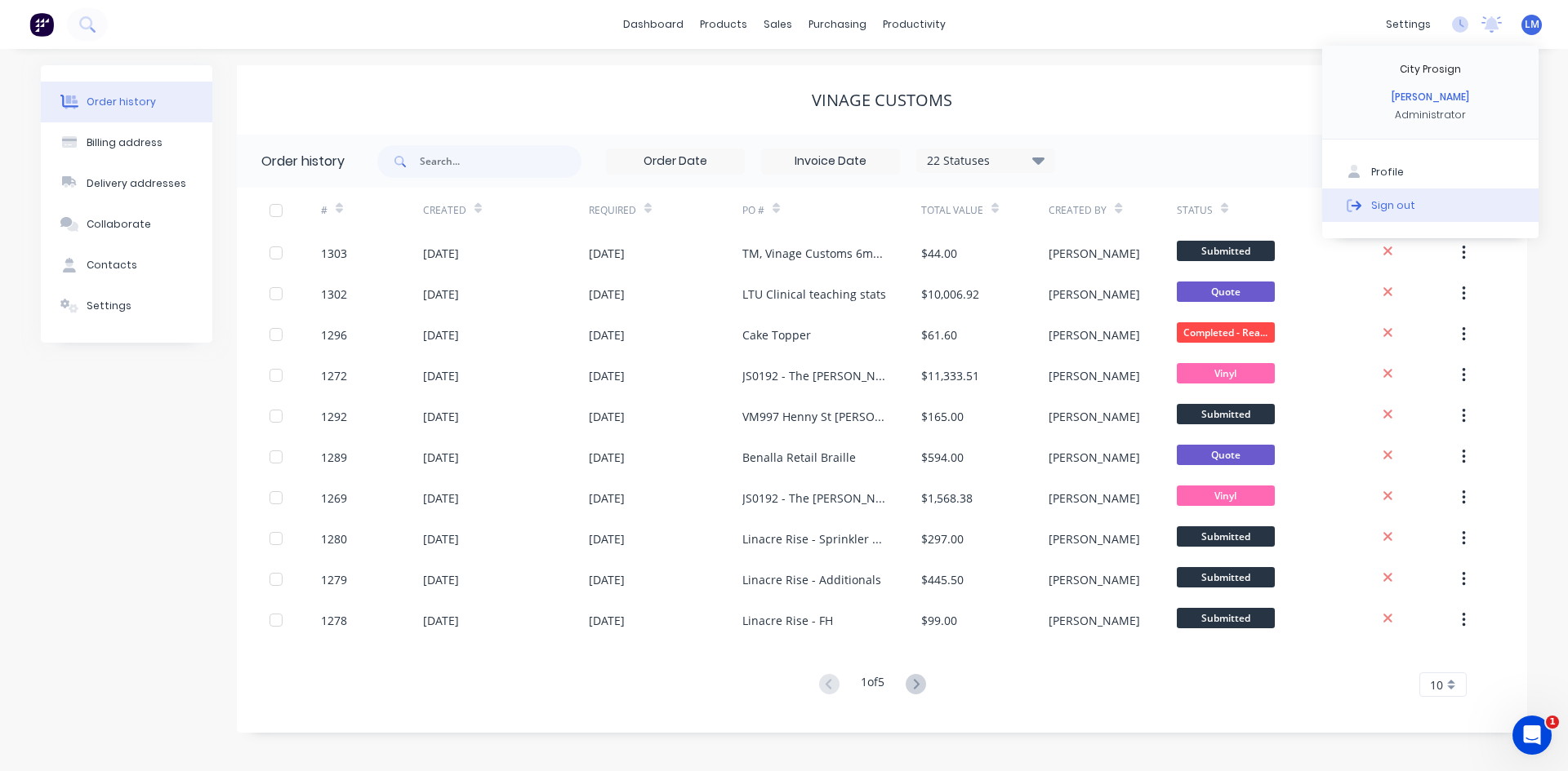
click at [1428, 204] on button "Sign out" at bounding box center [1430, 205] width 217 height 33
